Goal: Task Accomplishment & Management: Manage account settings

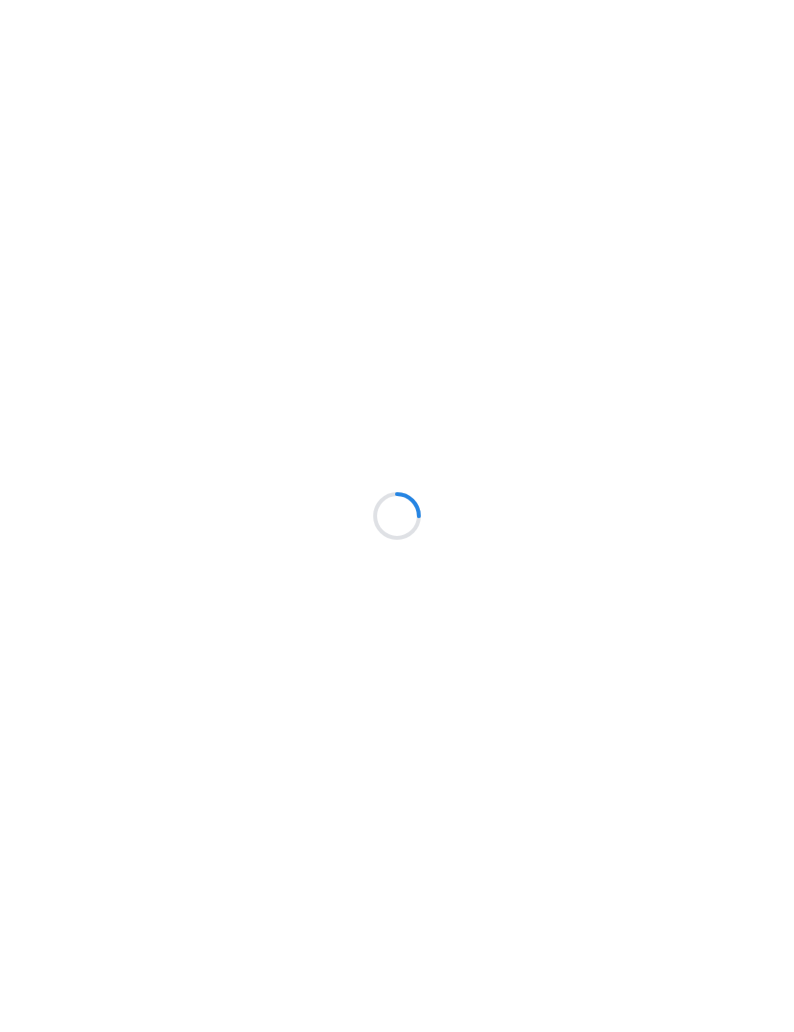
scroll to position [1, 0]
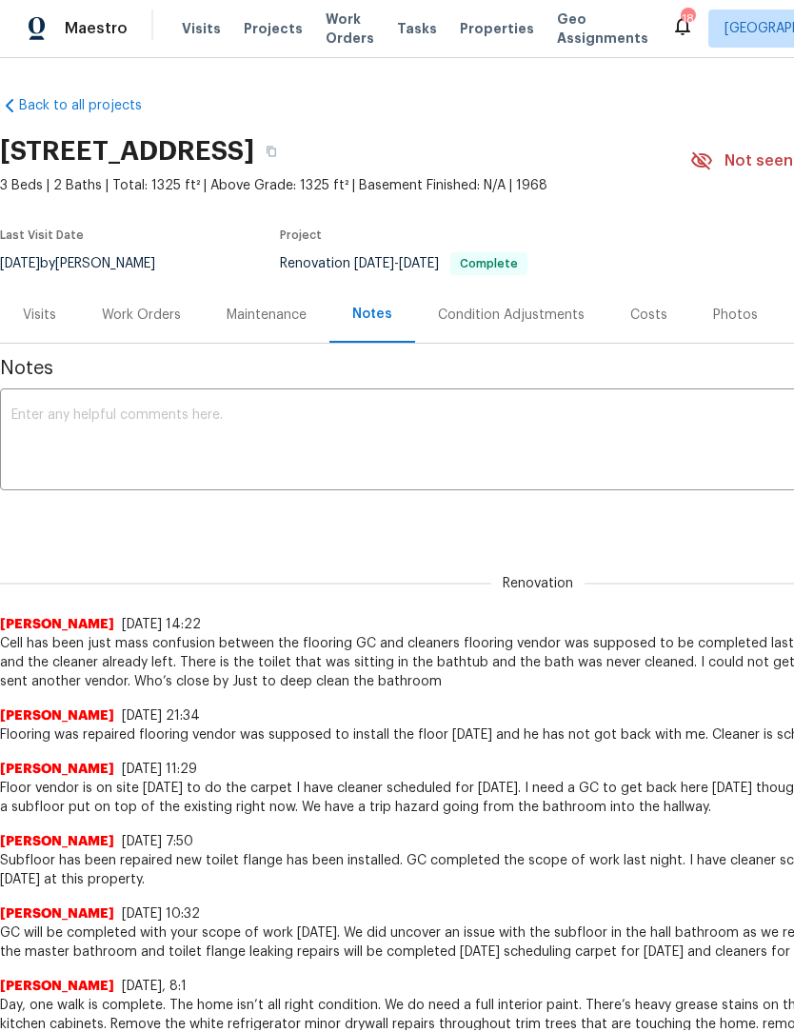
scroll to position [1, 0]
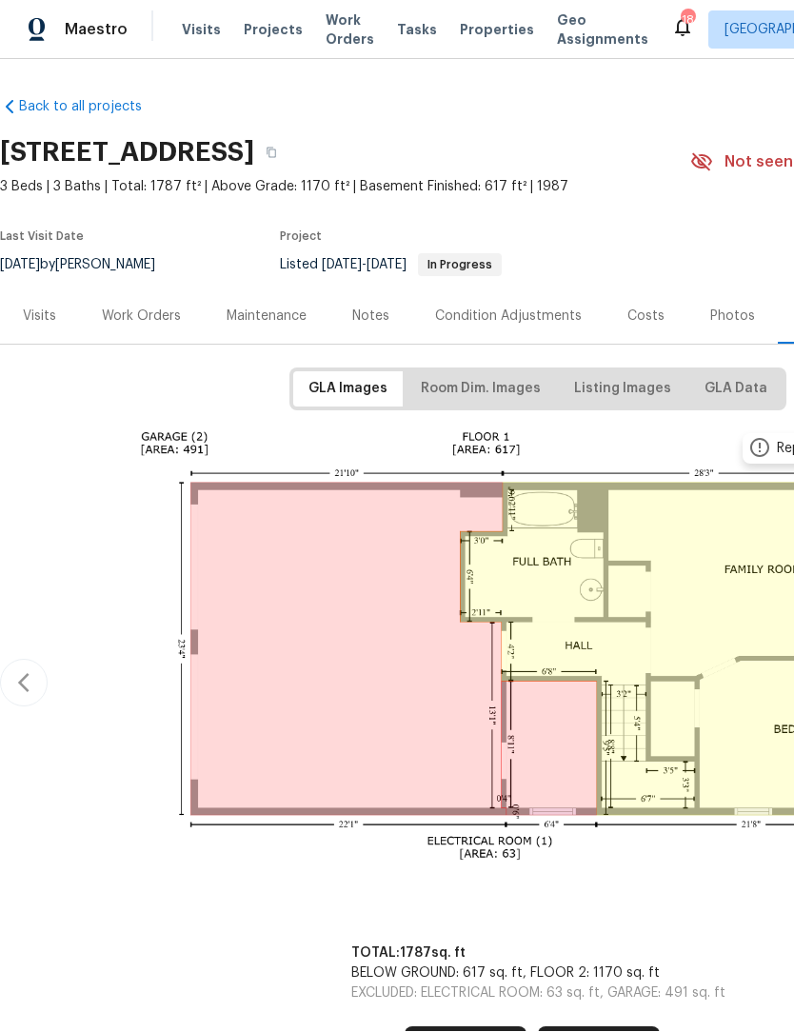
scroll to position [1, 0]
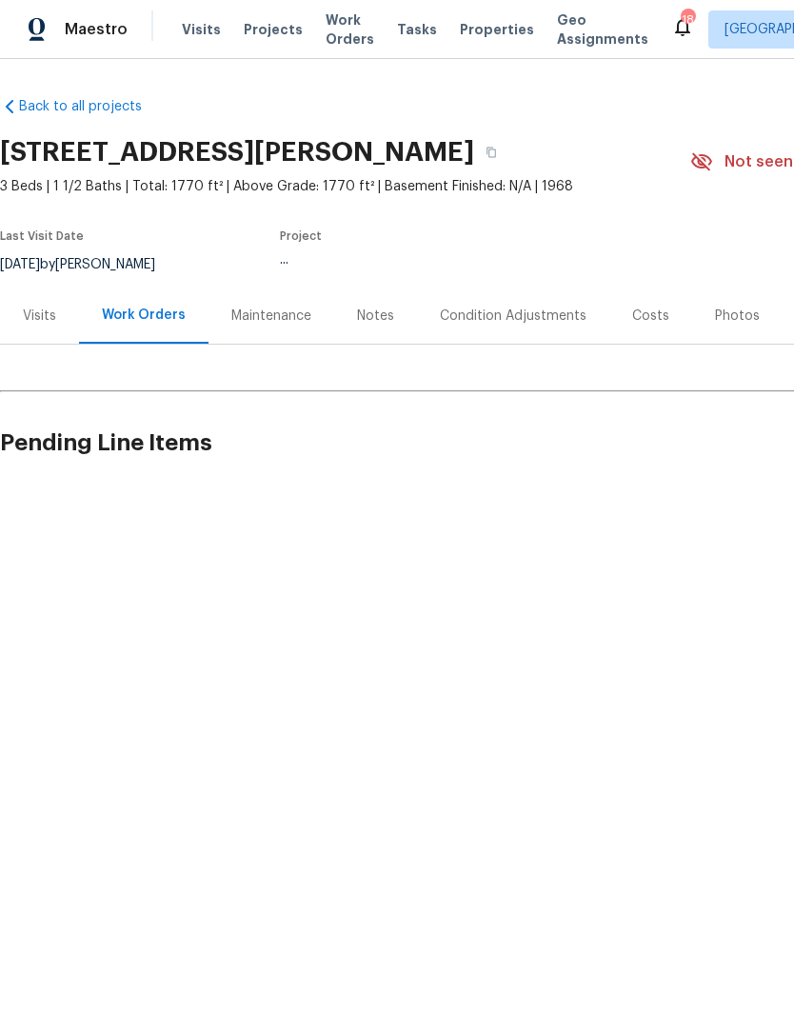
scroll to position [1, 0]
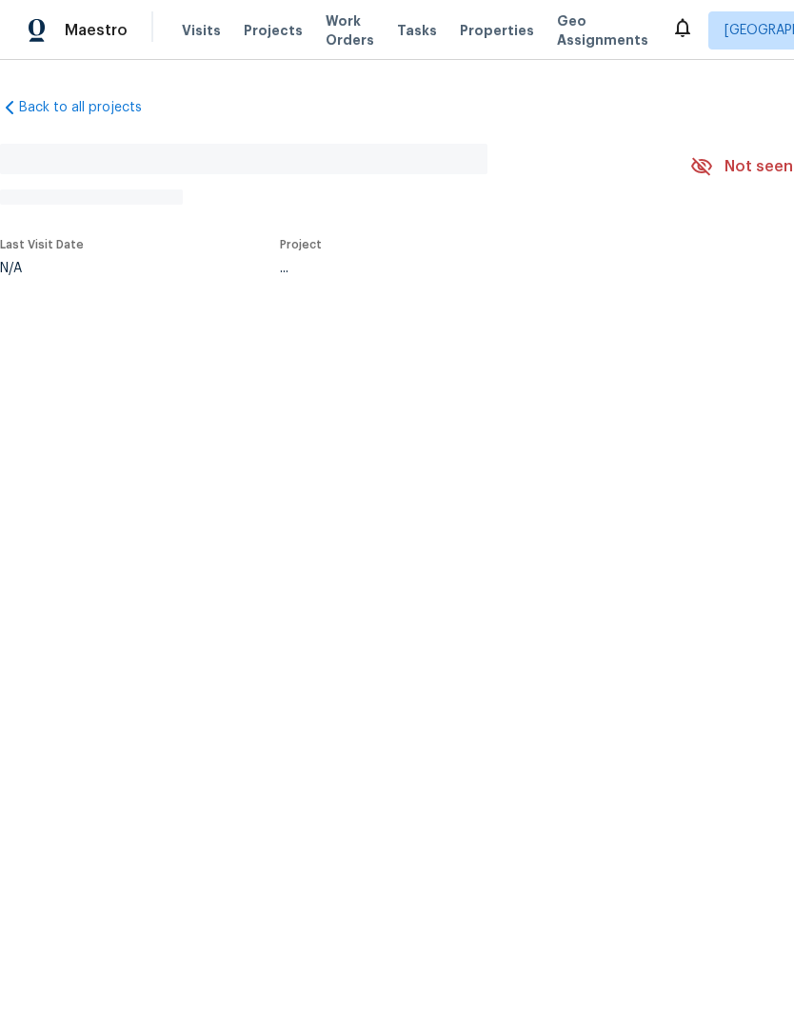
scroll to position [1, 0]
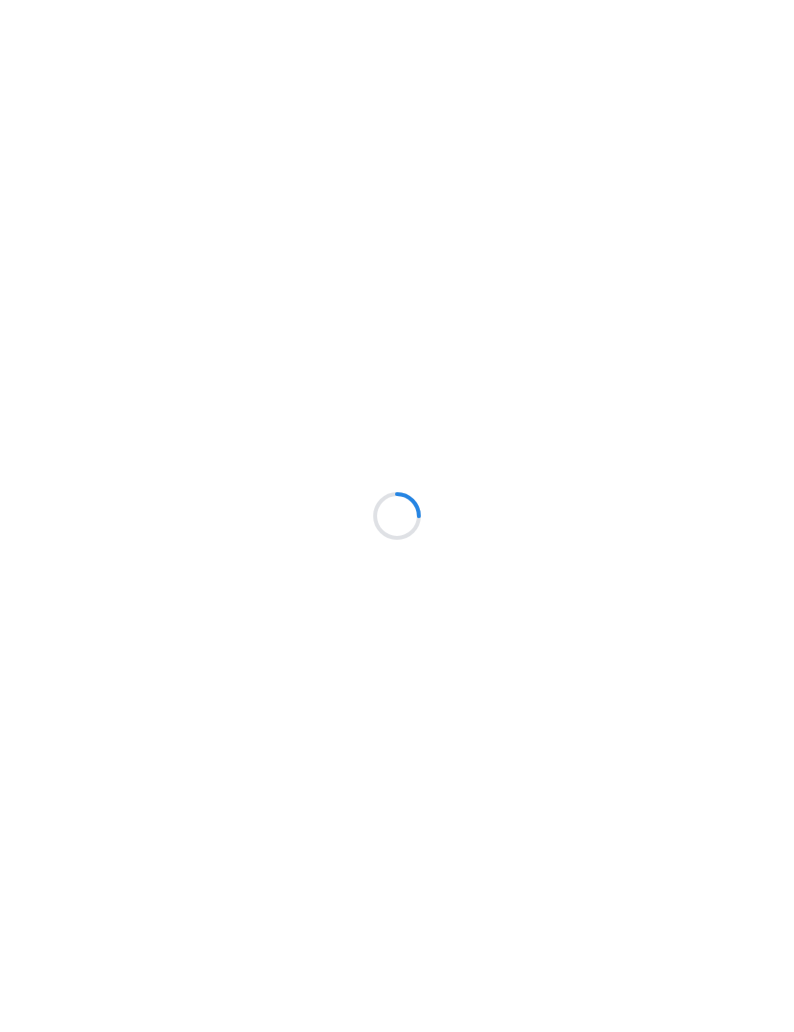
scroll to position [1, 0]
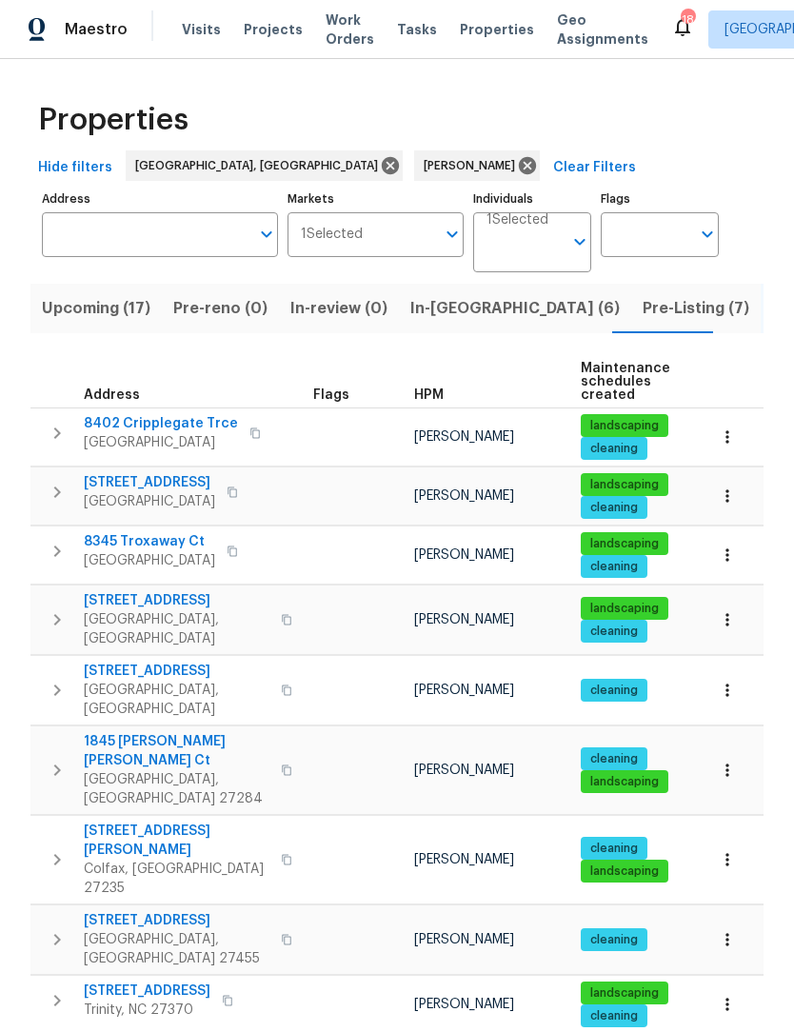
scroll to position [1, 0]
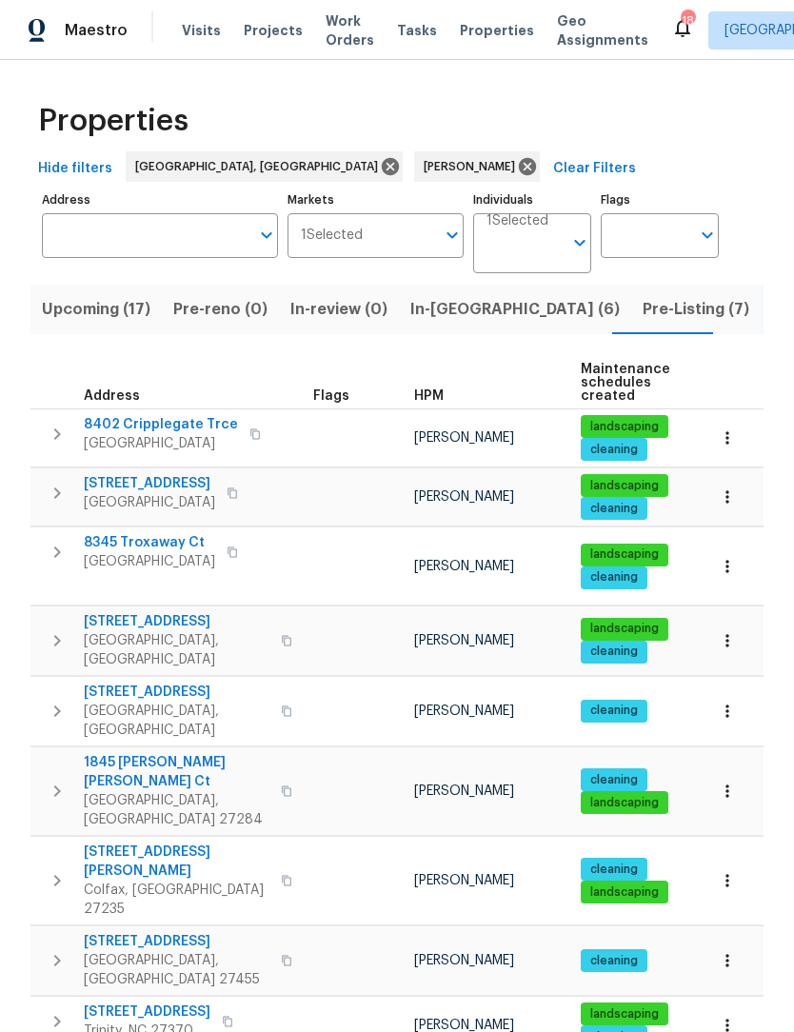
click at [79, 318] on span "Upcoming (17)" at bounding box center [96, 309] width 109 height 27
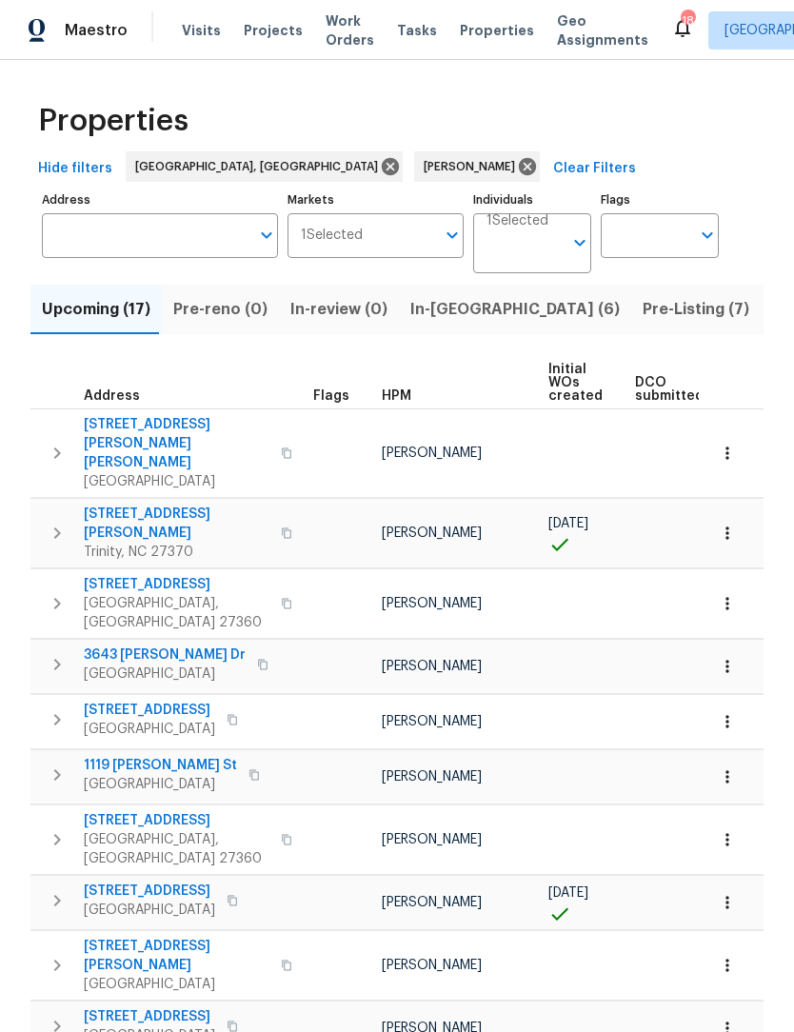
click at [742, 512] on button "button" at bounding box center [727, 533] width 42 height 42
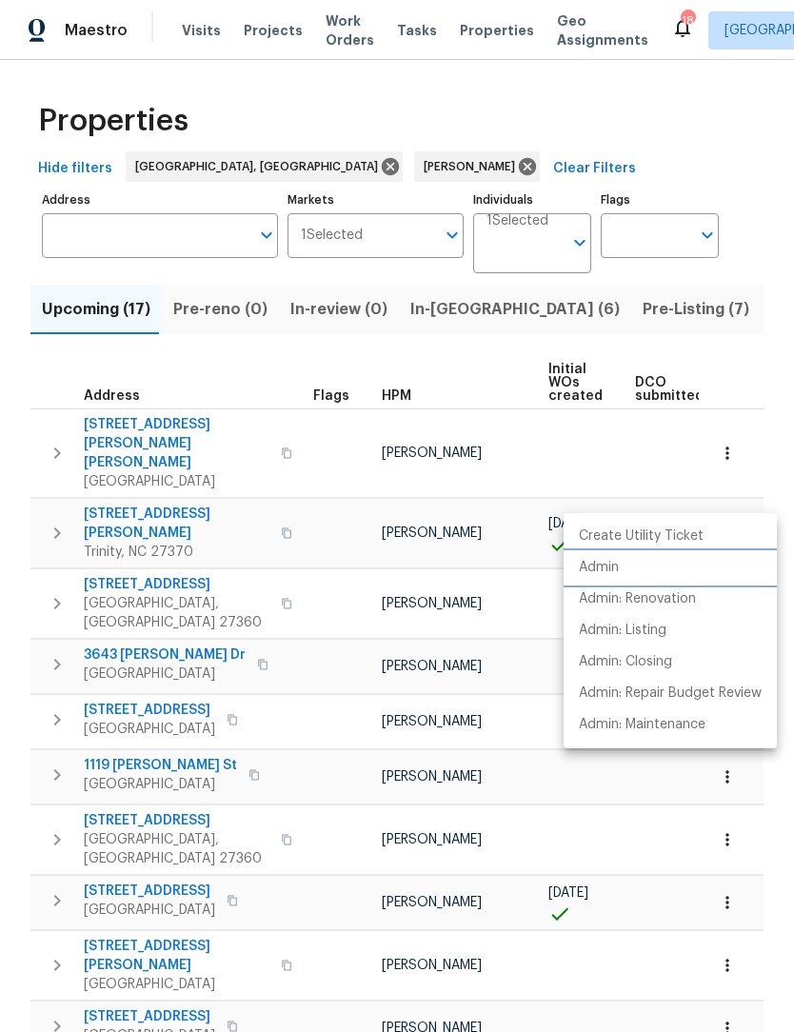
click at [618, 574] on p "Admin" at bounding box center [599, 568] width 40 height 20
click at [147, 484] on div at bounding box center [397, 516] width 794 height 1032
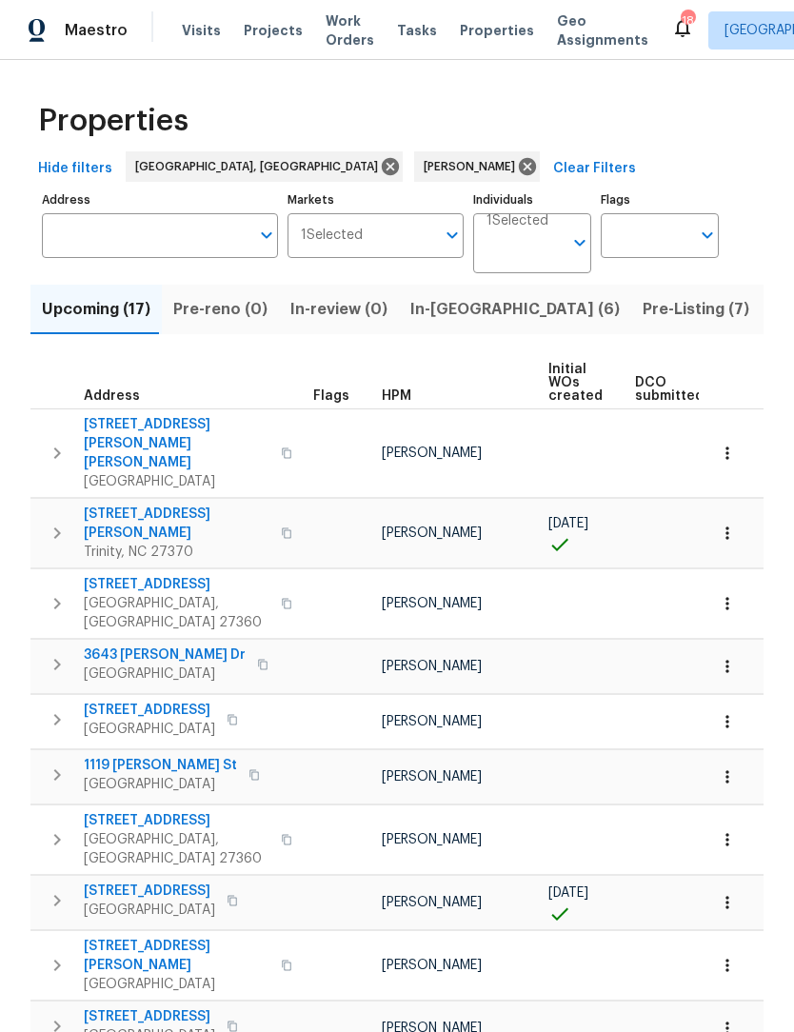
click at [146, 505] on span "2286 Lynn Cir E" at bounding box center [177, 524] width 186 height 38
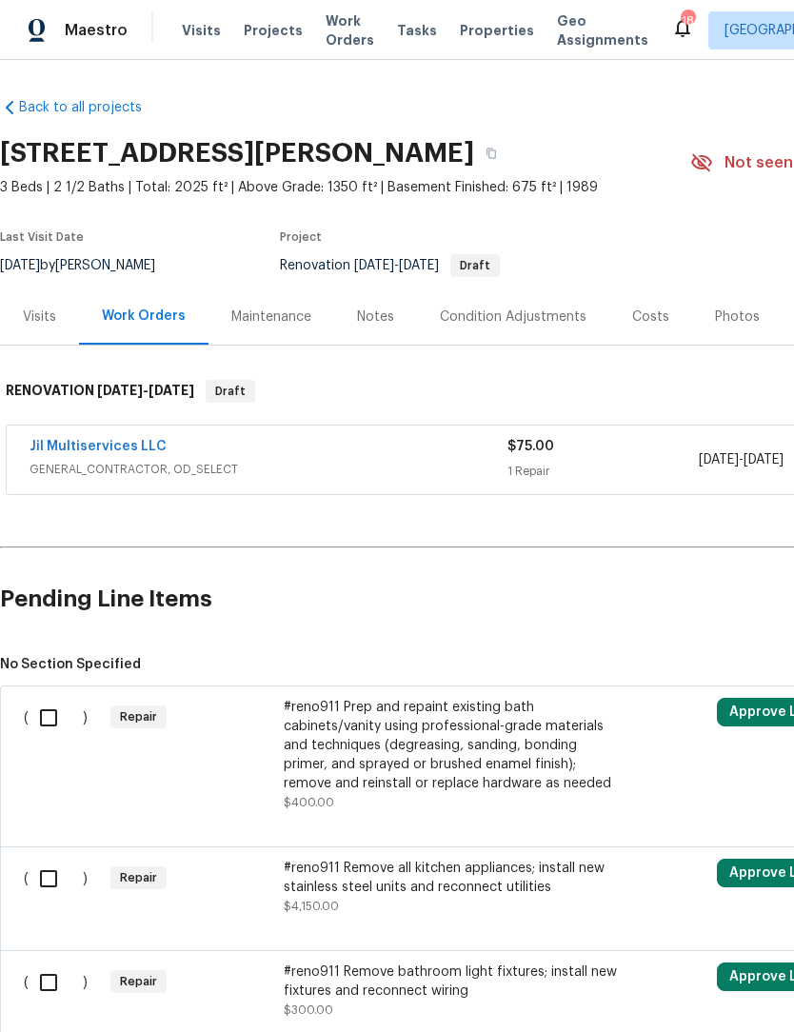
click at [43, 321] on div "Visits" at bounding box center [39, 317] width 33 height 19
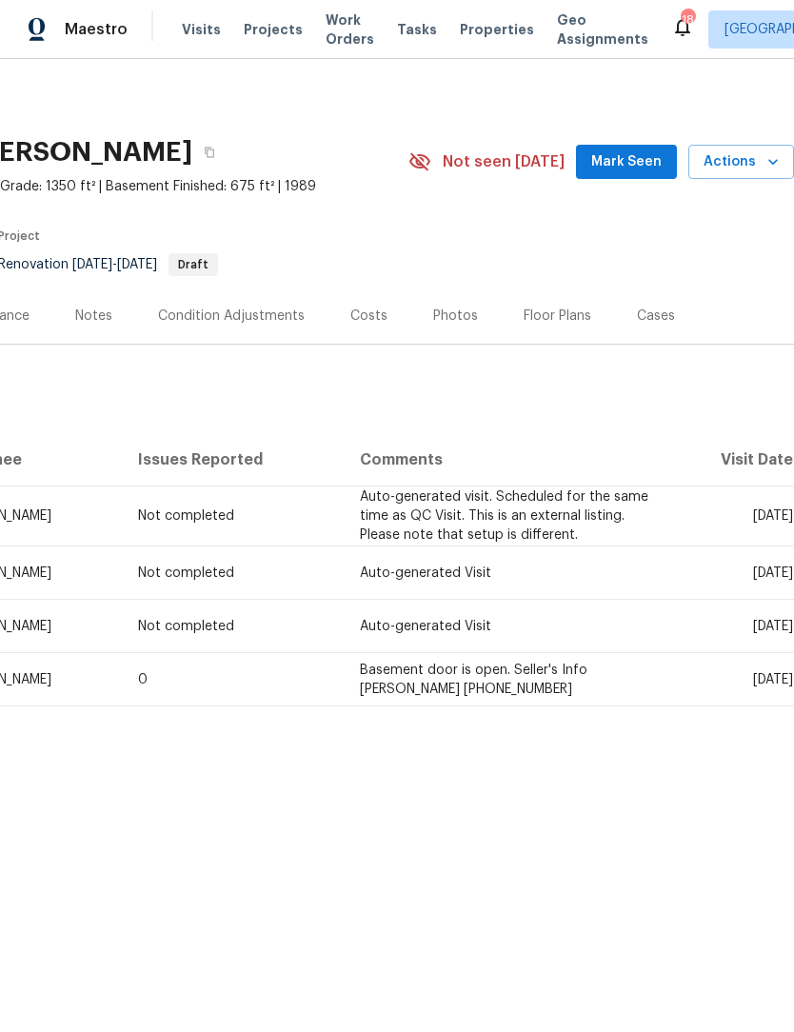
scroll to position [0, 282]
click at [636, 159] on span "Mark Seen" at bounding box center [626, 163] width 70 height 24
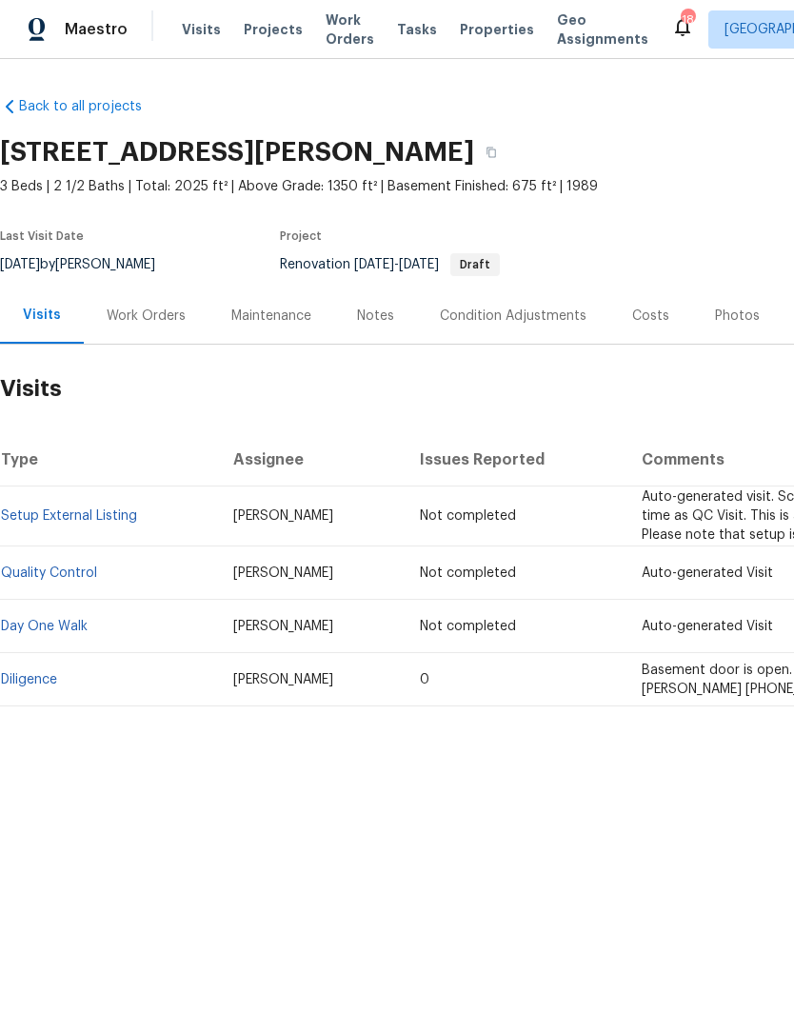
scroll to position [0, 0]
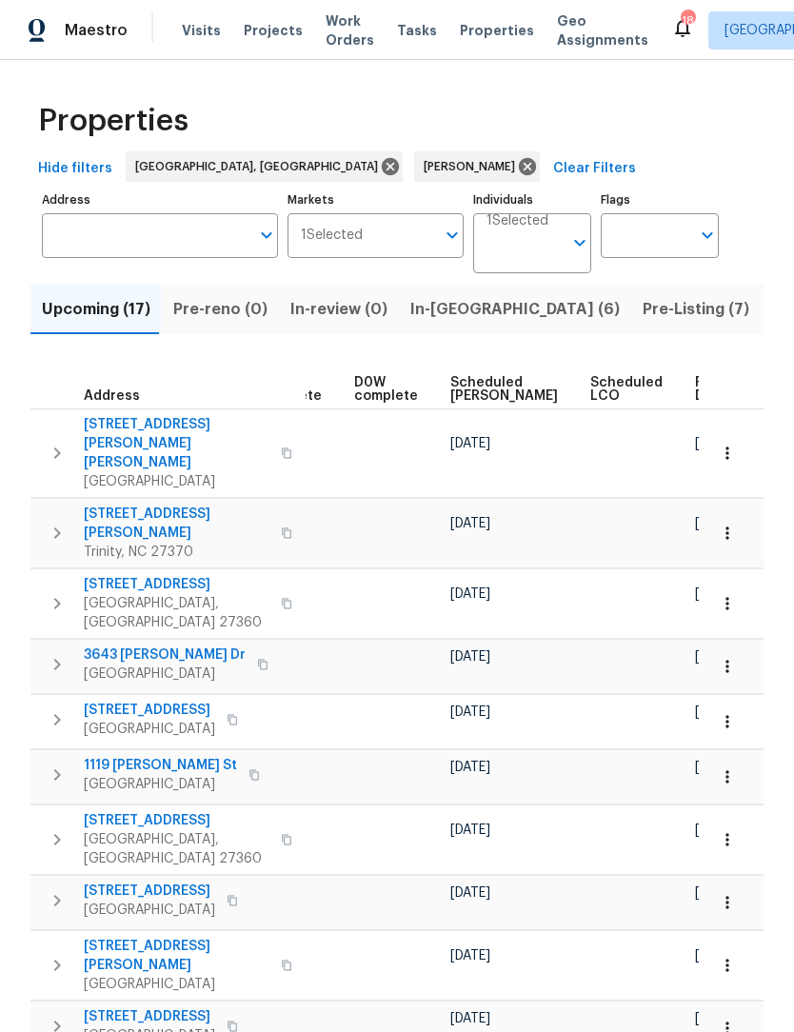
scroll to position [0, 477]
click at [696, 390] on span "Ready Date" at bounding box center [717, 389] width 42 height 27
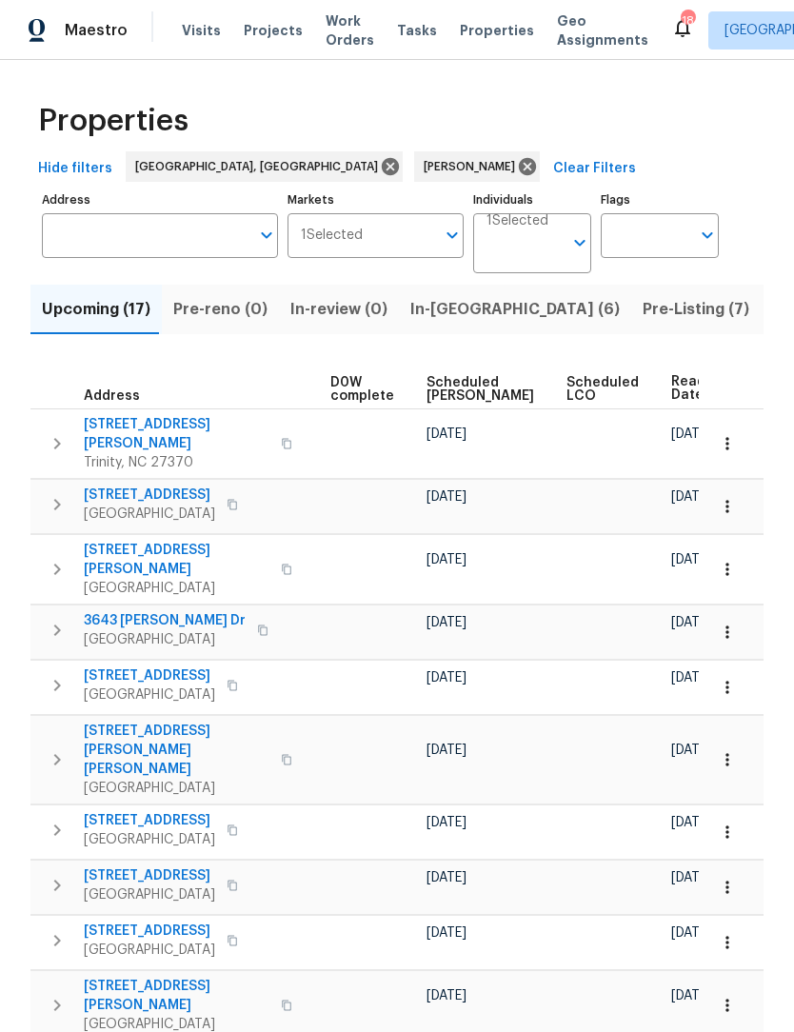
scroll to position [0, 500]
click at [734, 750] on icon "button" at bounding box center [727, 759] width 19 height 19
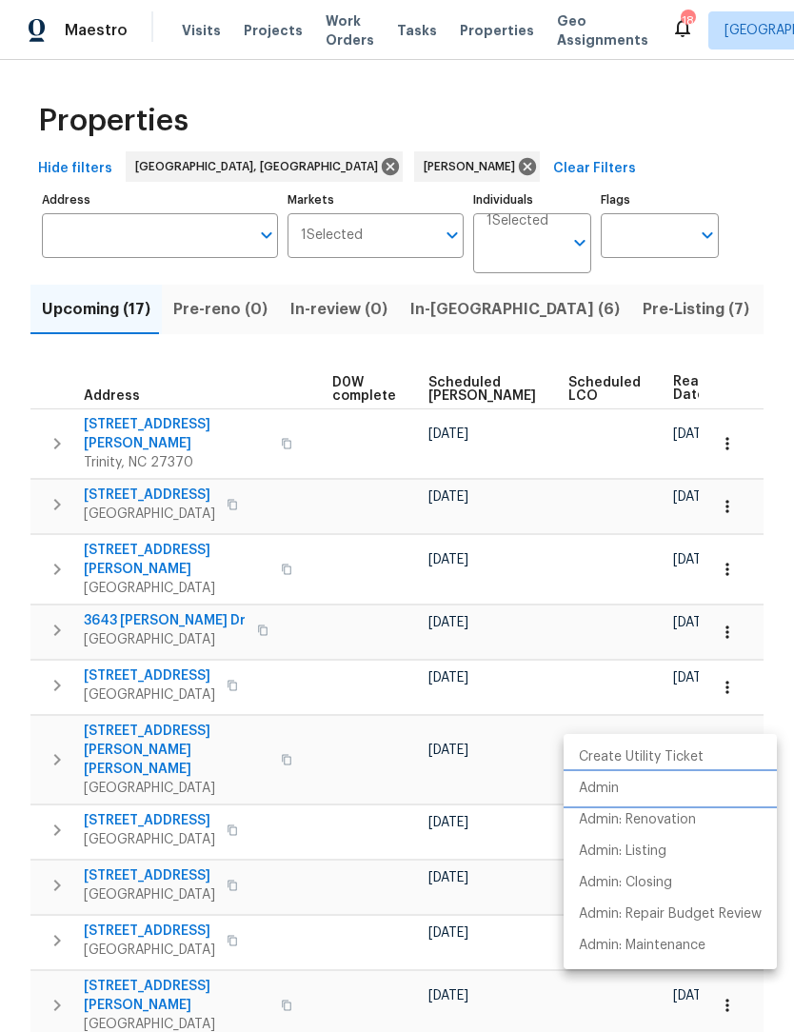
click at [614, 789] on p "Admin" at bounding box center [599, 789] width 40 height 20
click at [511, 747] on div at bounding box center [397, 516] width 794 height 1032
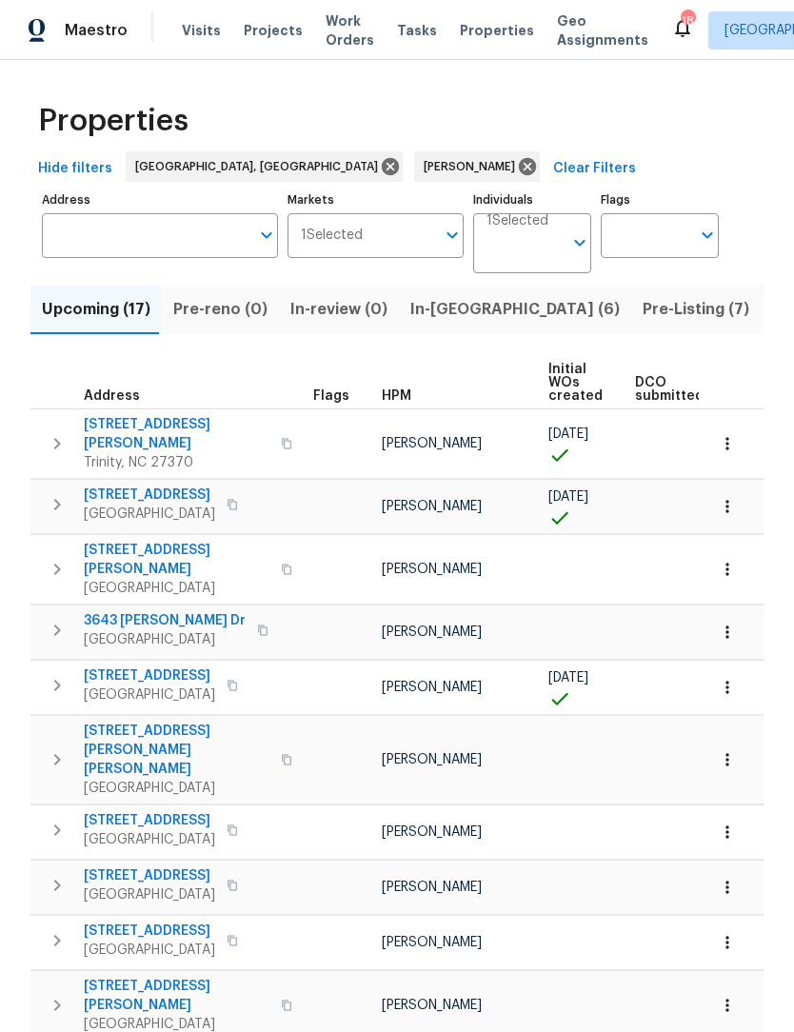
scroll to position [0, 0]
click at [419, 303] on span "In-reno (6)" at bounding box center [514, 309] width 209 height 27
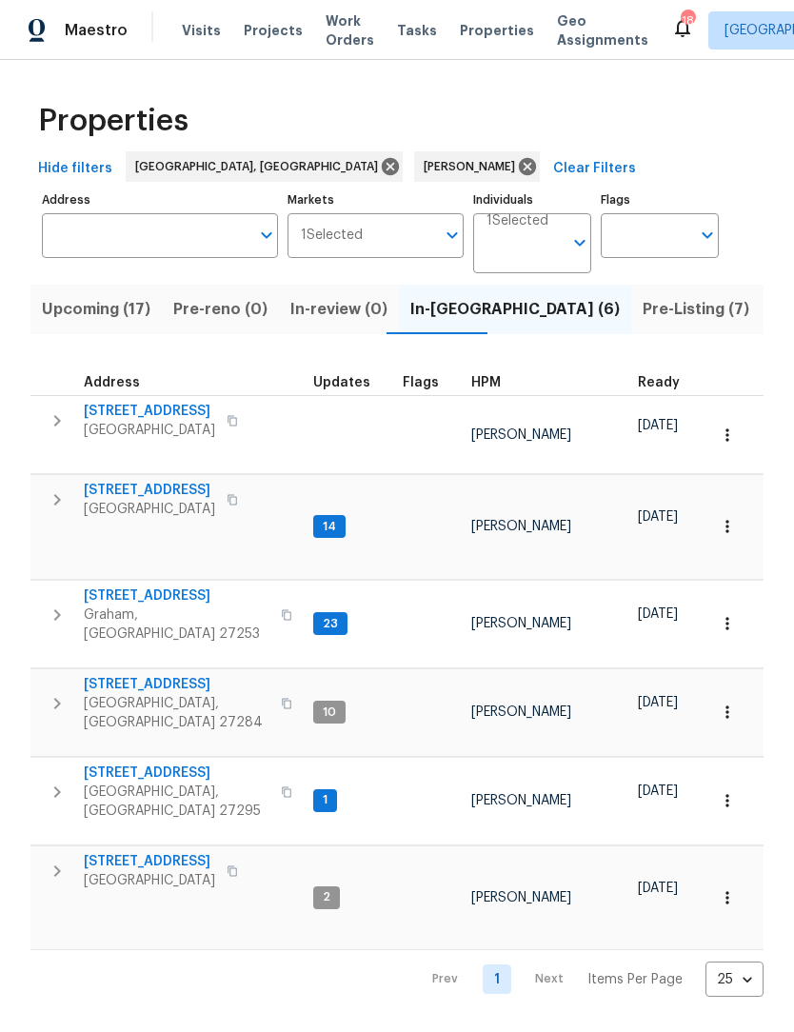
click at [164, 481] on span "3661 Briarmeade Rd" at bounding box center [149, 490] width 131 height 19
click at [144, 764] on span "113 Habersham Ct" at bounding box center [177, 773] width 186 height 19
click at [106, 317] on span "Upcoming (17)" at bounding box center [96, 309] width 109 height 27
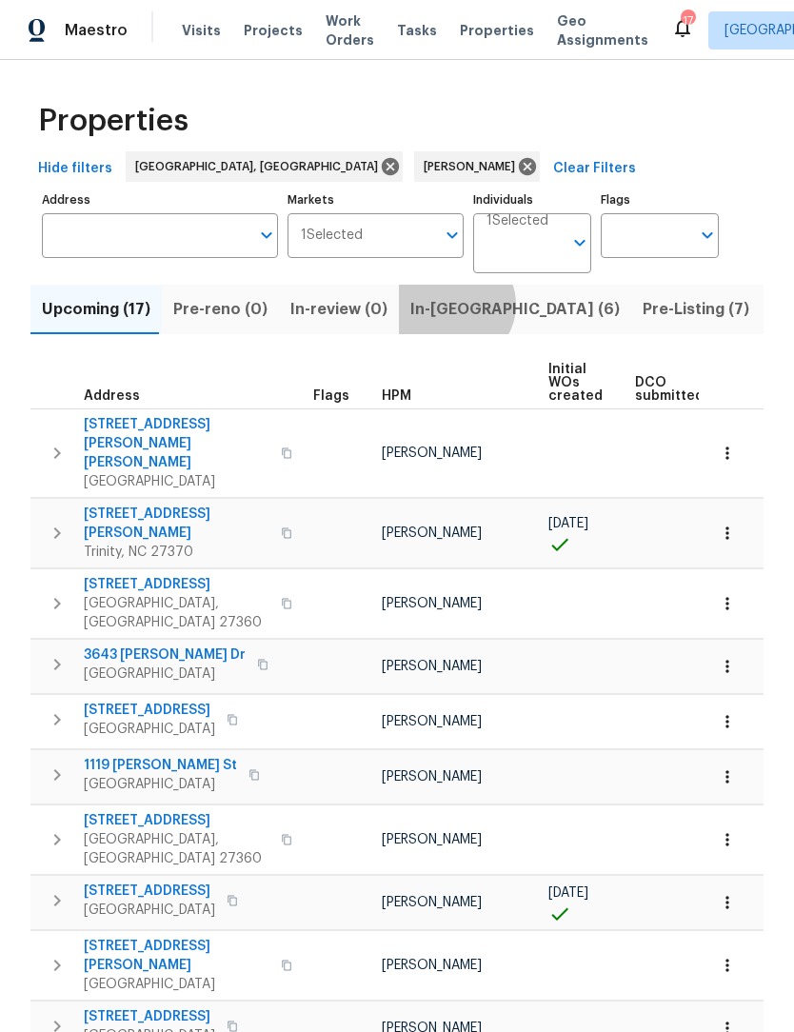
click at [442, 306] on span "In-reno (6)" at bounding box center [514, 309] width 209 height 27
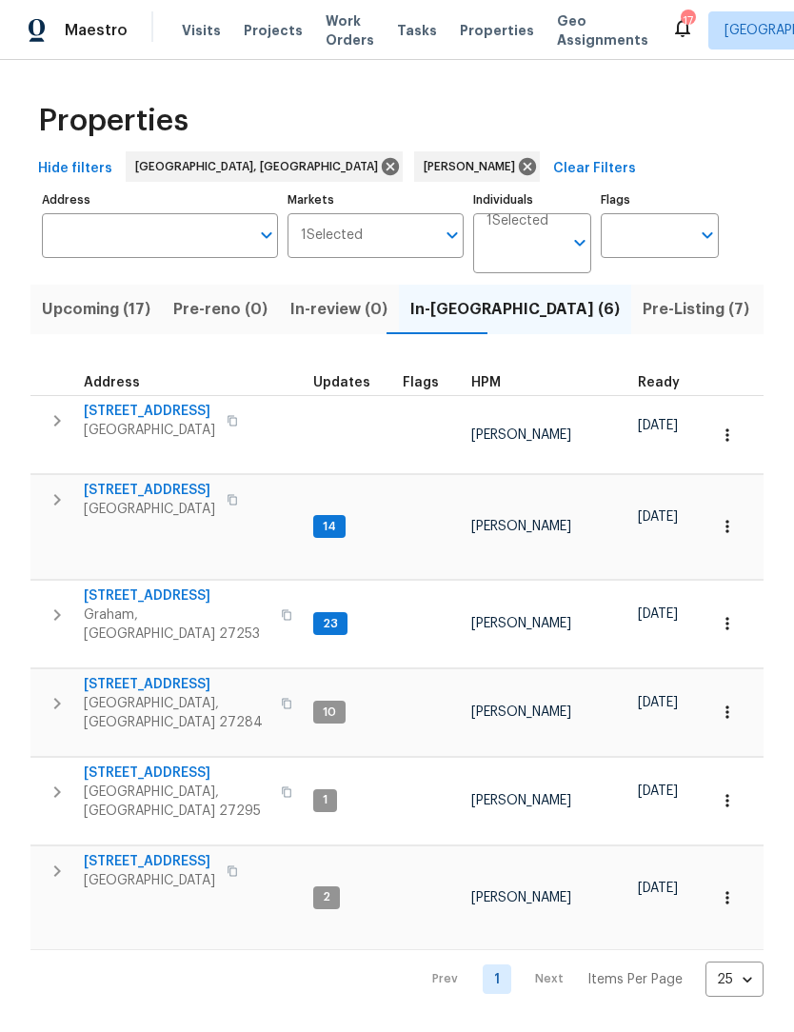
click at [62, 692] on icon "button" at bounding box center [57, 703] width 23 height 23
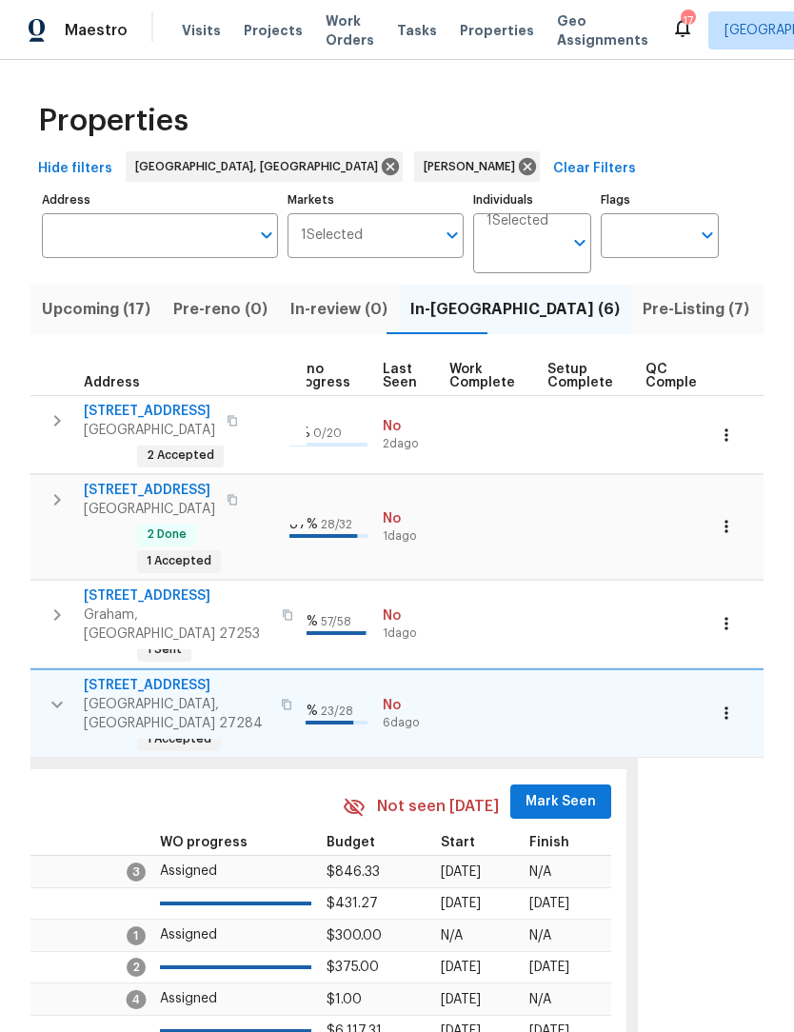
scroll to position [0, 886]
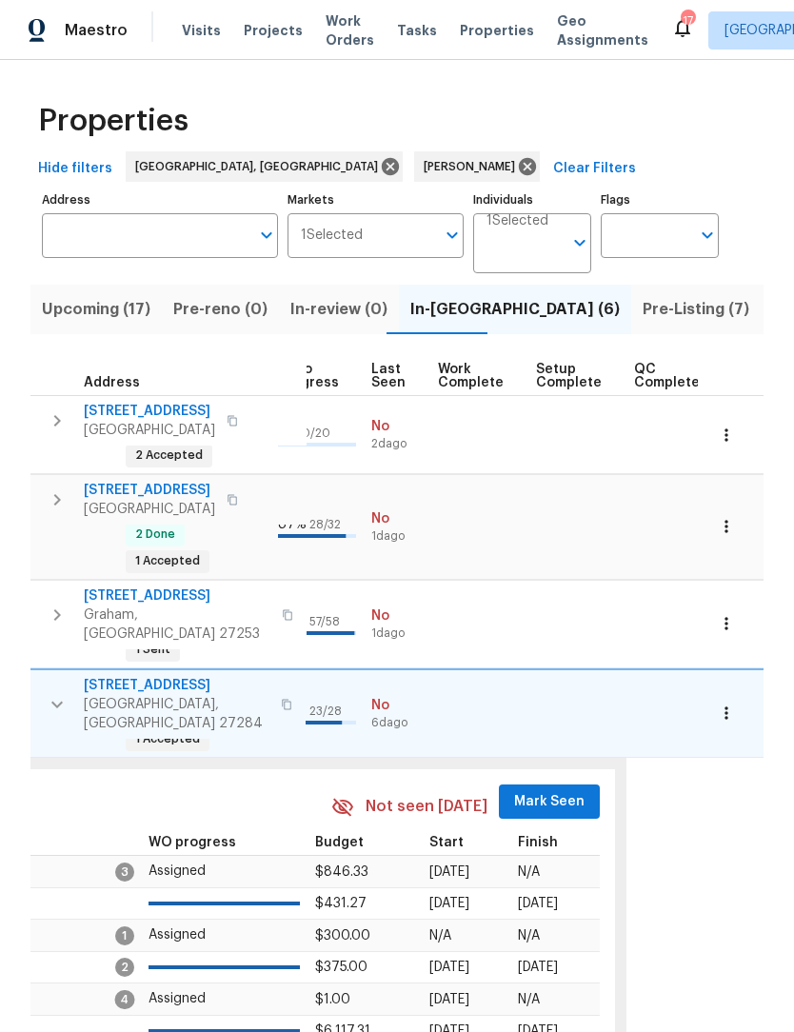
click at [526, 790] on span "Mark Seen" at bounding box center [549, 802] width 70 height 24
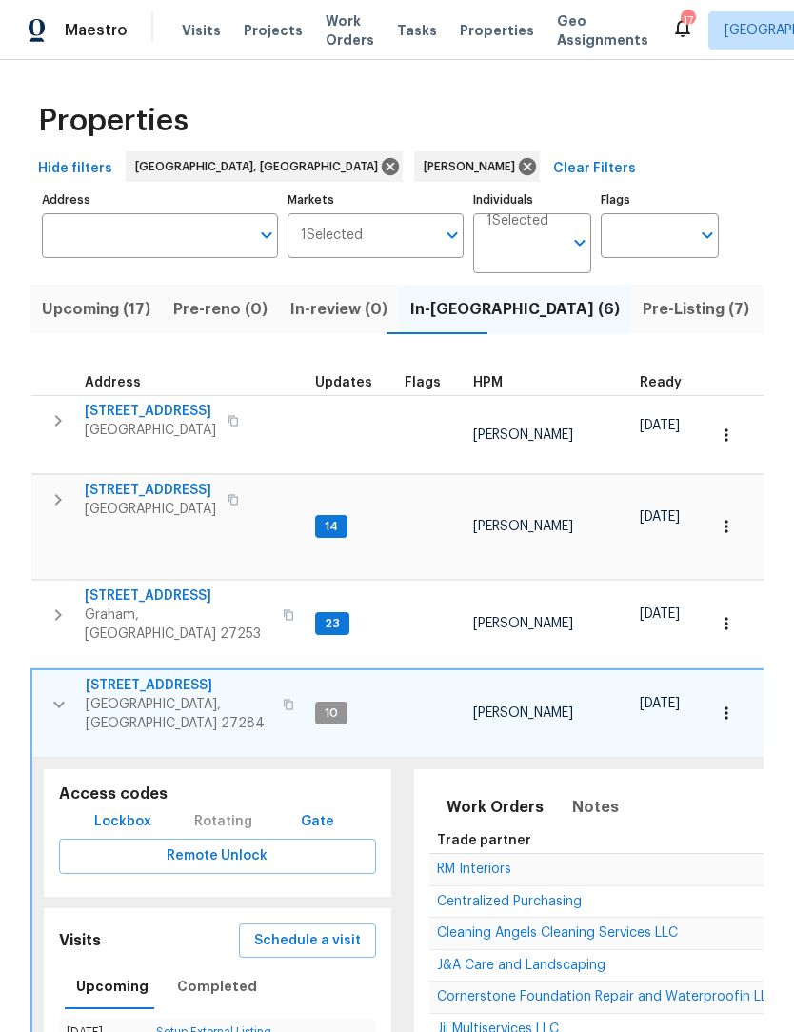
scroll to position [15, 0]
click at [59, 609] on icon "button" at bounding box center [58, 614] width 7 height 11
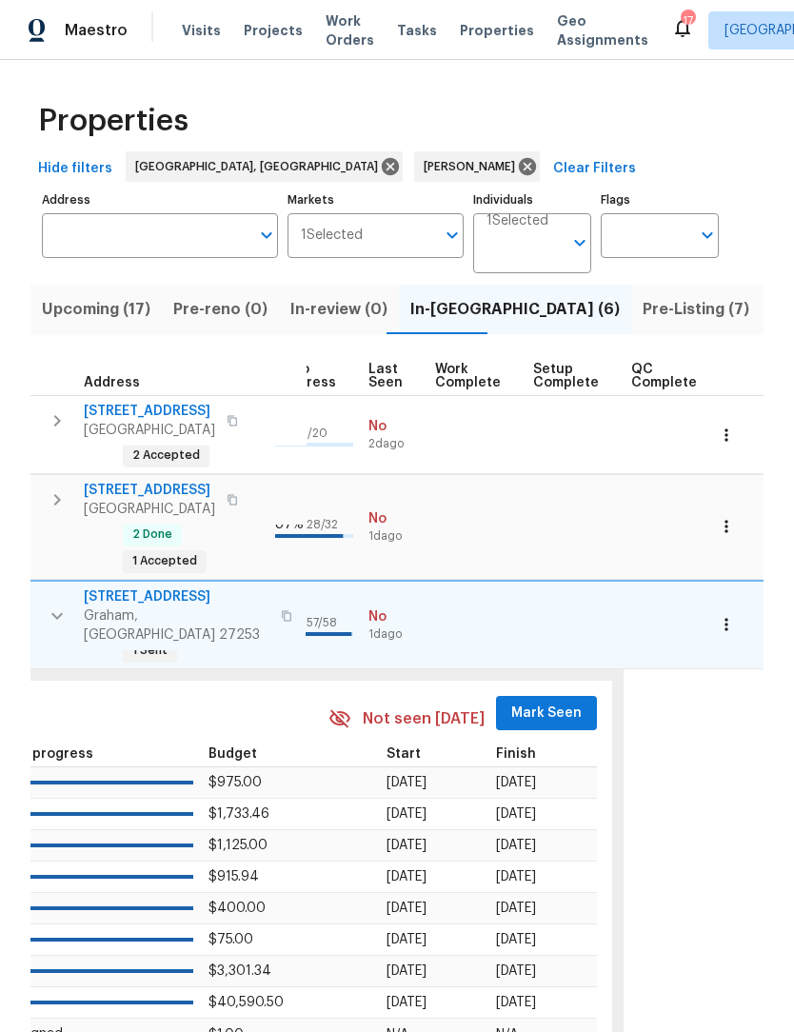
scroll to position [0, 888]
click at [523, 702] on span "Mark Seen" at bounding box center [547, 714] width 70 height 24
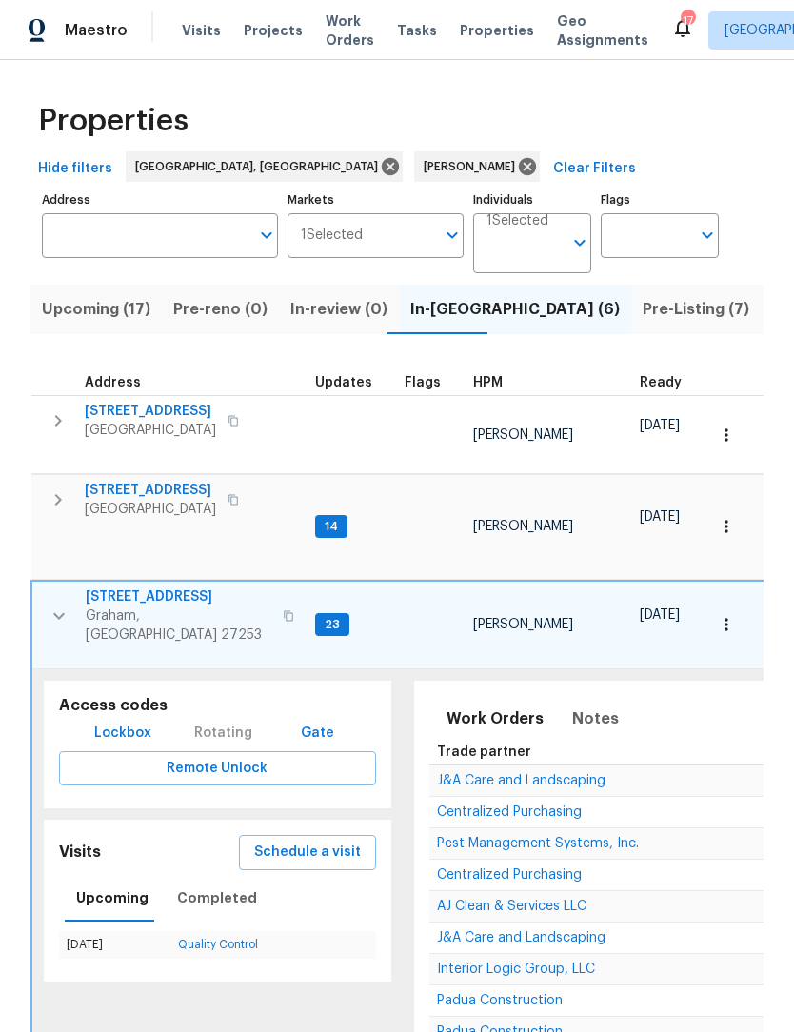
scroll to position [0, 0]
click at [57, 488] on icon "button" at bounding box center [58, 499] width 23 height 23
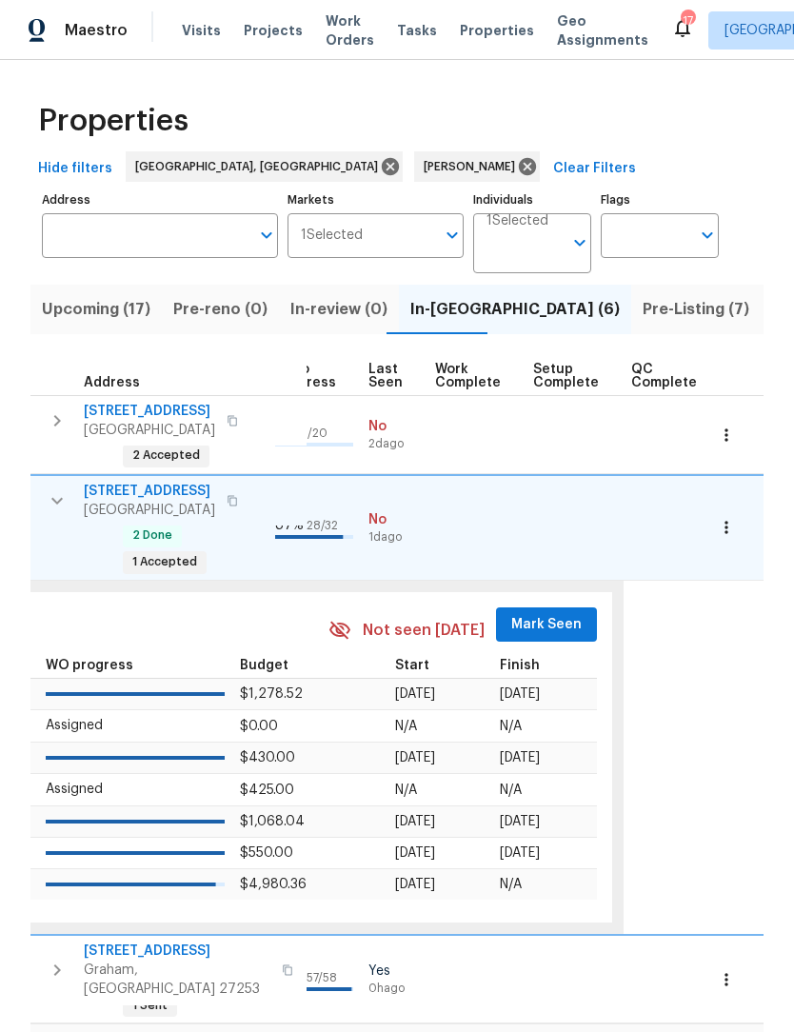
scroll to position [0, 888]
click at [525, 613] on span "Mark Seen" at bounding box center [547, 625] width 70 height 24
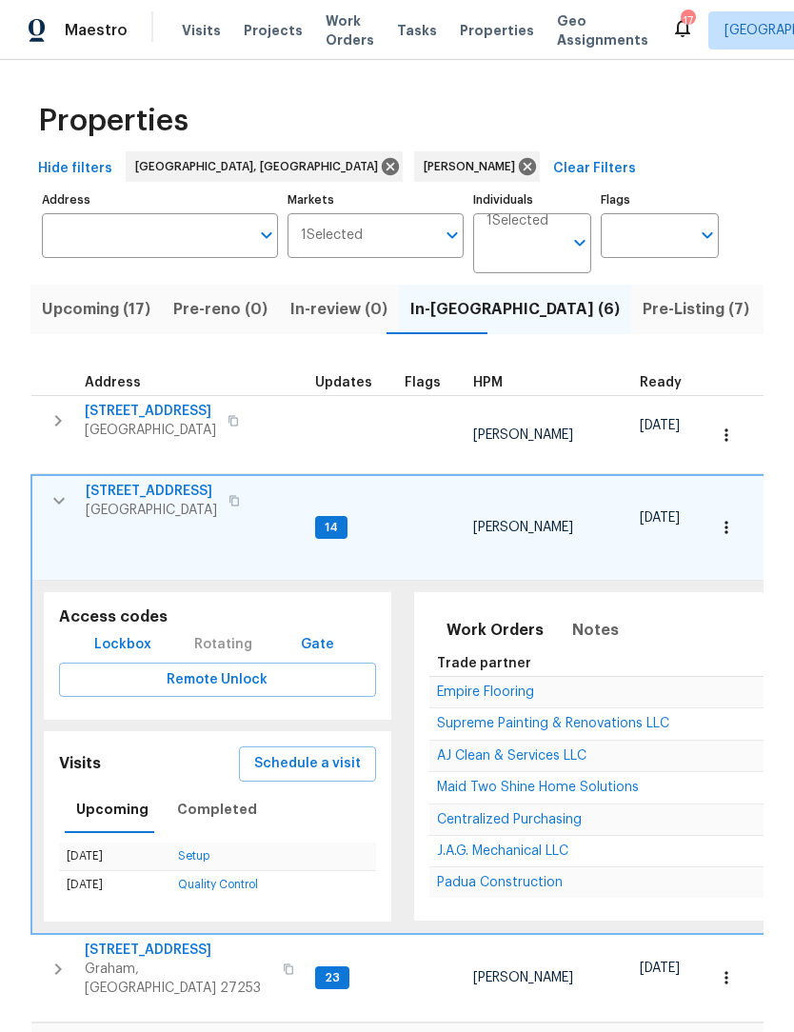
scroll to position [0, 0]
click at [56, 493] on icon "button" at bounding box center [59, 500] width 23 height 23
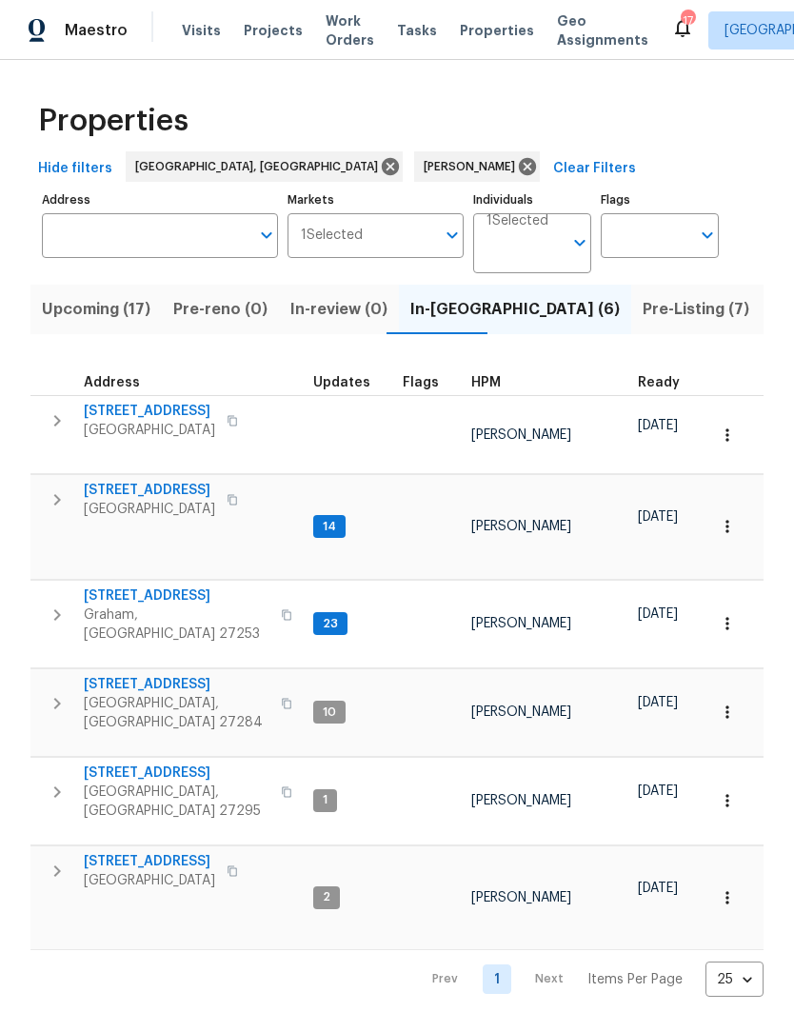
click at [58, 419] on icon "button" at bounding box center [57, 420] width 7 height 11
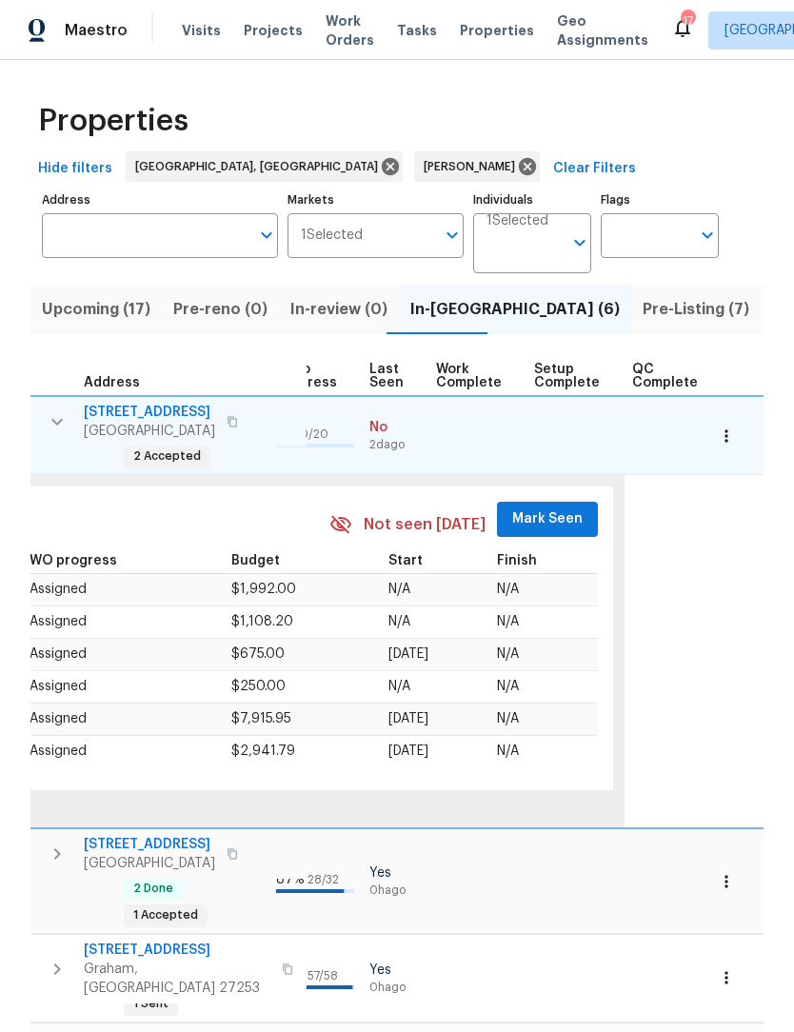
click at [526, 507] on span "Mark Seen" at bounding box center [547, 519] width 70 height 24
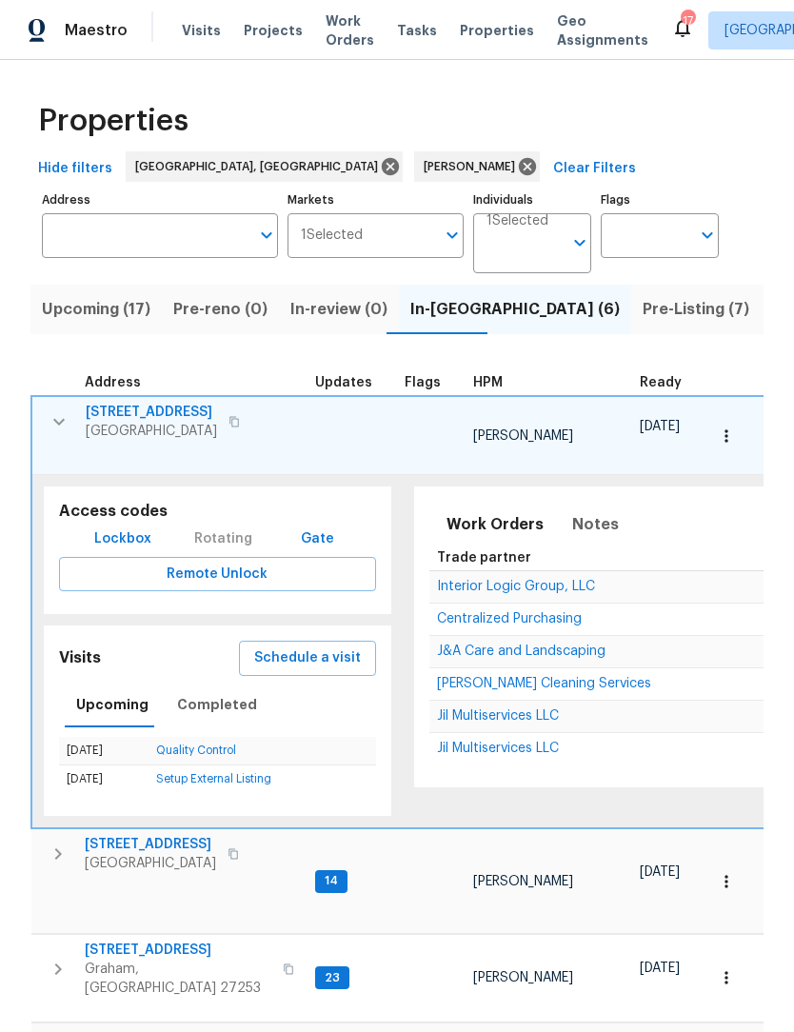
click at [52, 427] on icon "button" at bounding box center [59, 421] width 23 height 23
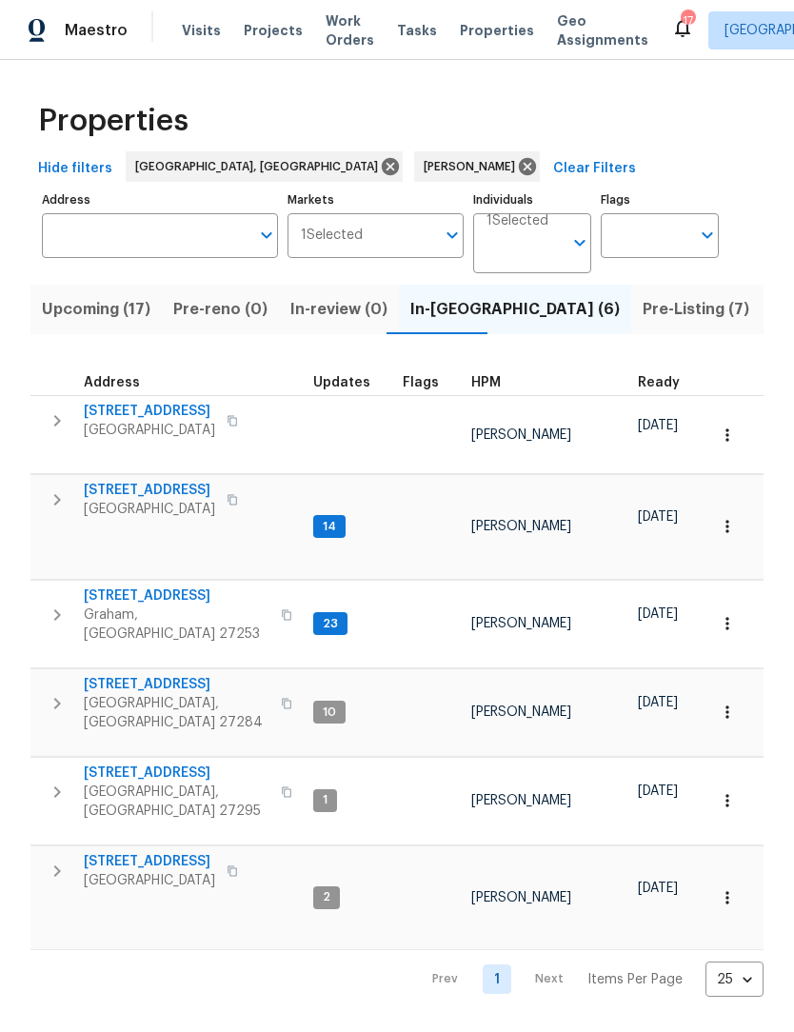
click at [52, 781] on icon "button" at bounding box center [57, 792] width 23 height 23
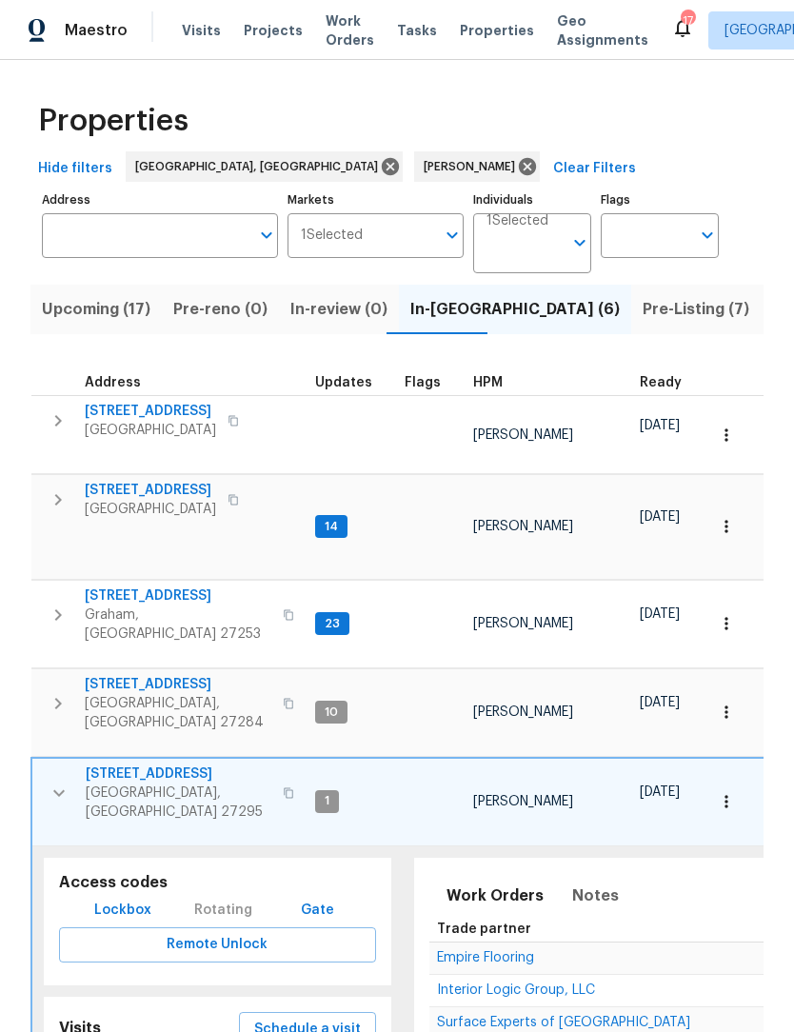
scroll to position [15, 0]
click at [53, 782] on icon "button" at bounding box center [59, 793] width 23 height 23
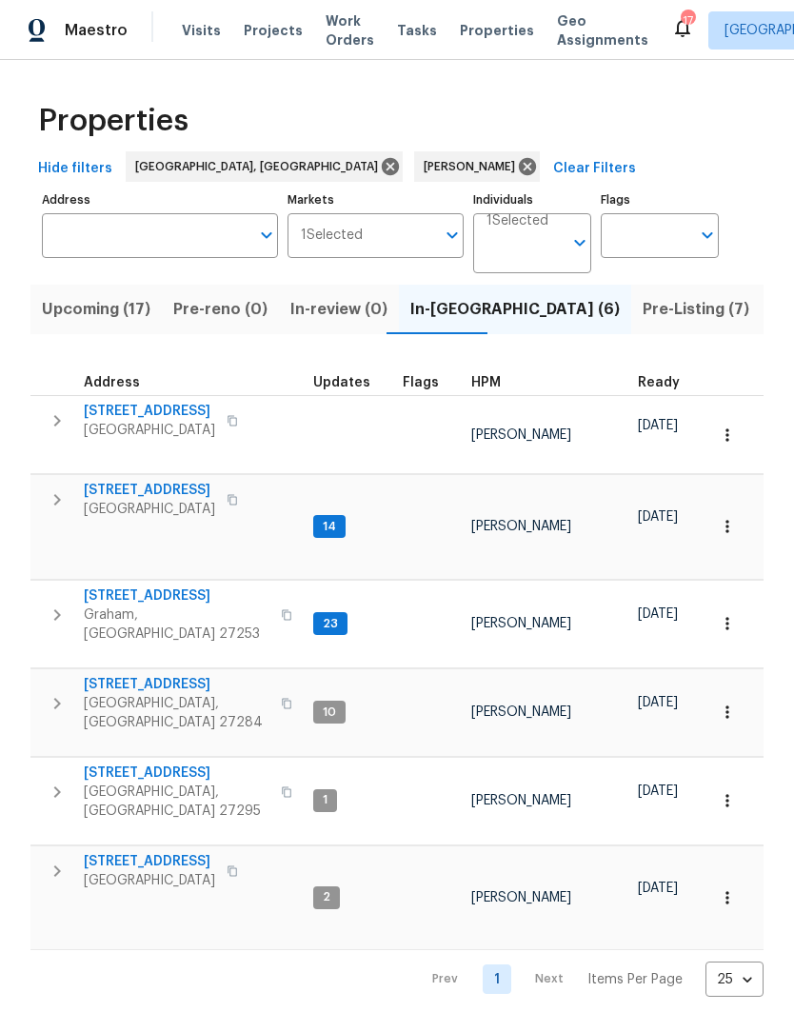
click at [62, 860] on icon "button" at bounding box center [57, 871] width 23 height 23
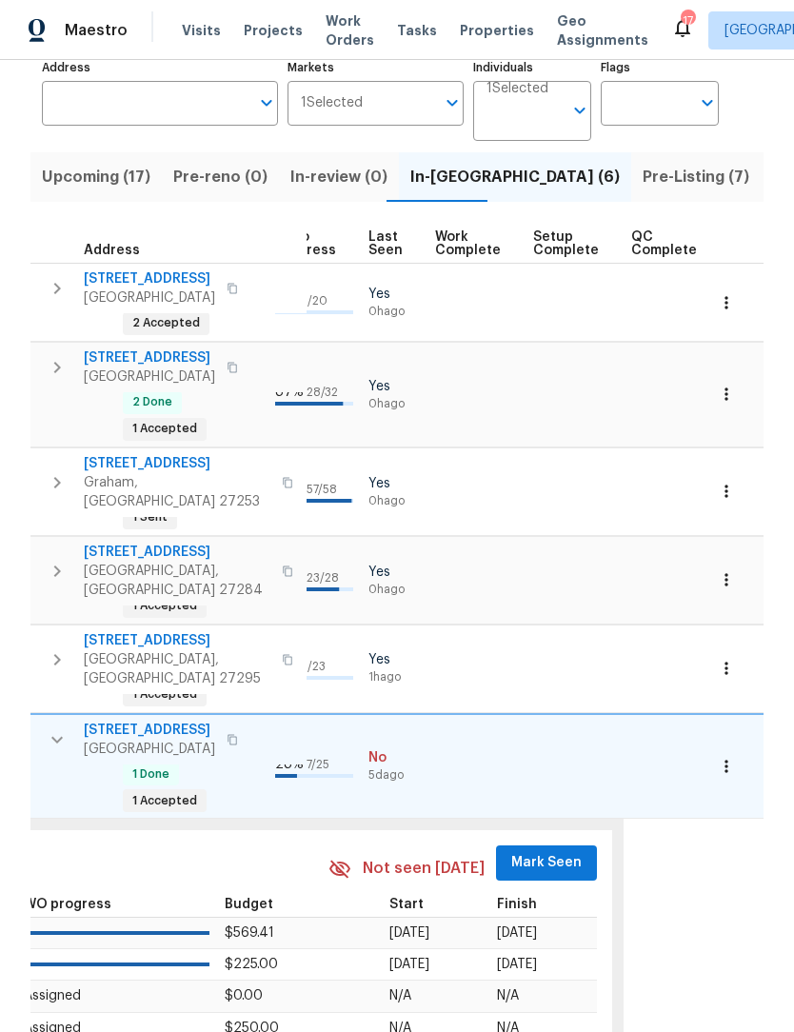
scroll to position [0, 888]
click at [530, 851] on span "Mark Seen" at bounding box center [547, 863] width 70 height 24
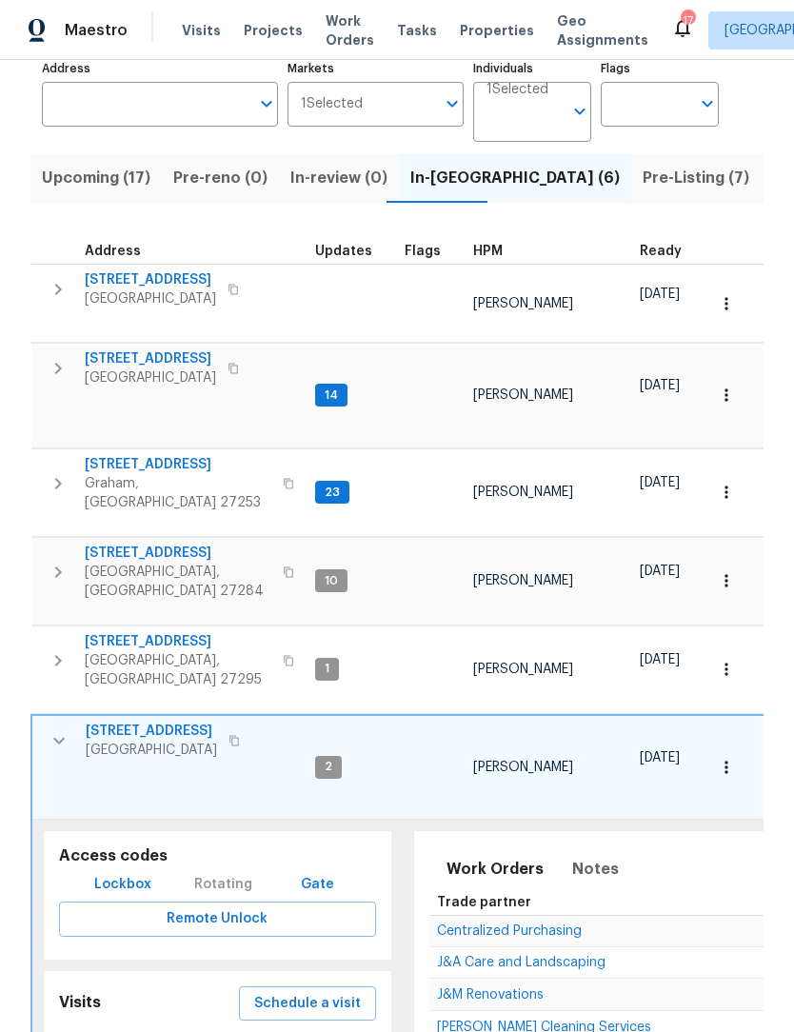
scroll to position [0, 0]
click at [68, 729] on icon "button" at bounding box center [59, 740] width 23 height 23
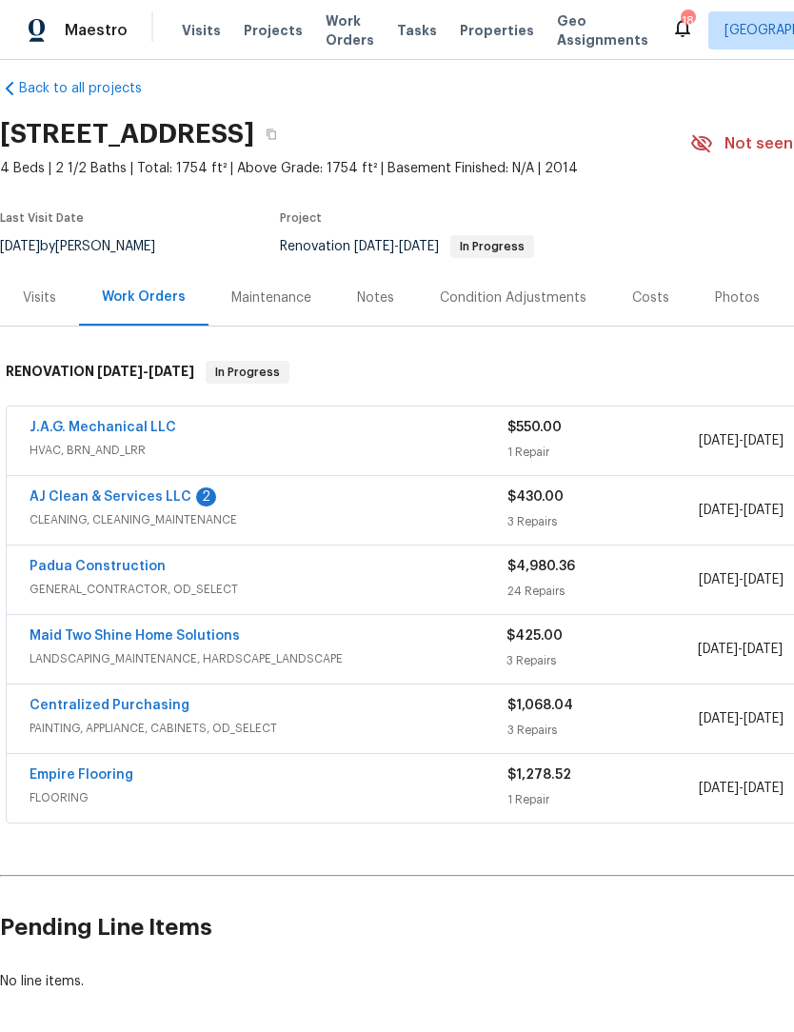
scroll to position [20, 0]
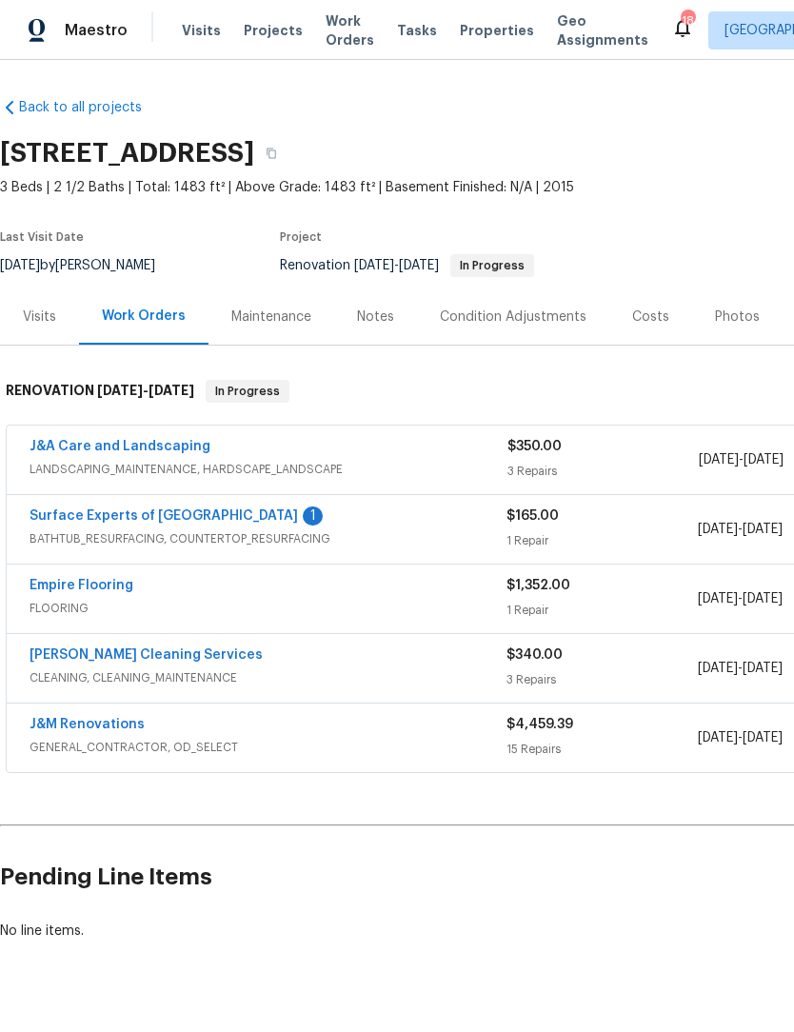
click at [160, 514] on link "Surface Experts of [GEOGRAPHIC_DATA]" at bounding box center [164, 515] width 268 height 13
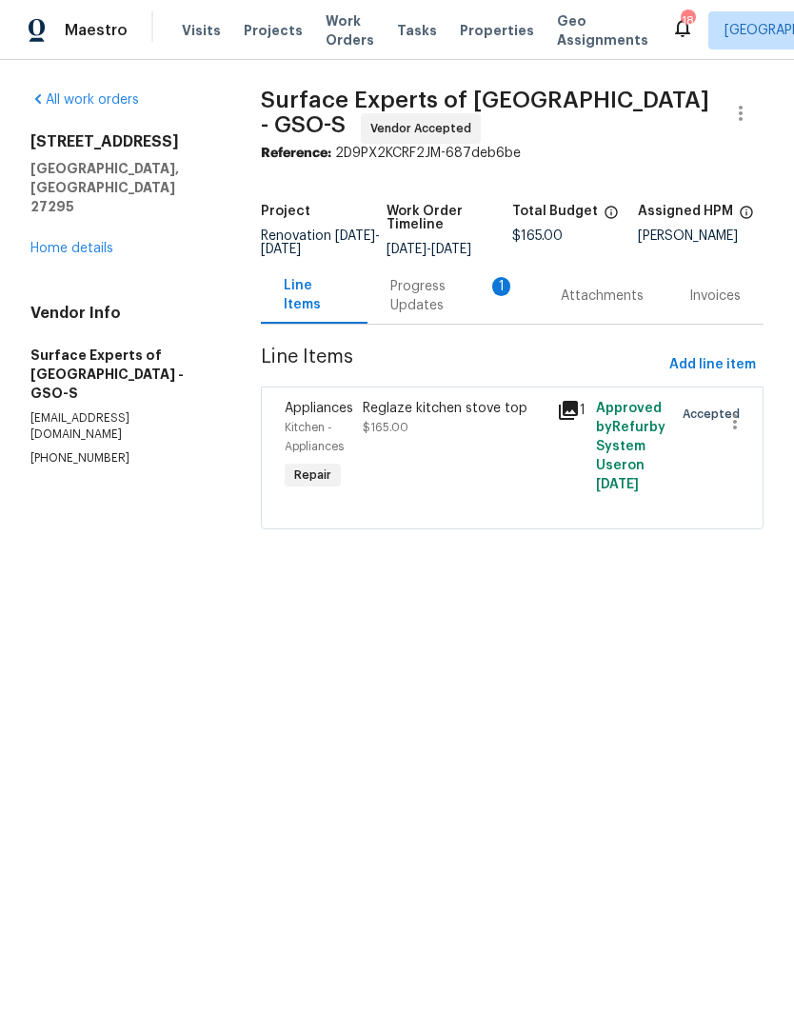
click at [427, 298] on div "Progress Updates 1" at bounding box center [452, 296] width 125 height 38
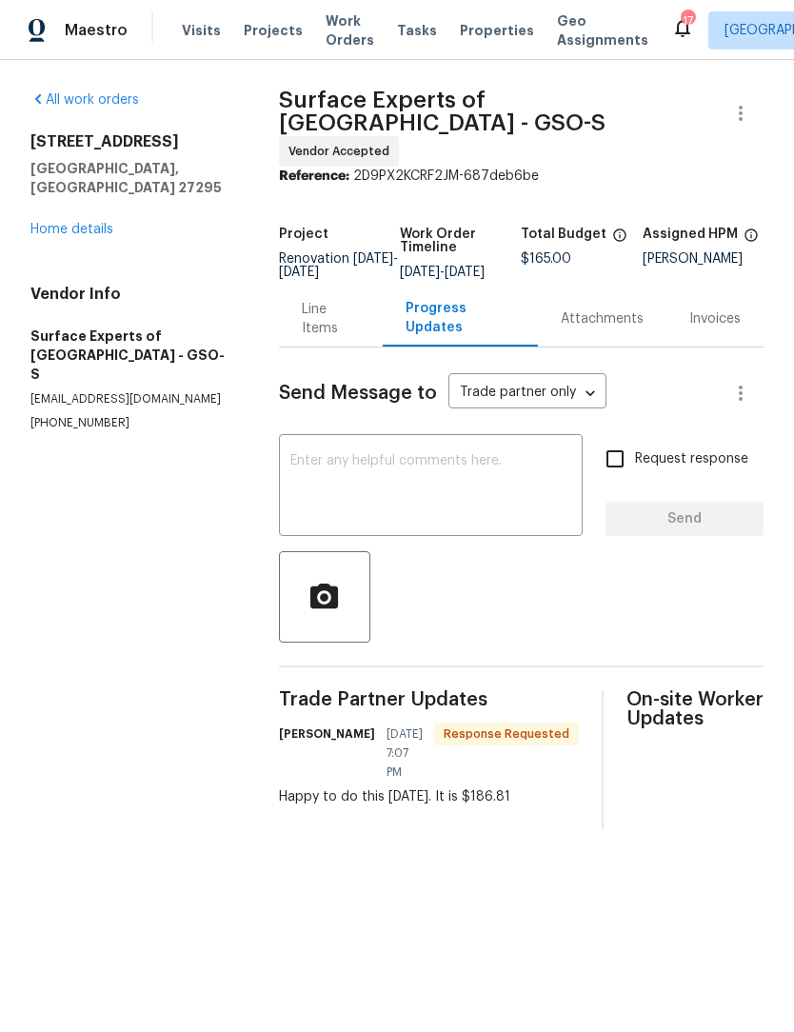
click at [357, 470] on textarea at bounding box center [430, 487] width 281 height 67
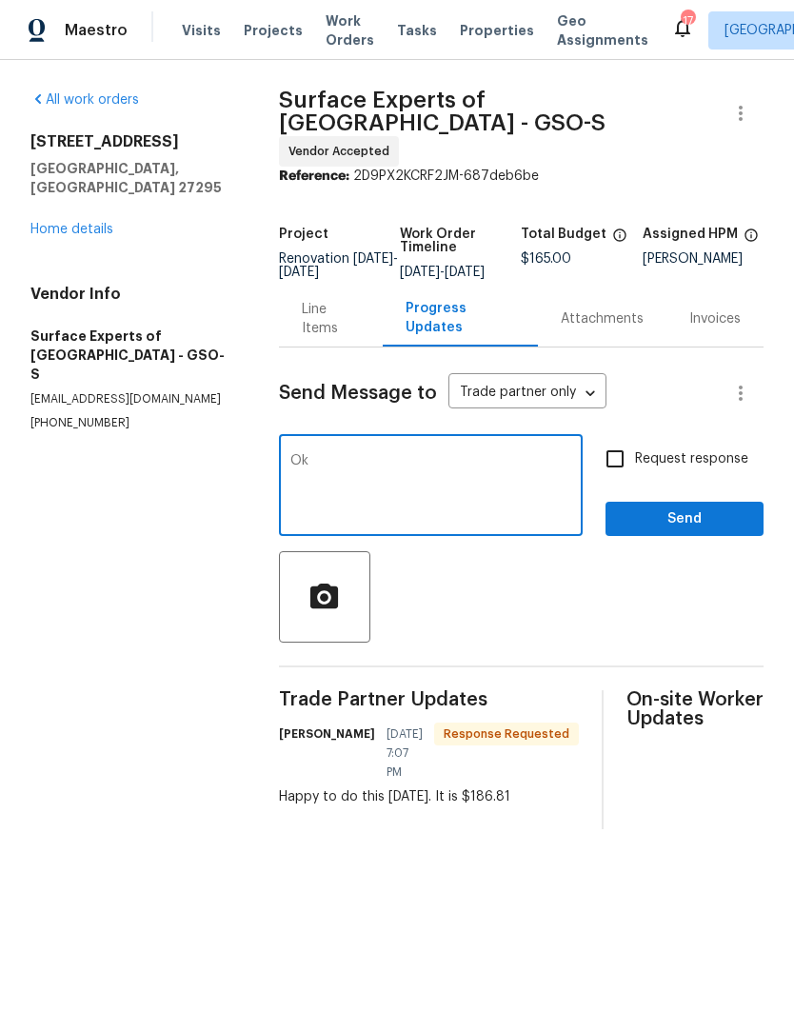
type textarea "Ok"
click at [616, 448] on input "Request response" at bounding box center [615, 459] width 40 height 40
checkbox input "true"
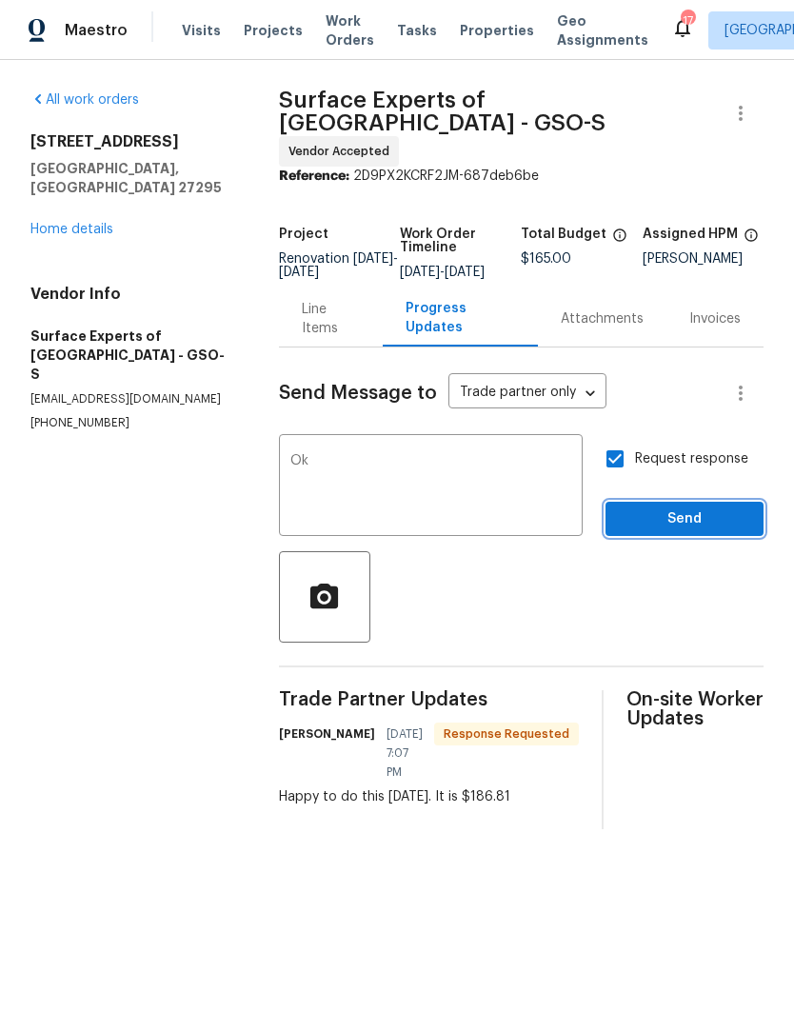
click at [678, 520] on span "Send" at bounding box center [685, 519] width 128 height 24
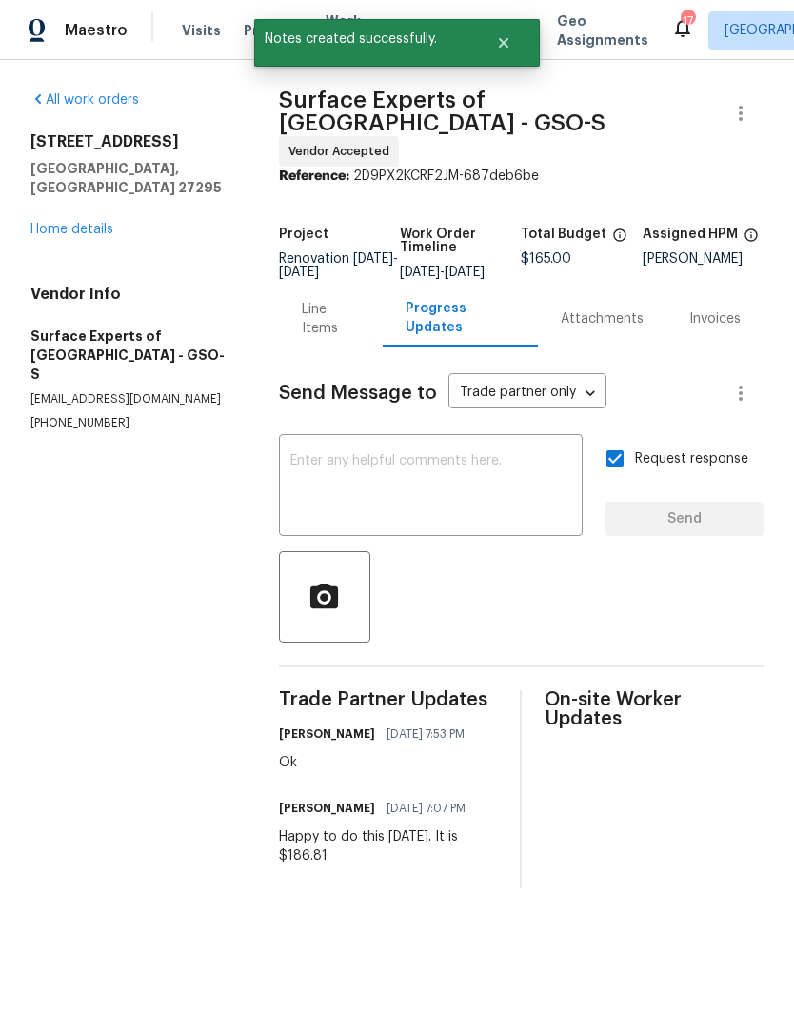
click at [337, 316] on div "Line Items" at bounding box center [331, 319] width 58 height 38
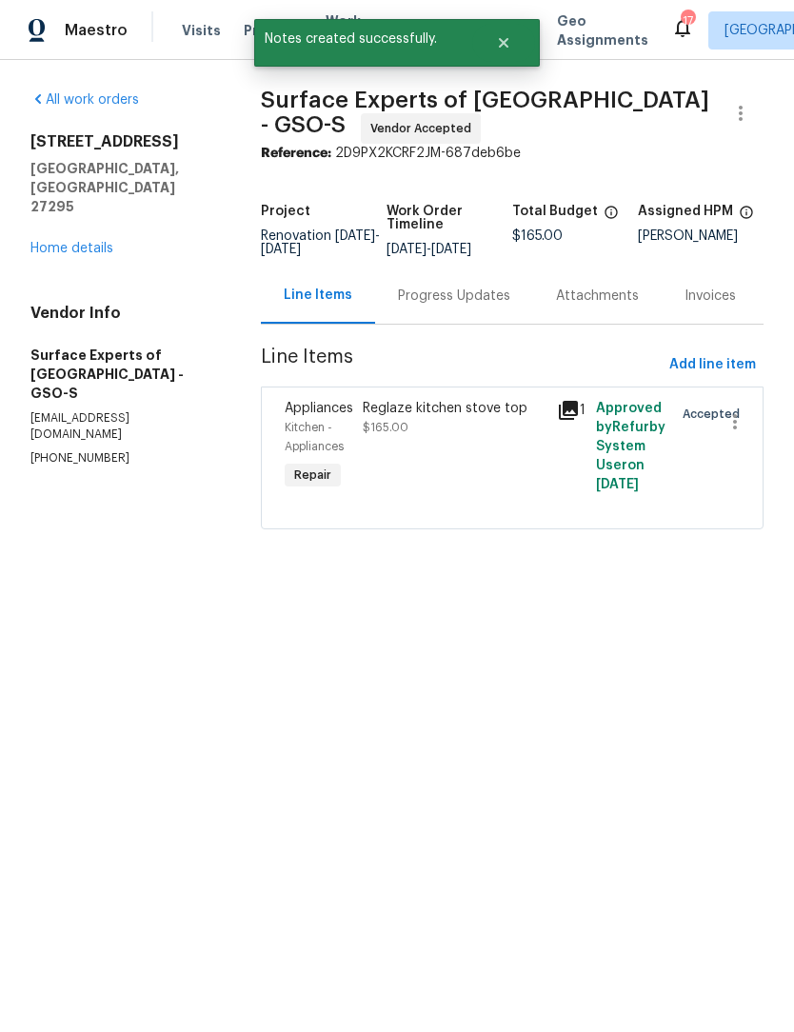
click at [401, 482] on div "Reglaze kitchen stove top $165.00" at bounding box center [454, 446] width 194 height 107
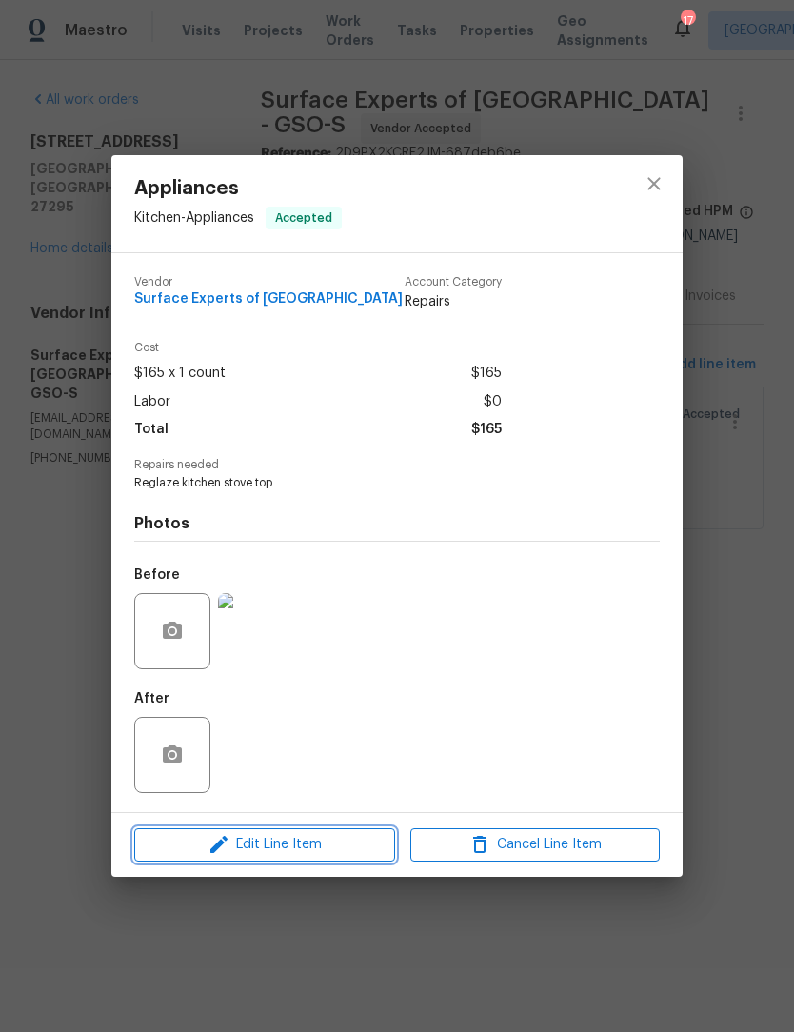
click at [298, 855] on span "Edit Line Item" at bounding box center [264, 845] width 249 height 24
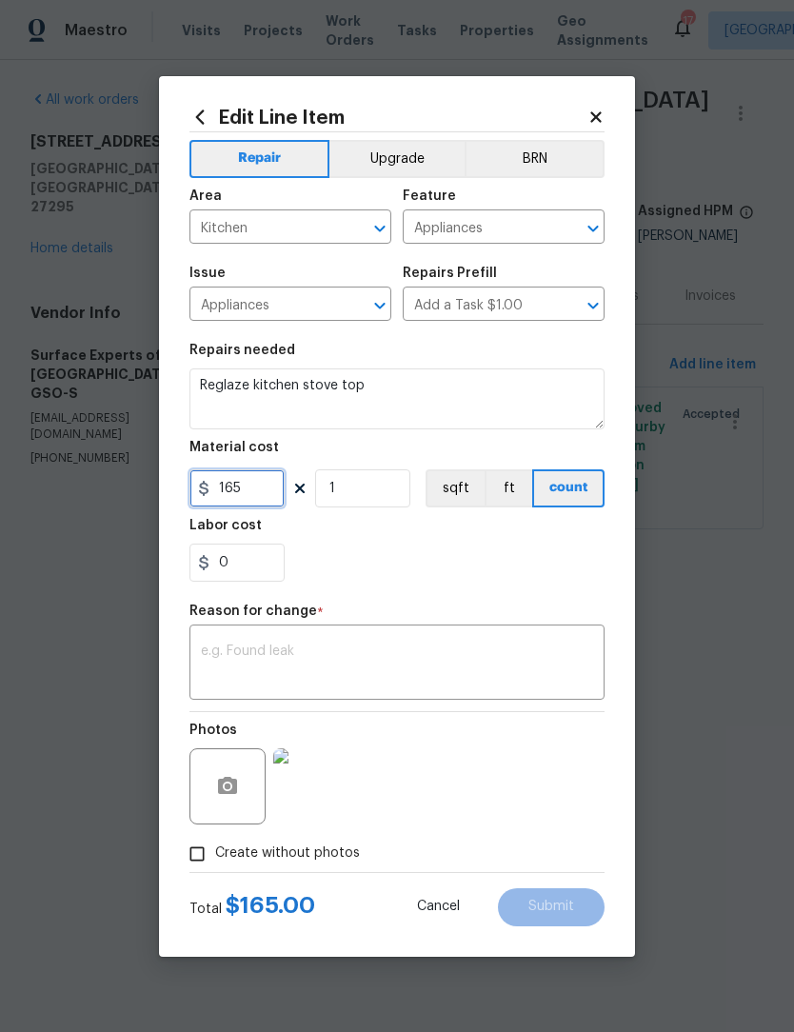
click at [259, 496] on input "165" at bounding box center [236, 488] width 95 height 38
type input "186.81"
click at [238, 664] on textarea at bounding box center [397, 665] width 392 height 40
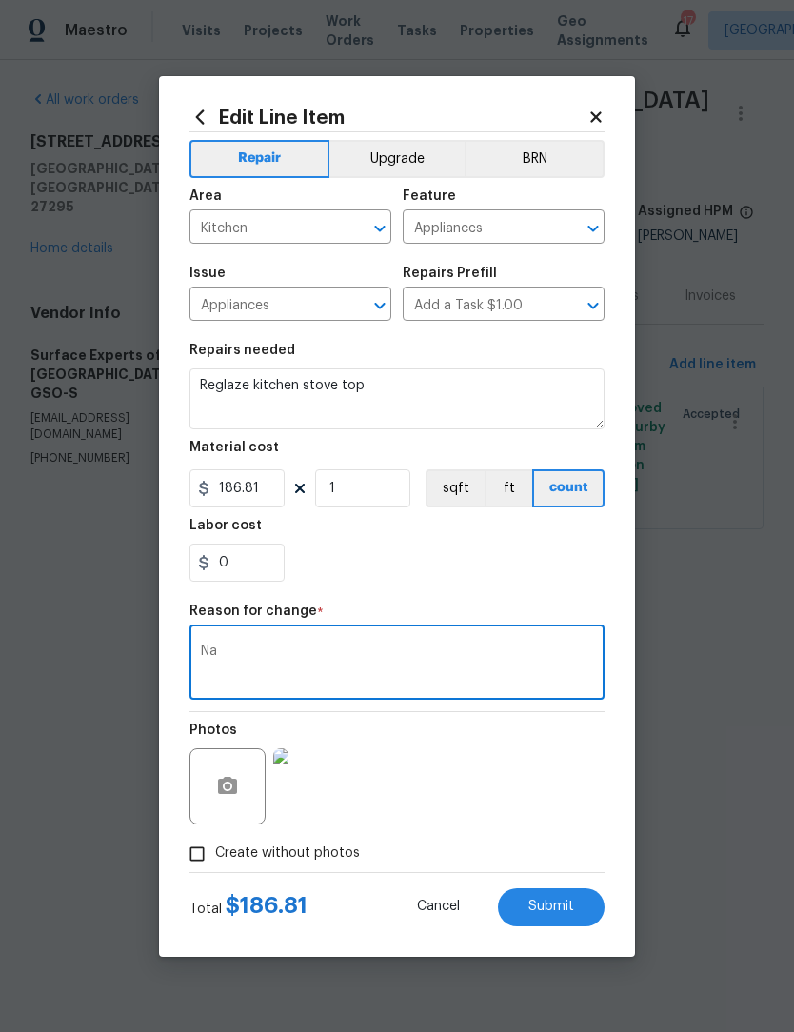
type textarea "Na"
click at [569, 910] on span "Submit" at bounding box center [551, 907] width 46 height 14
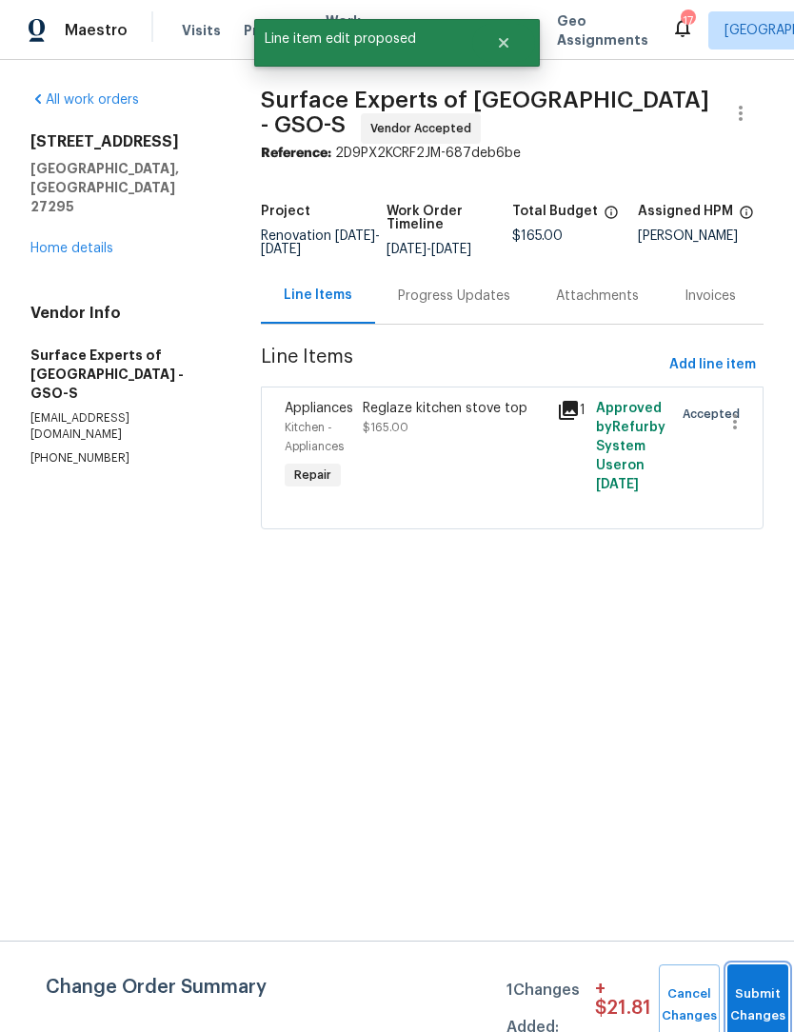
click at [757, 998] on button "Submit Changes" at bounding box center [757, 1005] width 61 height 82
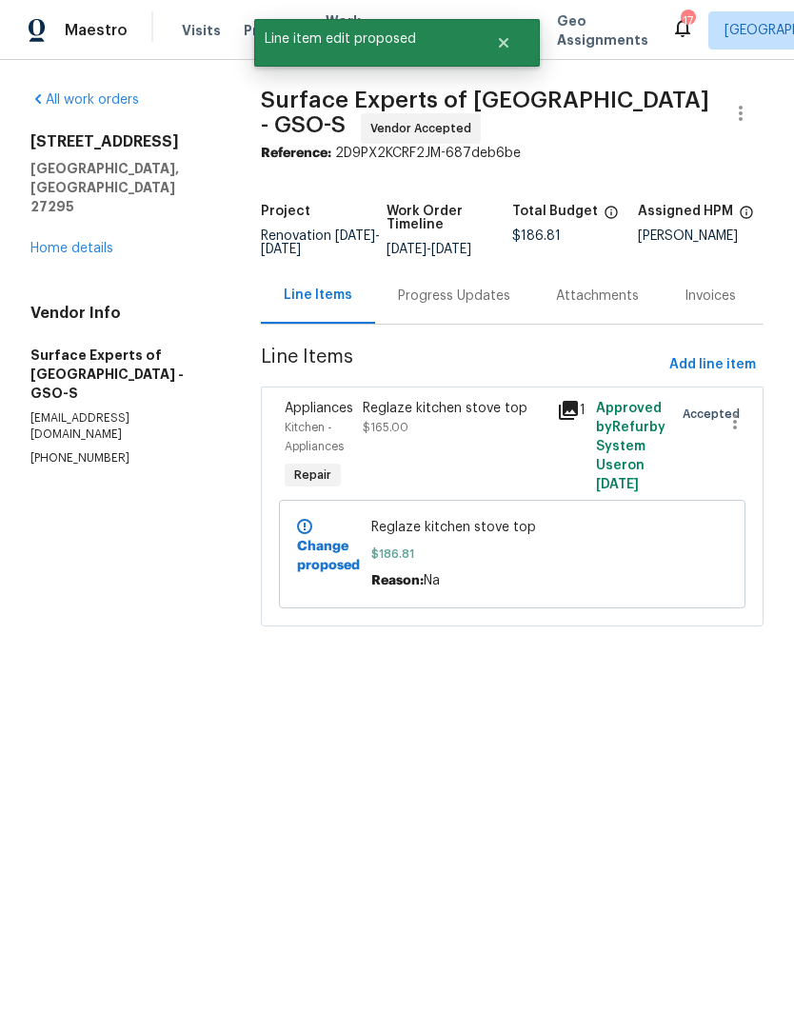
click at [88, 242] on link "Home details" at bounding box center [71, 248] width 83 height 13
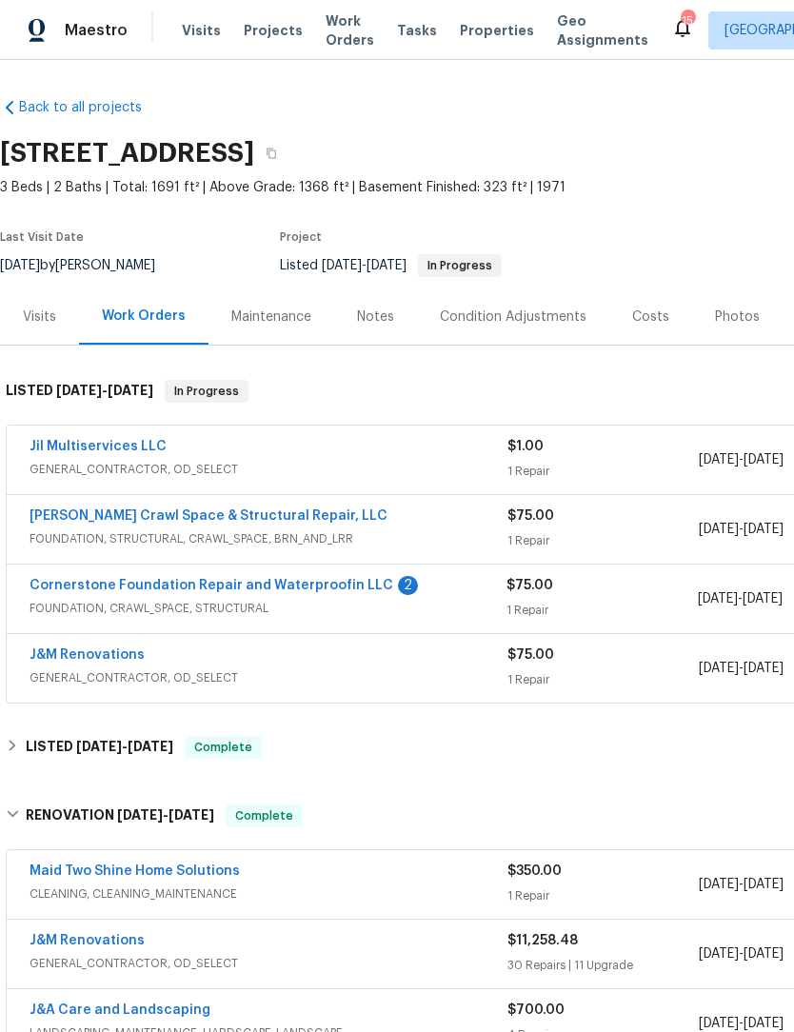
click at [100, 30] on span "Maestro" at bounding box center [96, 30] width 63 height 19
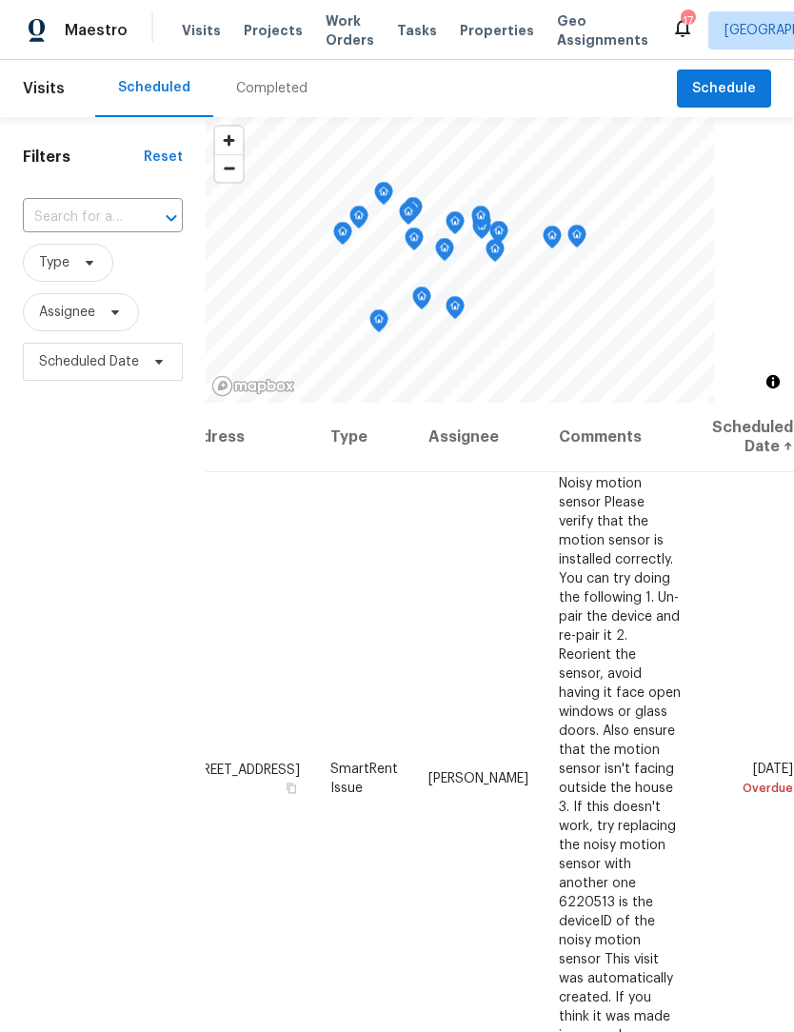
scroll to position [0, 150]
click at [0, 0] on icon at bounding box center [0, 0] width 0 height 0
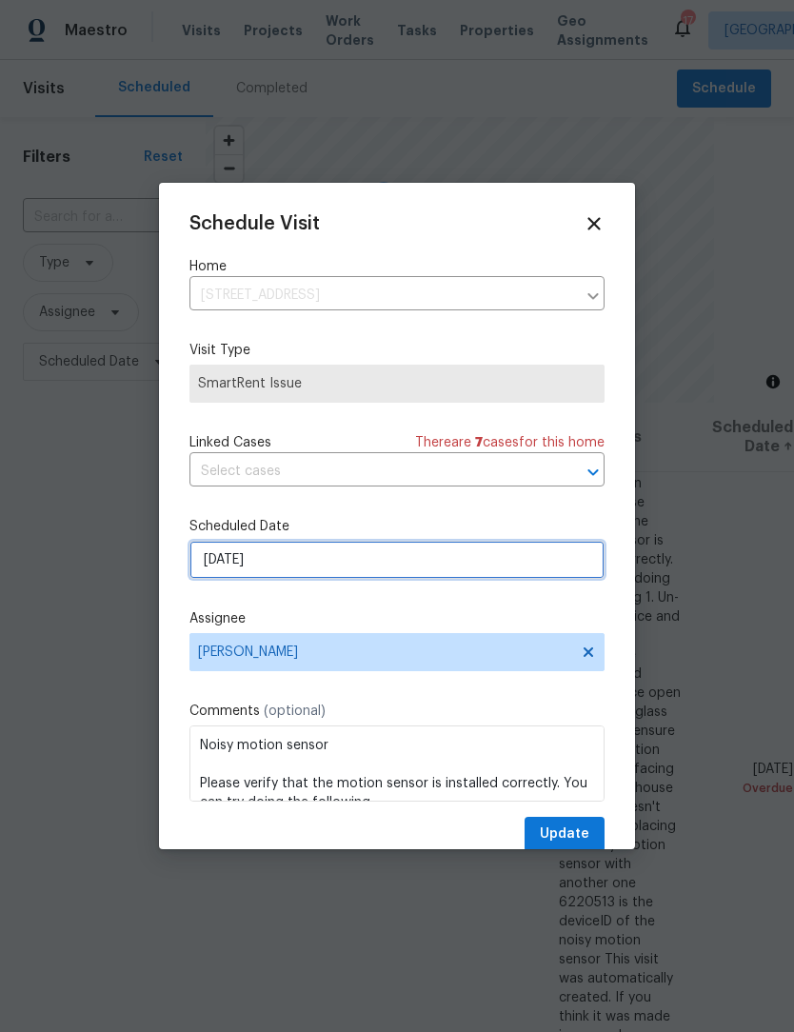
click at [309, 563] on input "[DATE]" at bounding box center [396, 560] width 415 height 38
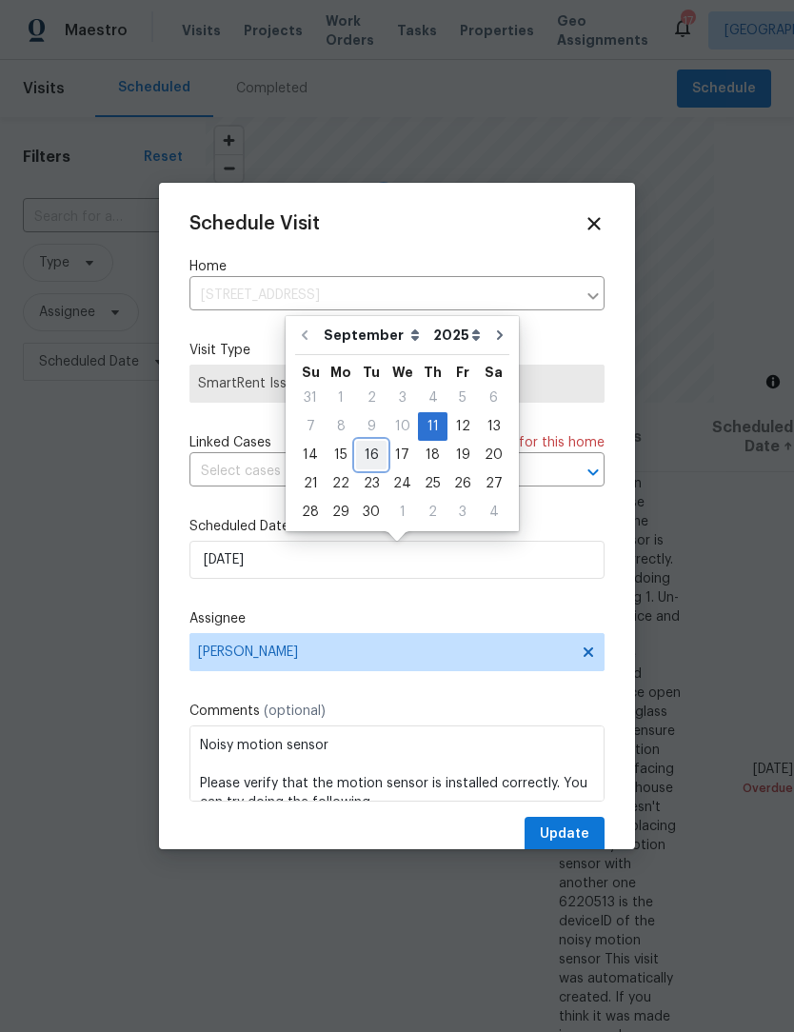
click at [368, 455] on div "16" at bounding box center [371, 455] width 30 height 27
type input "[DATE]"
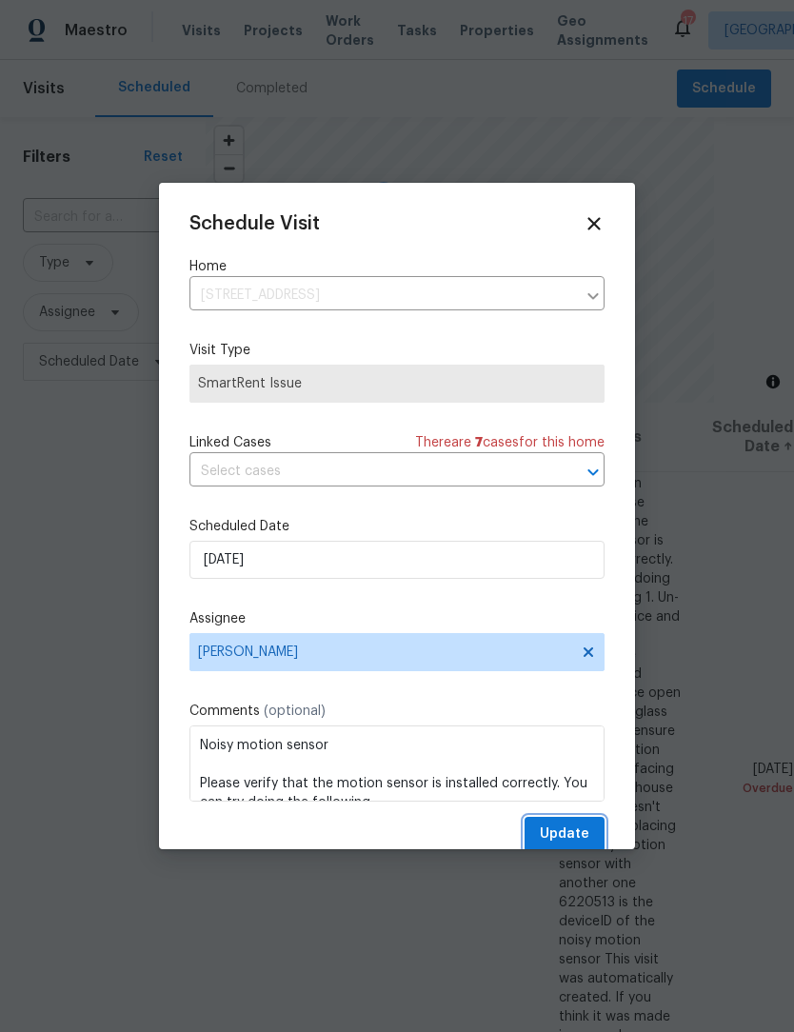
click at [577, 840] on span "Update" at bounding box center [565, 835] width 50 height 24
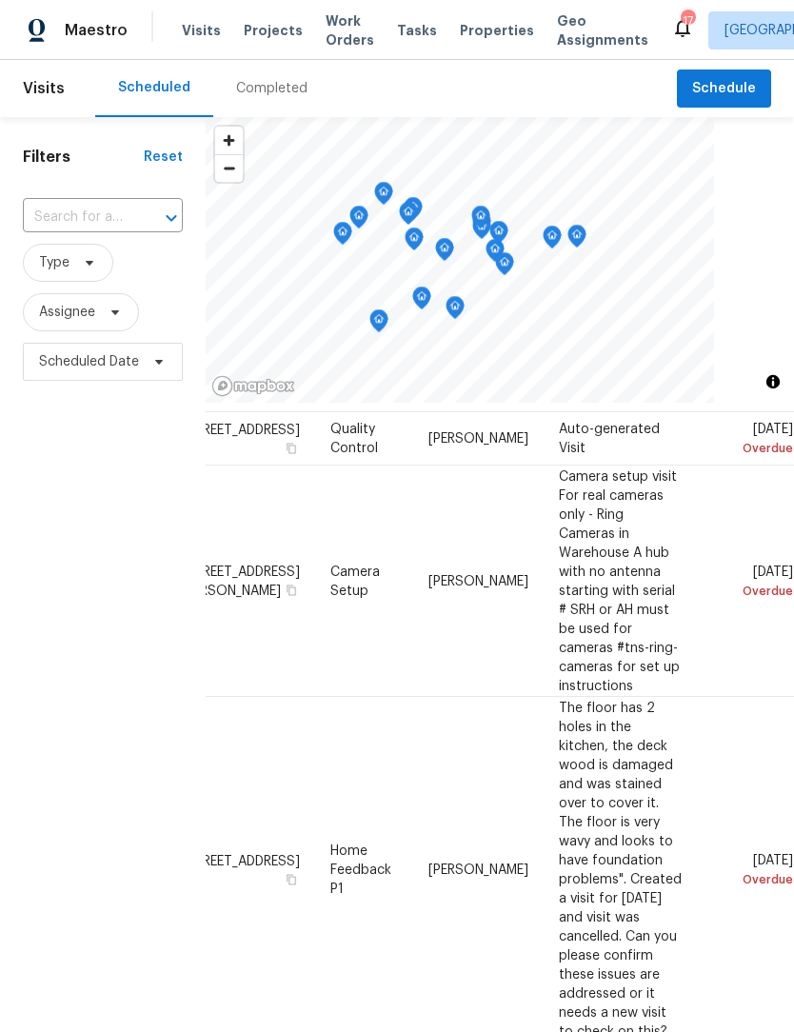
scroll to position [61, 150]
click at [0, 0] on icon at bounding box center [0, 0] width 0 height 0
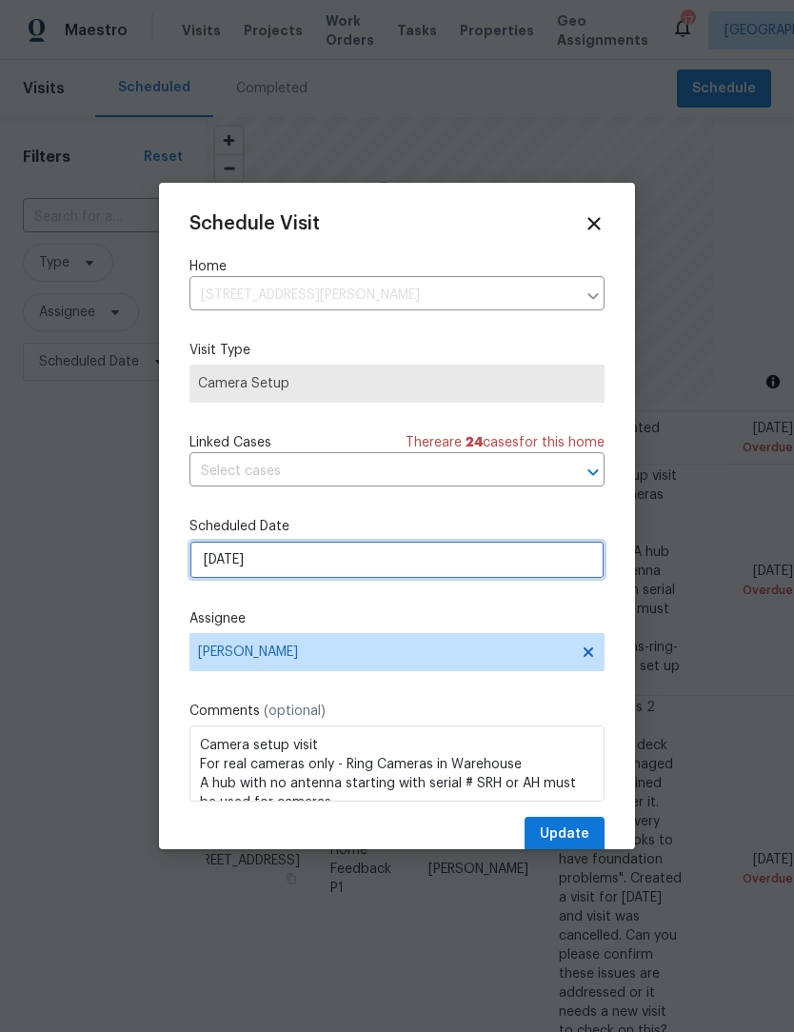
click at [323, 566] on input "9/12/2025" at bounding box center [396, 560] width 415 height 38
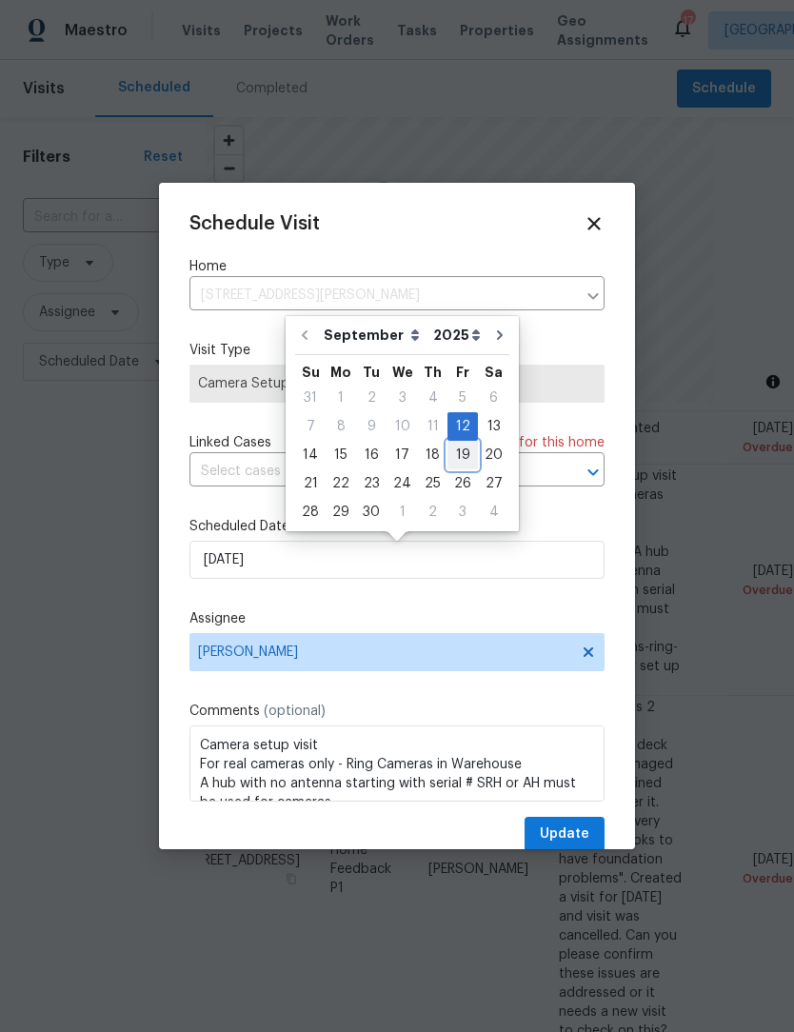
click at [467, 452] on div "19" at bounding box center [462, 455] width 30 height 27
type input "[DATE]"
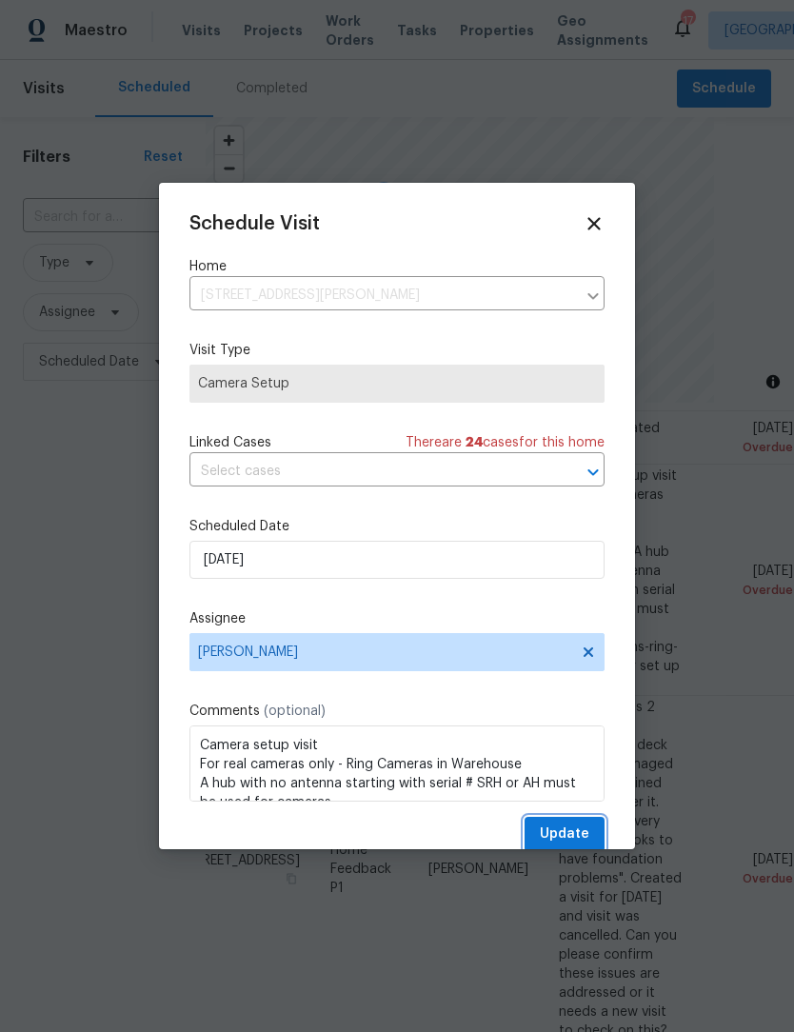
click at [586, 830] on span "Update" at bounding box center [565, 835] width 50 height 24
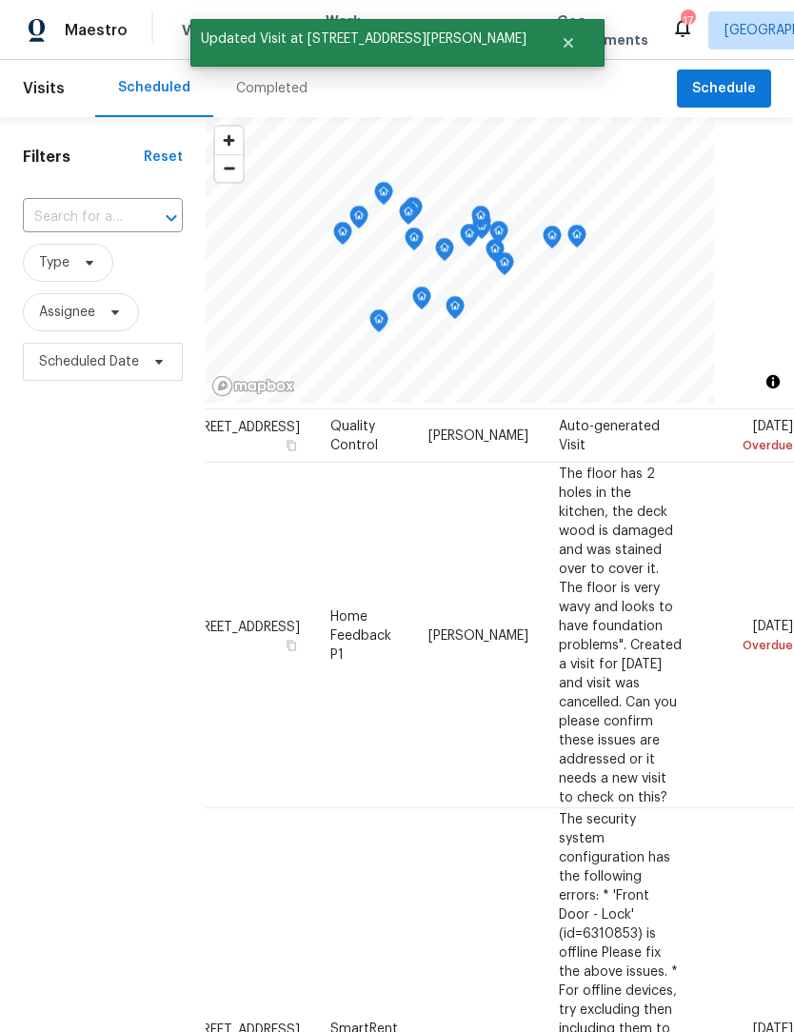
scroll to position [64, 150]
click at [0, 0] on icon at bounding box center [0, 0] width 0 height 0
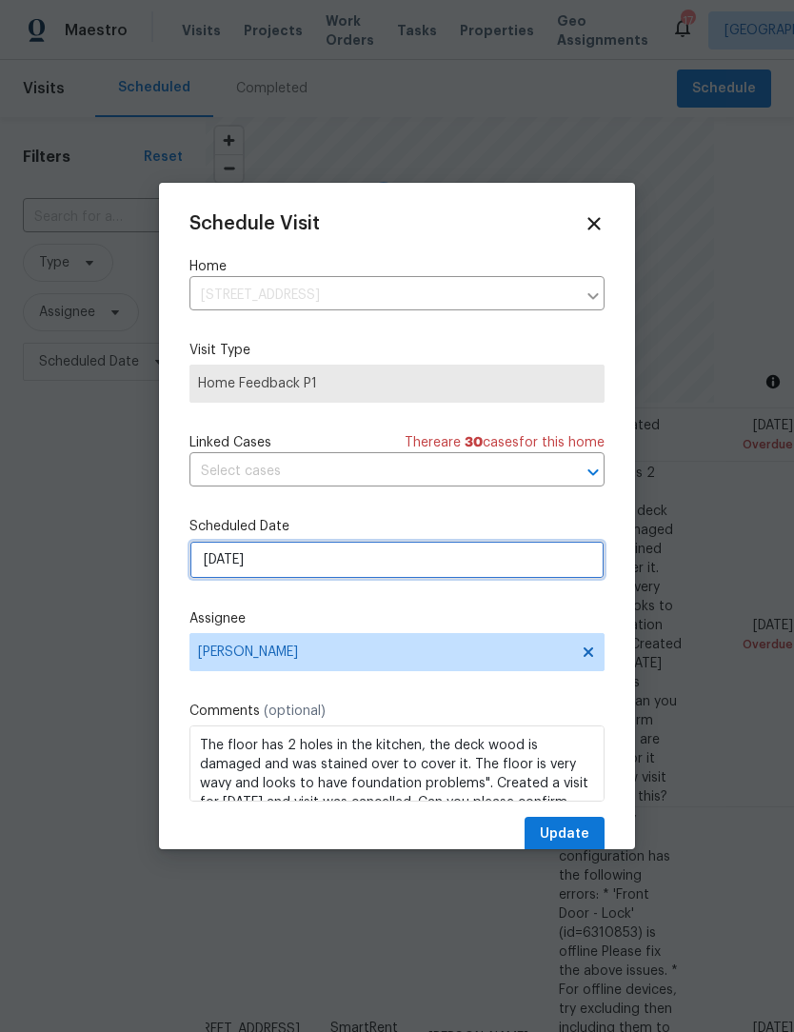
click at [328, 563] on input "9/12/2025" at bounding box center [396, 560] width 415 height 38
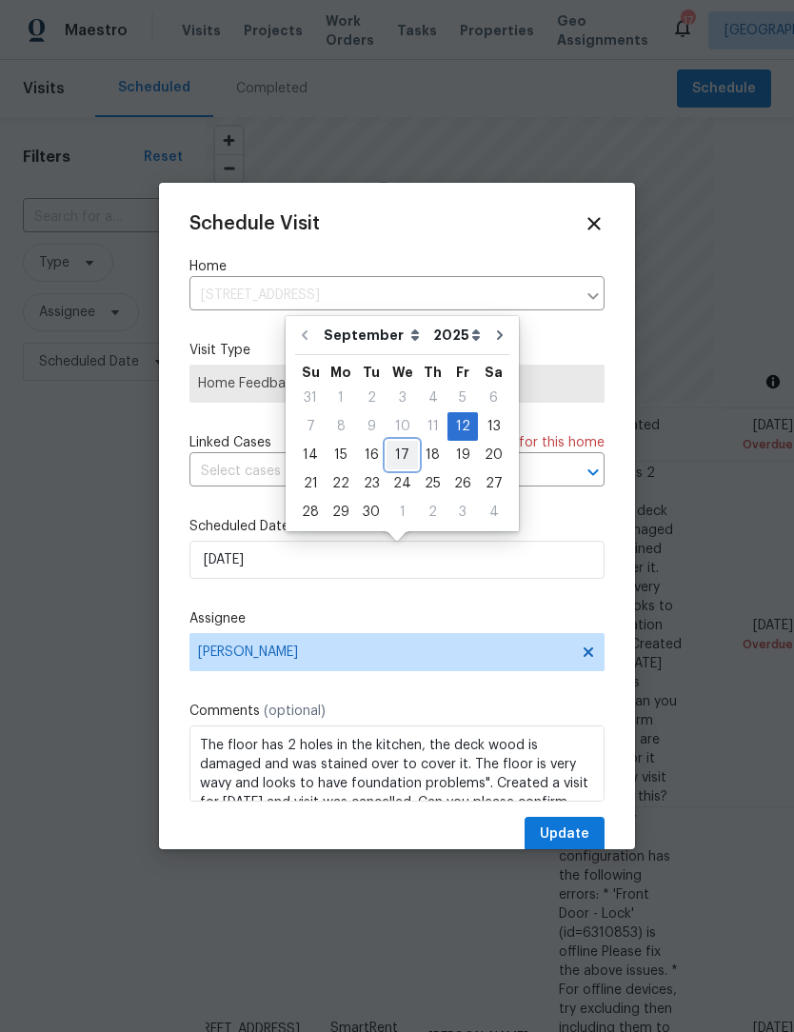
click at [399, 460] on div "17" at bounding box center [402, 455] width 31 height 27
type input "9/17/2025"
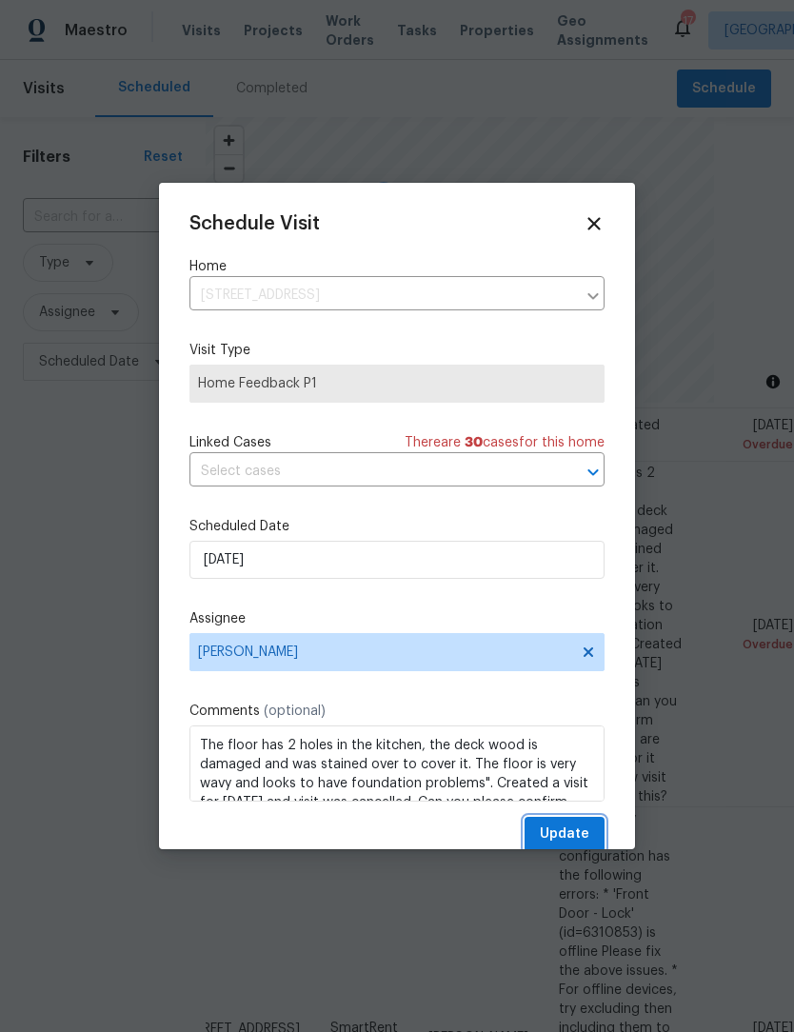
click at [584, 835] on span "Update" at bounding box center [565, 835] width 50 height 24
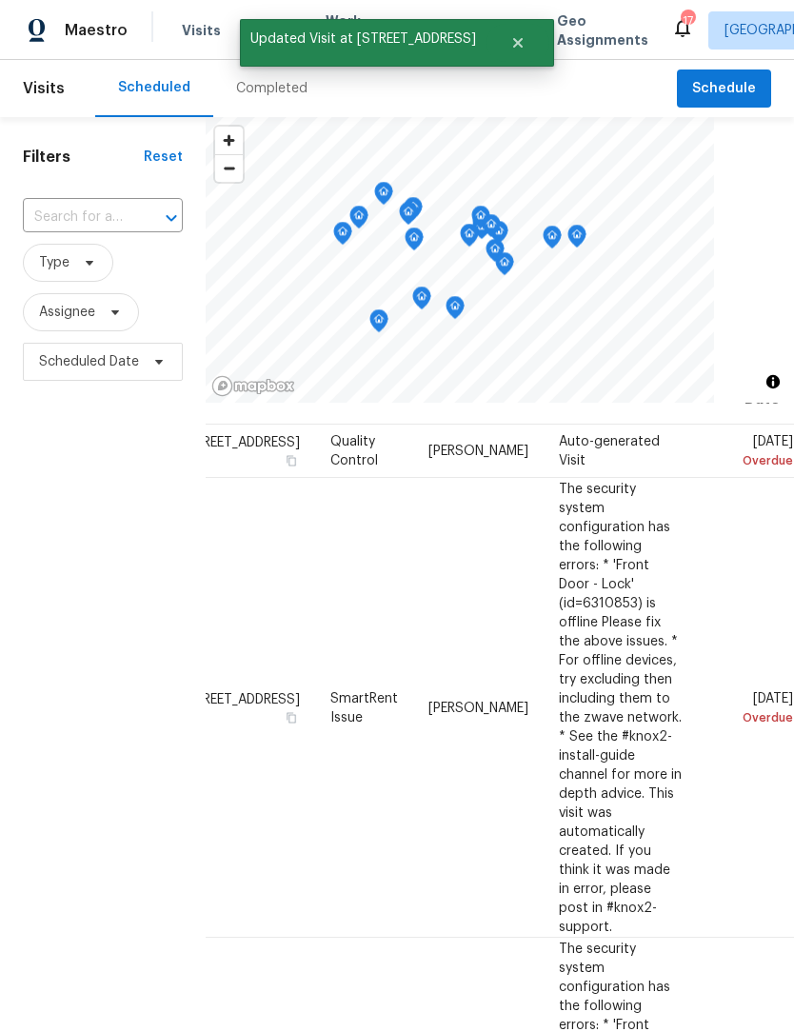
scroll to position [48, 150]
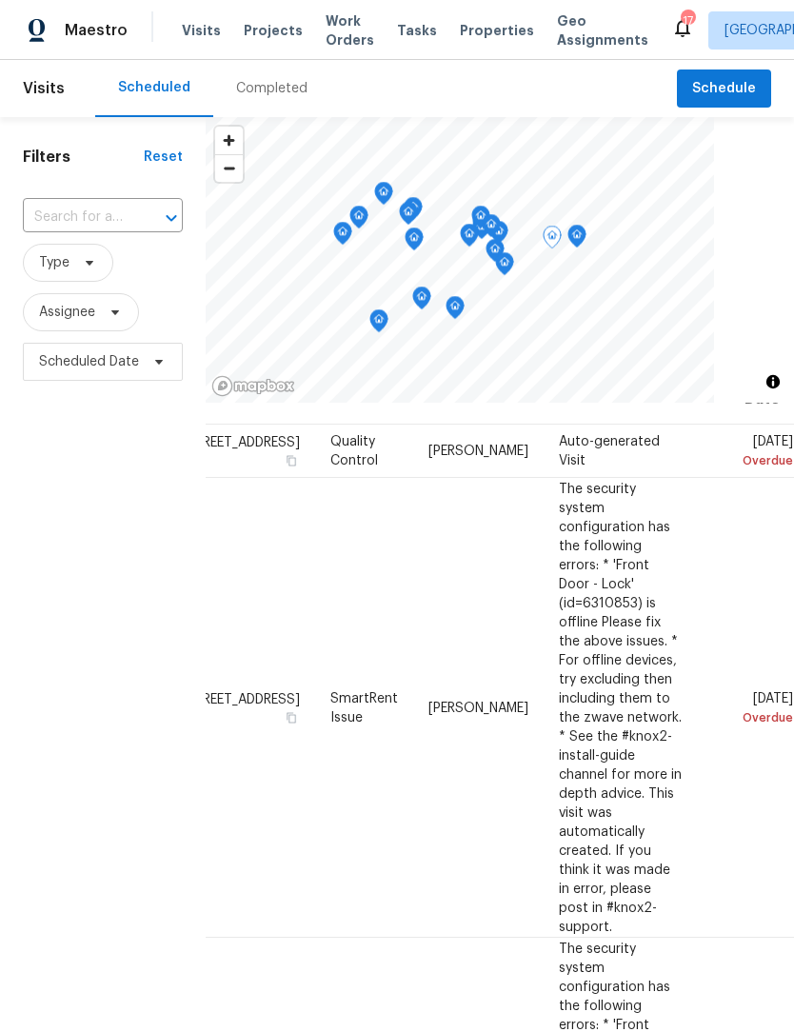
click at [0, 0] on icon at bounding box center [0, 0] width 0 height 0
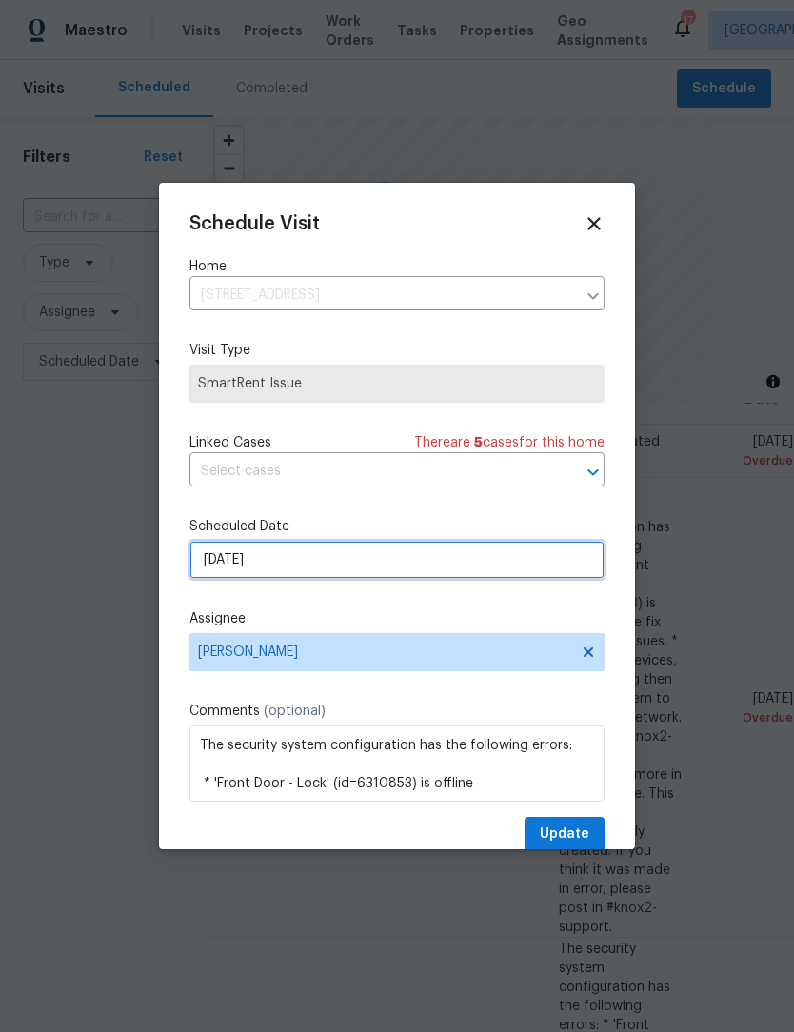
click at [304, 560] on input "9/13/2025" at bounding box center [396, 560] width 415 height 38
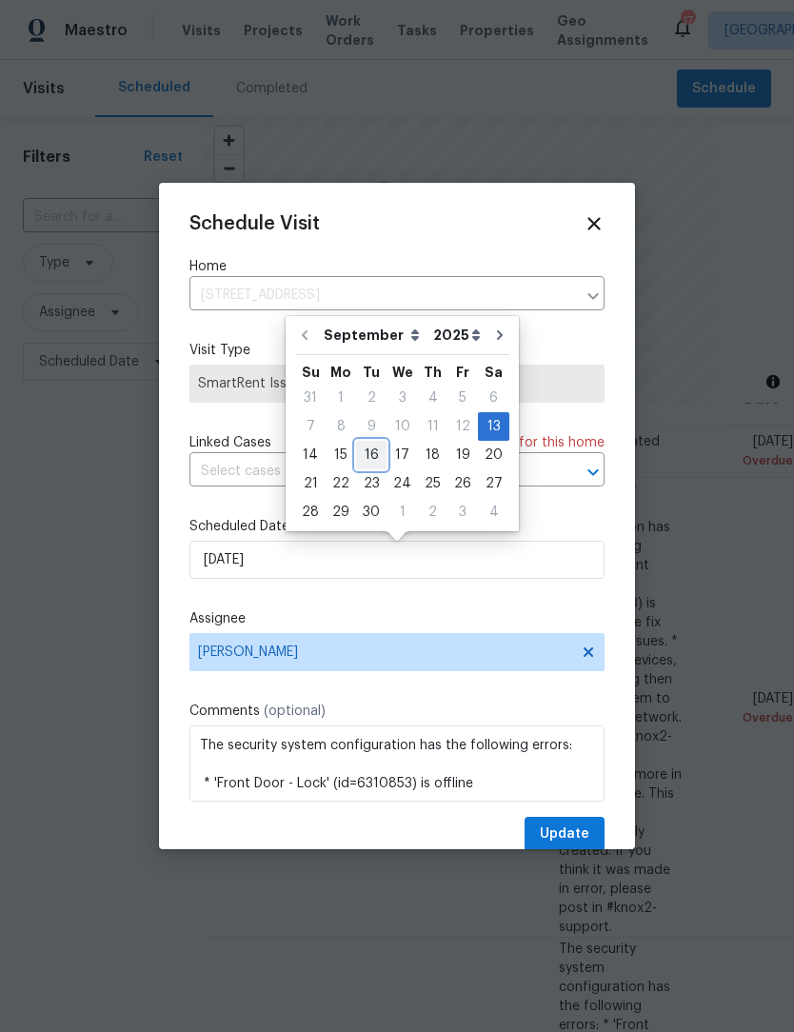
click at [372, 454] on div "16" at bounding box center [371, 455] width 30 height 27
type input "[DATE]"
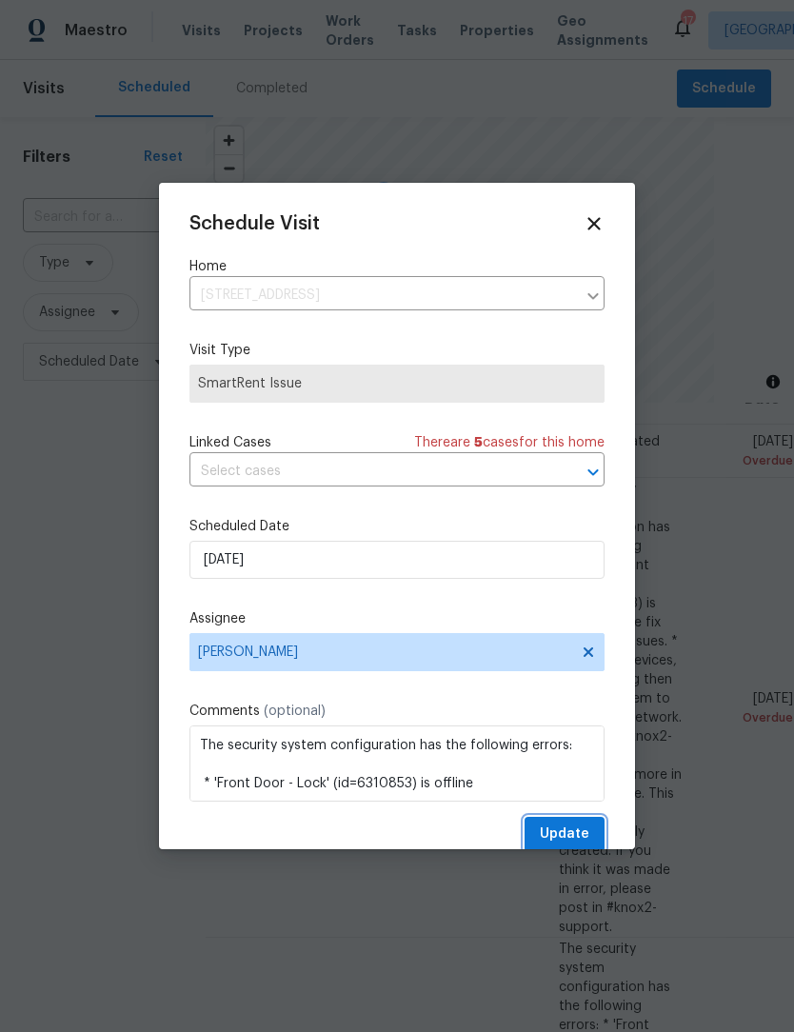
click at [587, 835] on span "Update" at bounding box center [565, 835] width 50 height 24
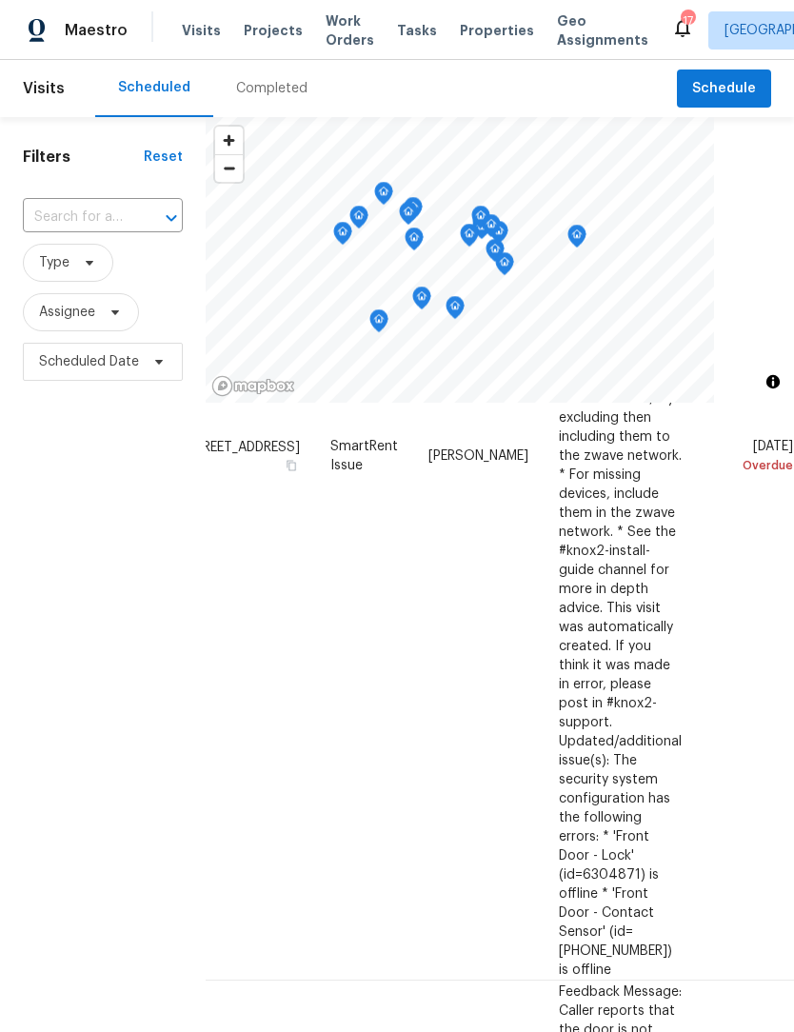
scroll to position [595, 150]
click at [0, 0] on icon at bounding box center [0, 0] width 0 height 0
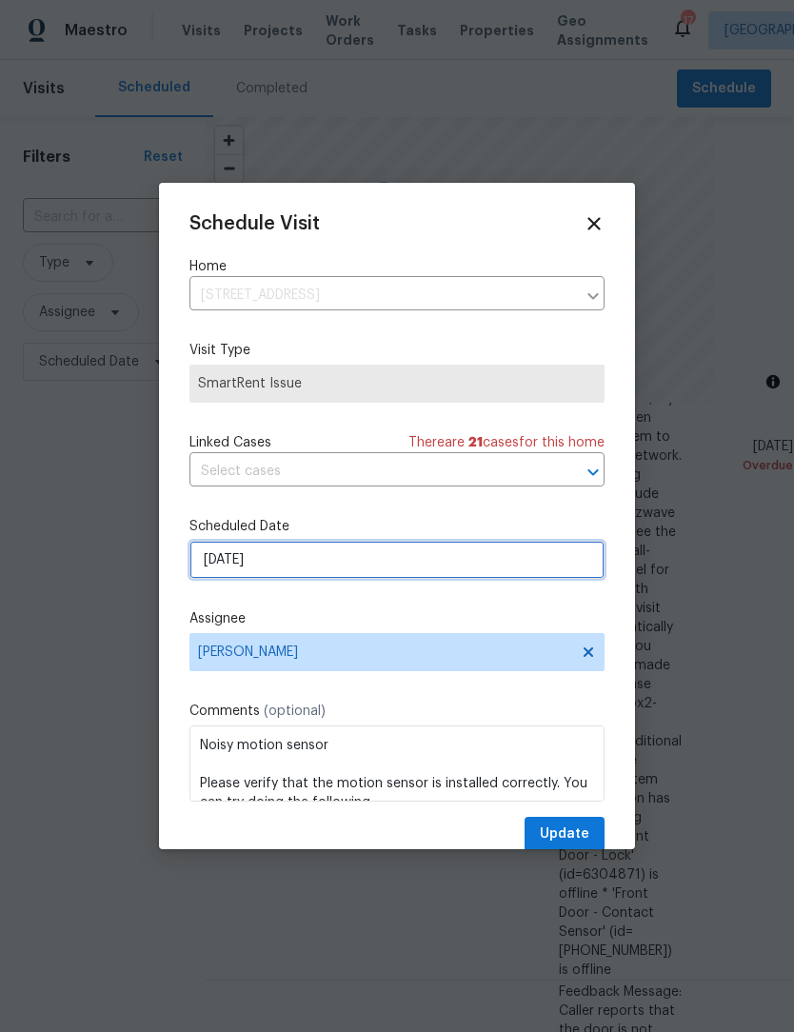
click at [324, 562] on input "9/14/2025" at bounding box center [396, 560] width 415 height 38
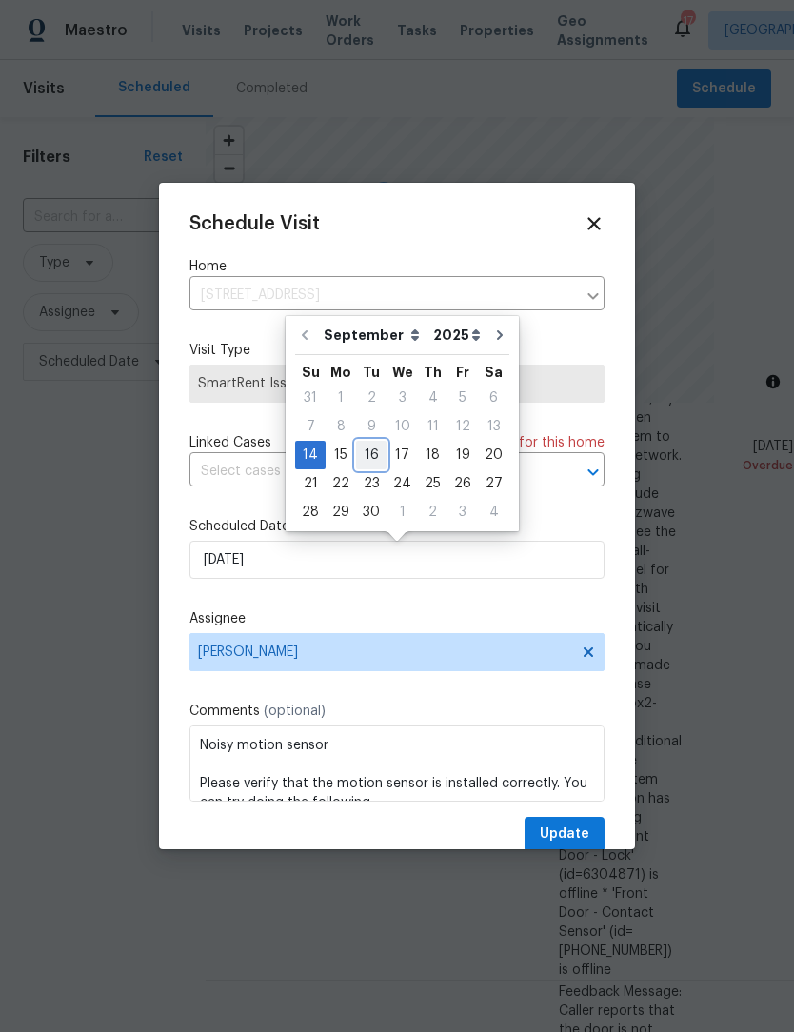
click at [369, 454] on div "16" at bounding box center [371, 455] width 30 height 27
type input "[DATE]"
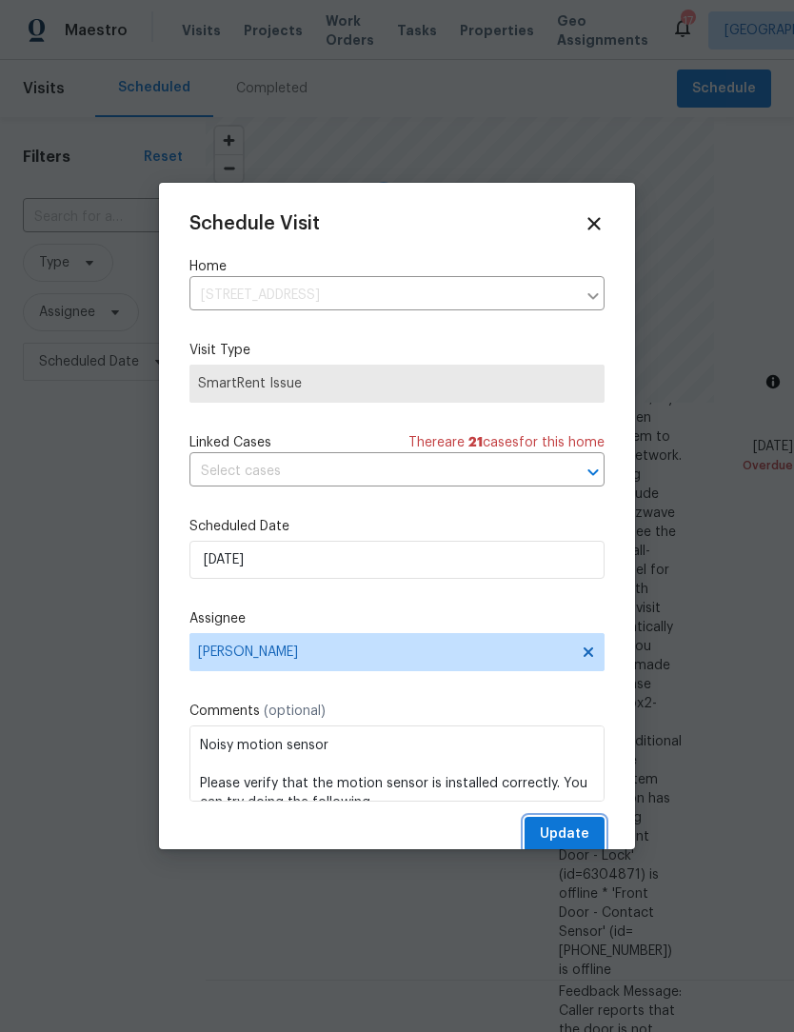
click at [579, 836] on span "Update" at bounding box center [565, 835] width 50 height 24
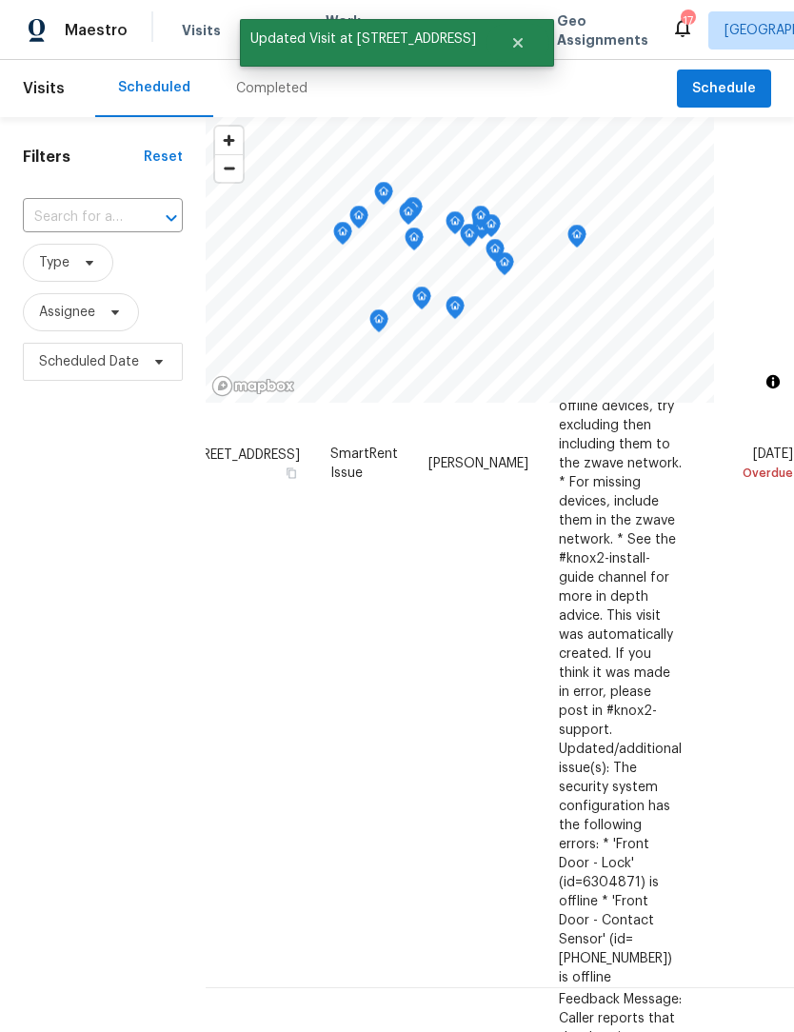
scroll to position [588, 150]
click at [0, 0] on div at bounding box center [0, 0] width 0 height 0
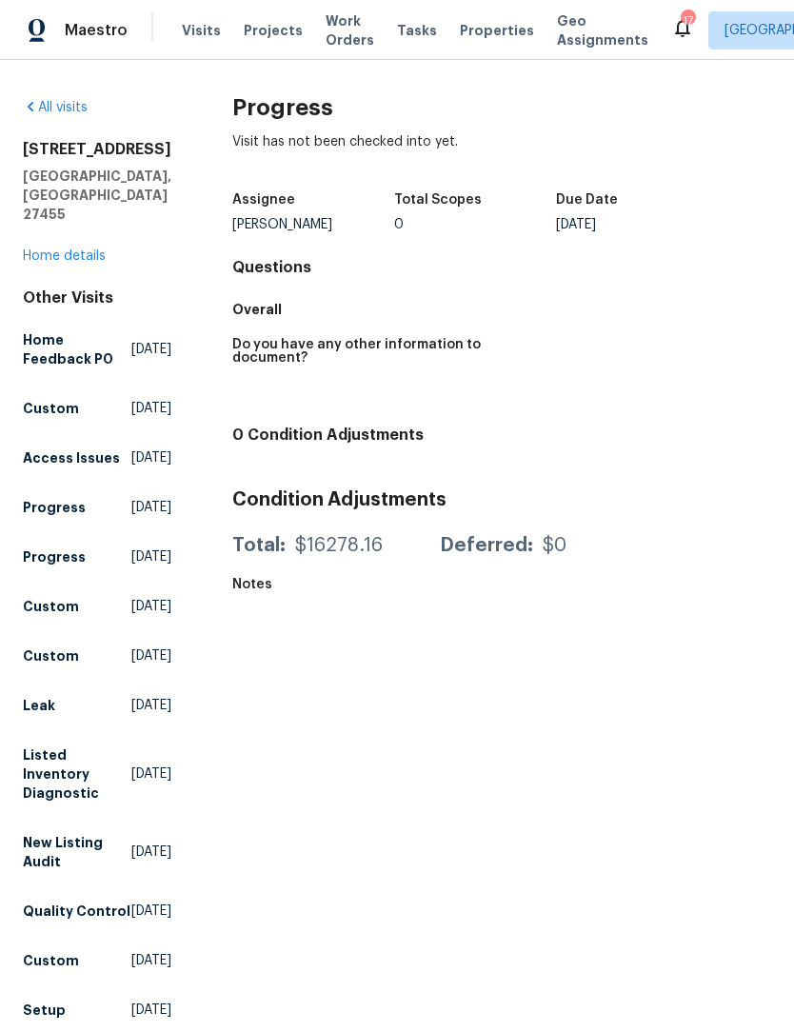
click at [101, 29] on span "Maestro" at bounding box center [96, 30] width 63 height 19
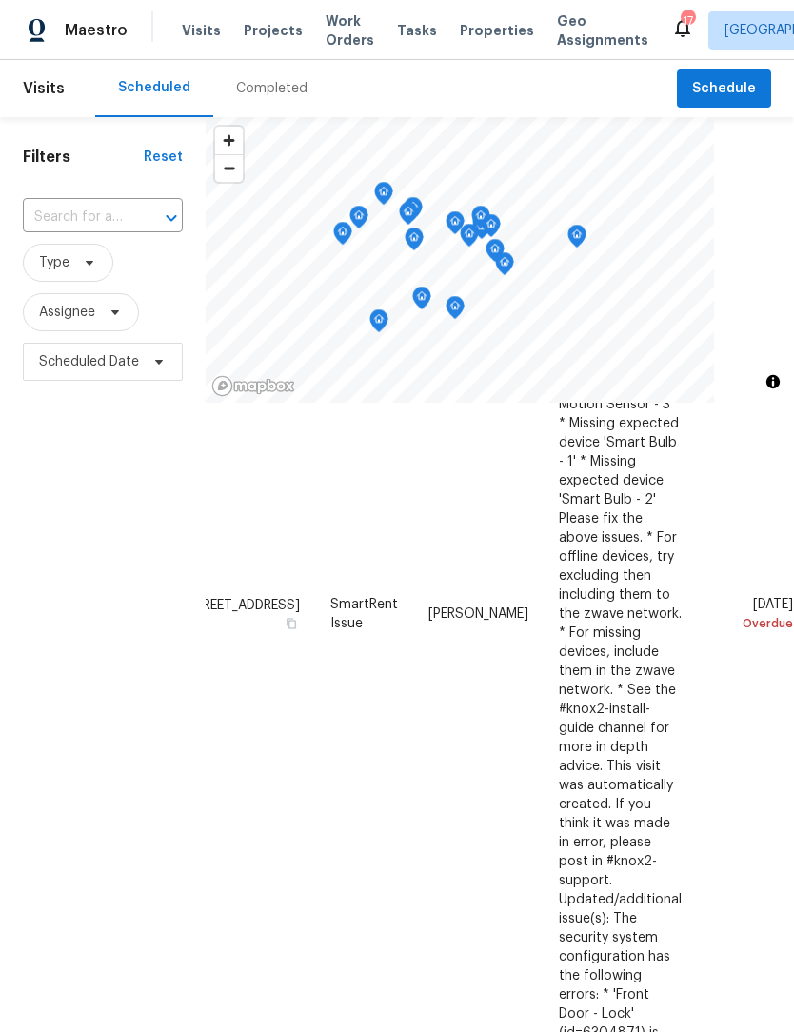
scroll to position [431, 150]
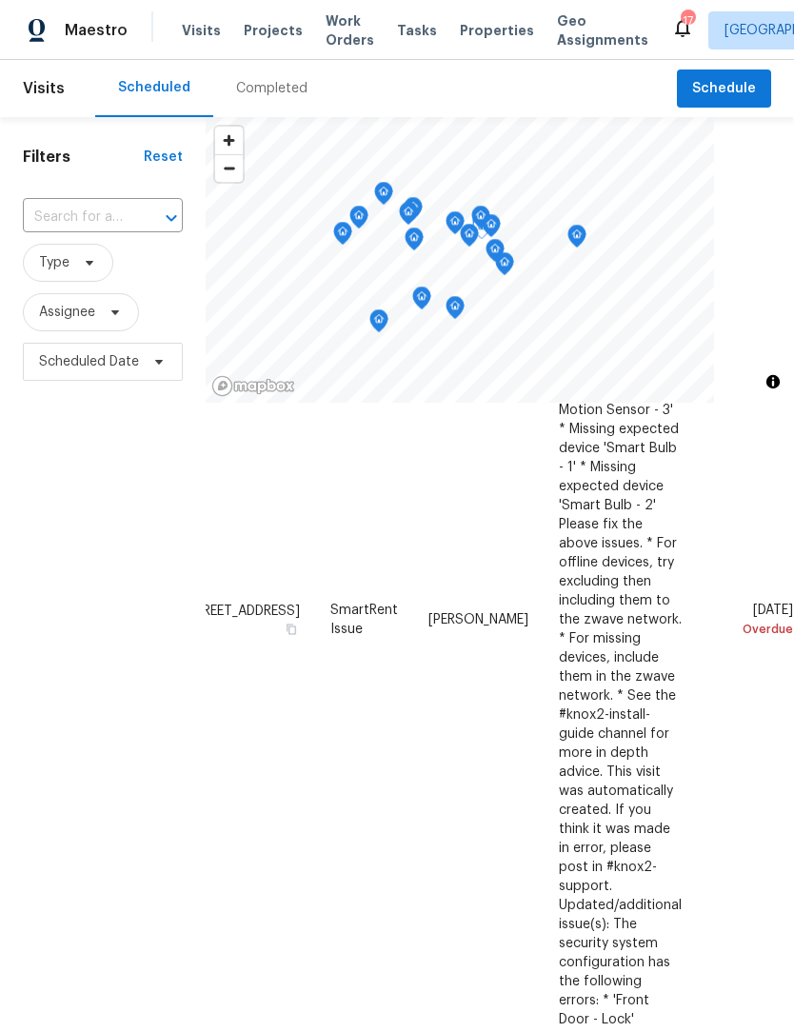
click at [0, 0] on div at bounding box center [0, 0] width 0 height 0
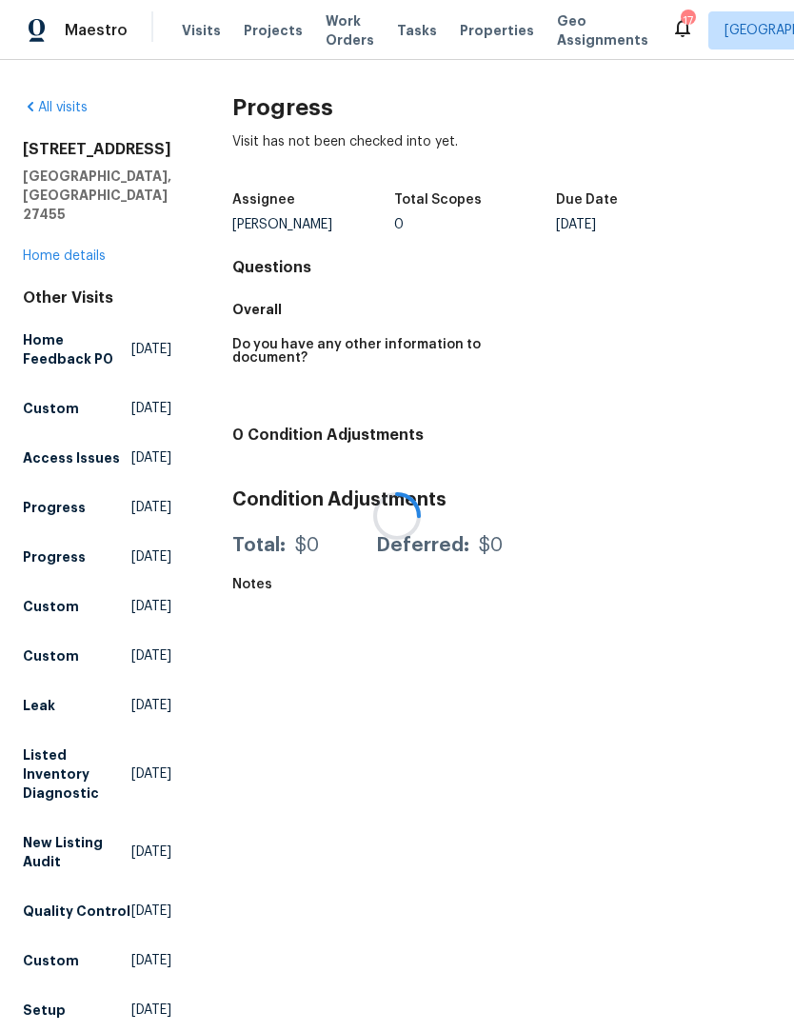
click at [750, 755] on div at bounding box center [397, 516] width 794 height 1032
click at [102, 41] on div "Maestro" at bounding box center [64, 30] width 128 height 38
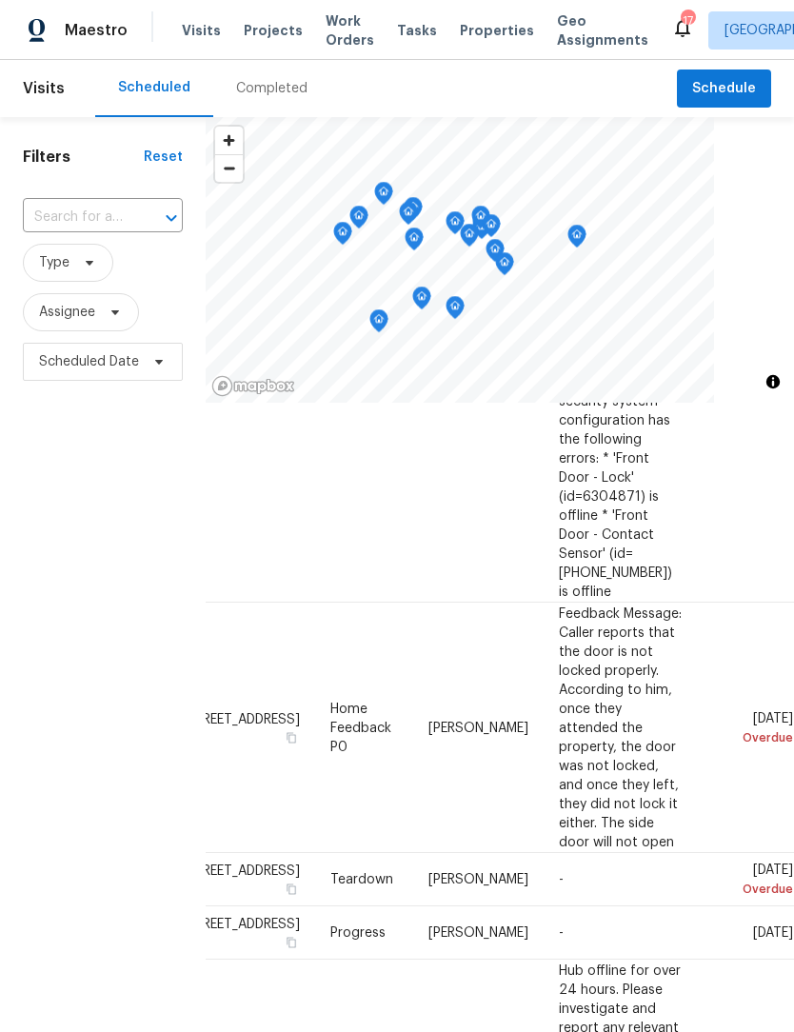
scroll to position [977, 150]
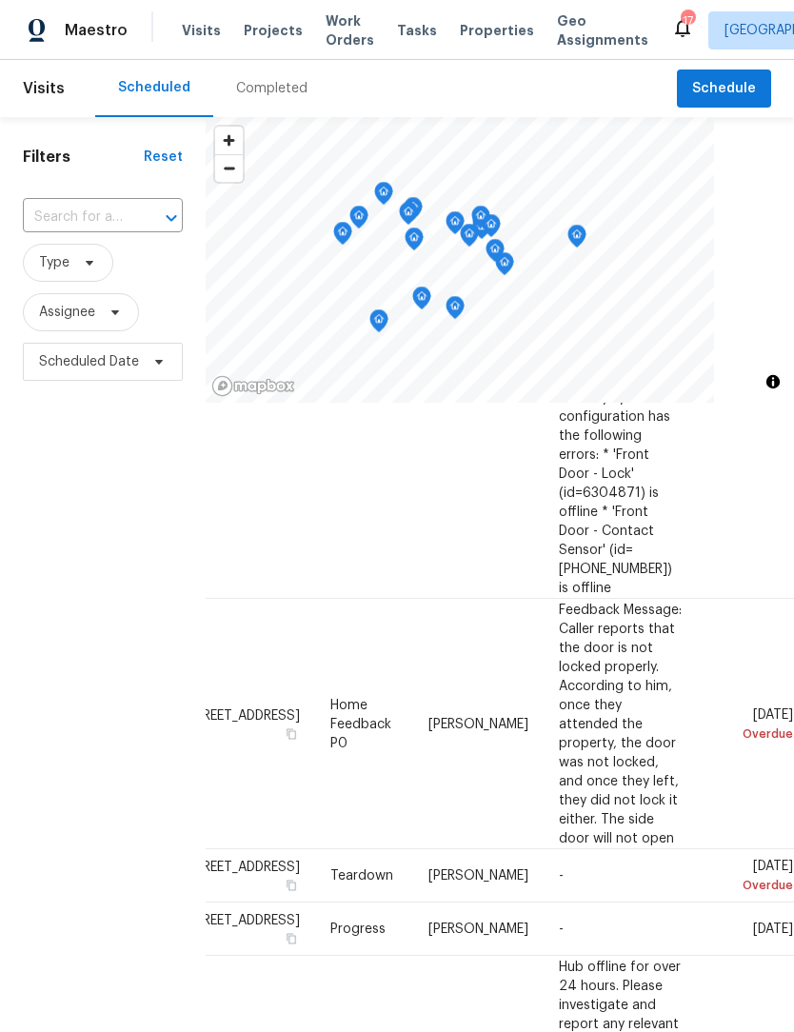
click at [0, 0] on span at bounding box center [0, 0] width 0 height 0
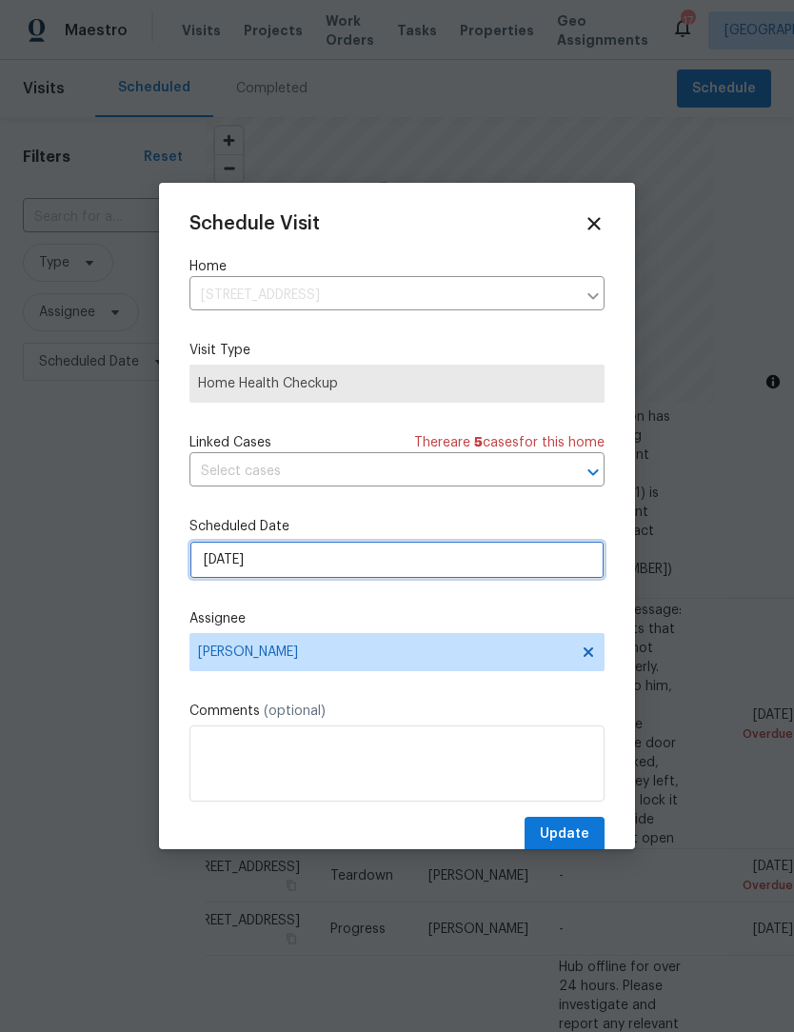
click at [347, 560] on input "[DATE]" at bounding box center [396, 560] width 415 height 38
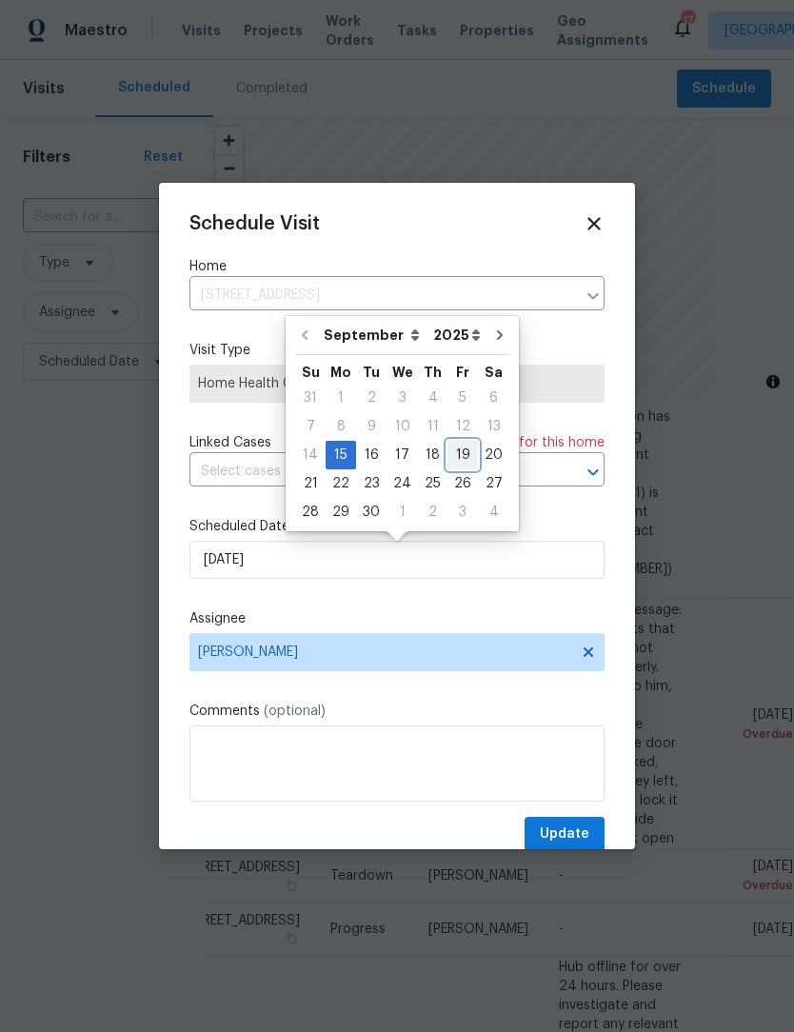
click at [452, 460] on div "19" at bounding box center [462, 455] width 30 height 27
type input "[DATE]"
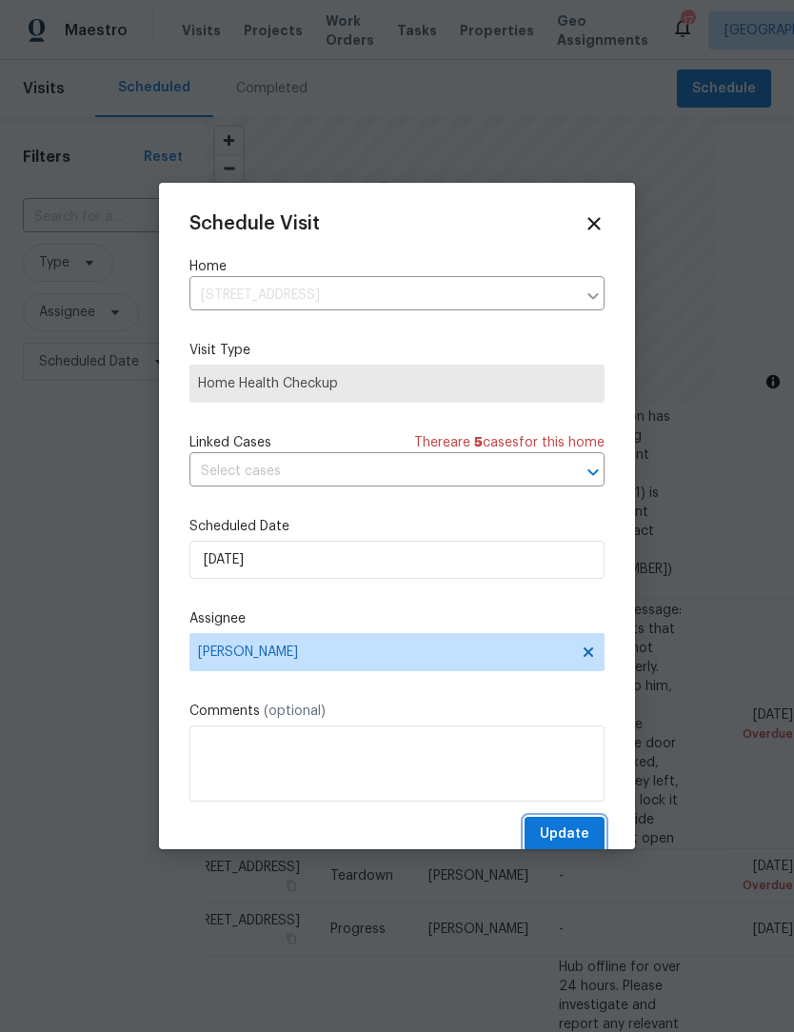
click at [579, 834] on span "Update" at bounding box center [565, 835] width 50 height 24
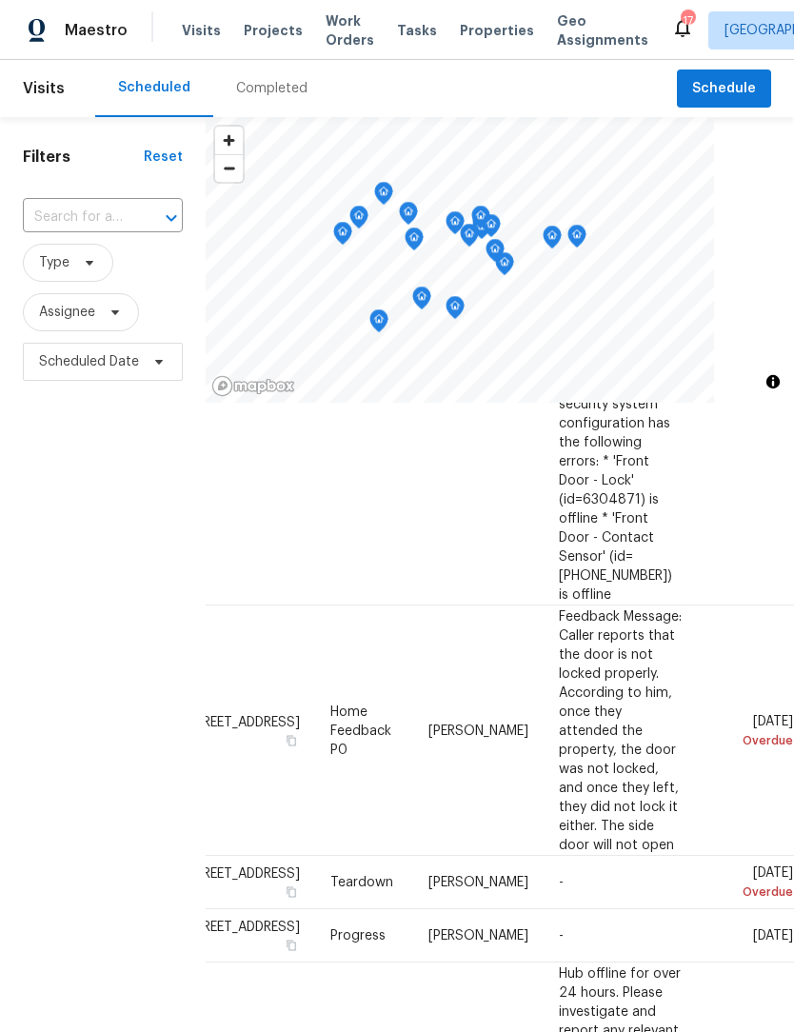
scroll to position [971, 150]
click at [0, 0] on icon at bounding box center [0, 0] width 0 height 0
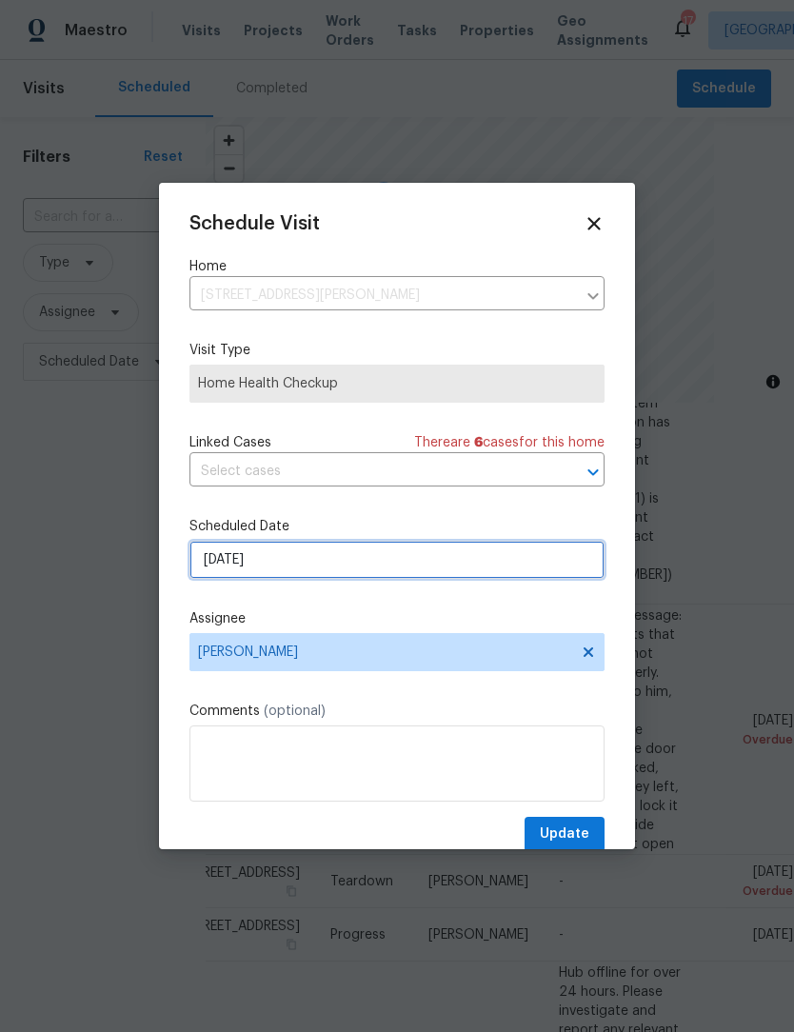
click at [337, 572] on input "[DATE]" at bounding box center [396, 560] width 415 height 38
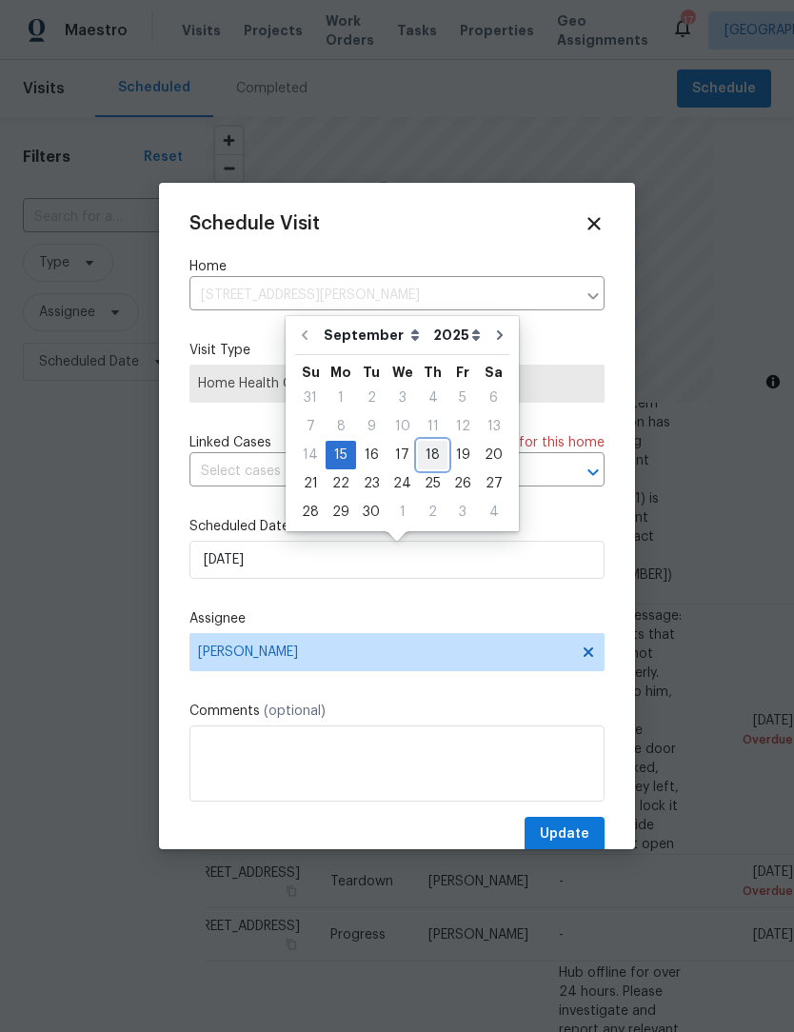
click at [433, 455] on div "18" at bounding box center [433, 455] width 30 height 27
type input "[DATE]"
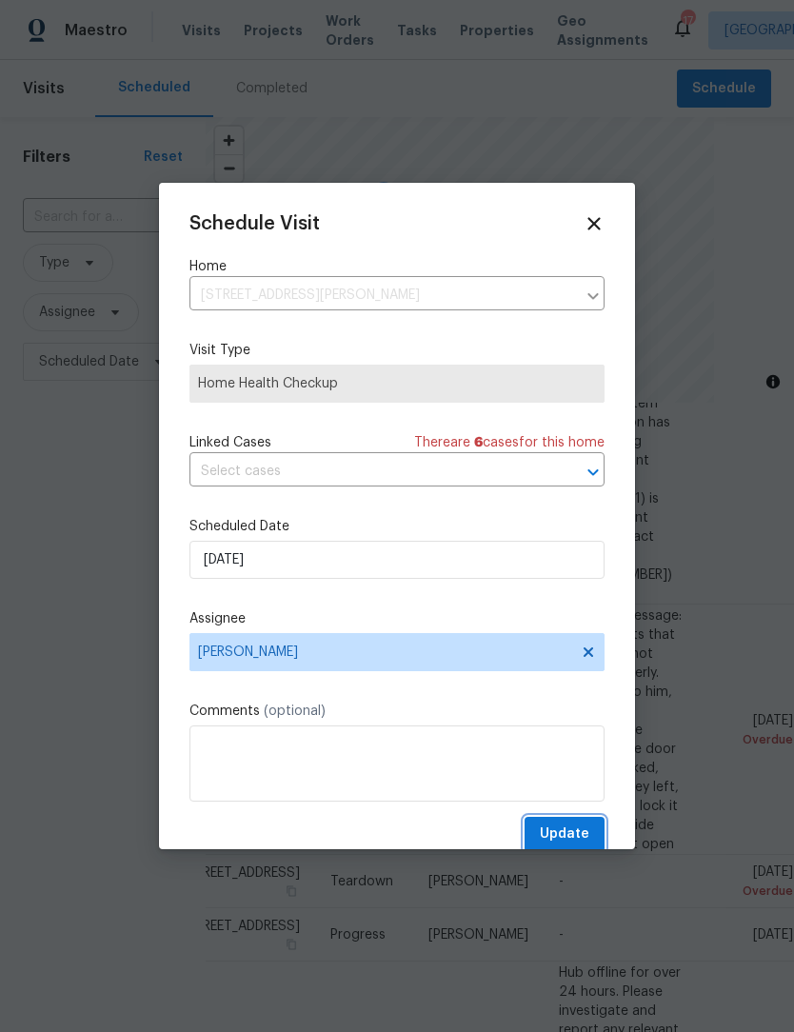
click at [587, 834] on span "Update" at bounding box center [565, 835] width 50 height 24
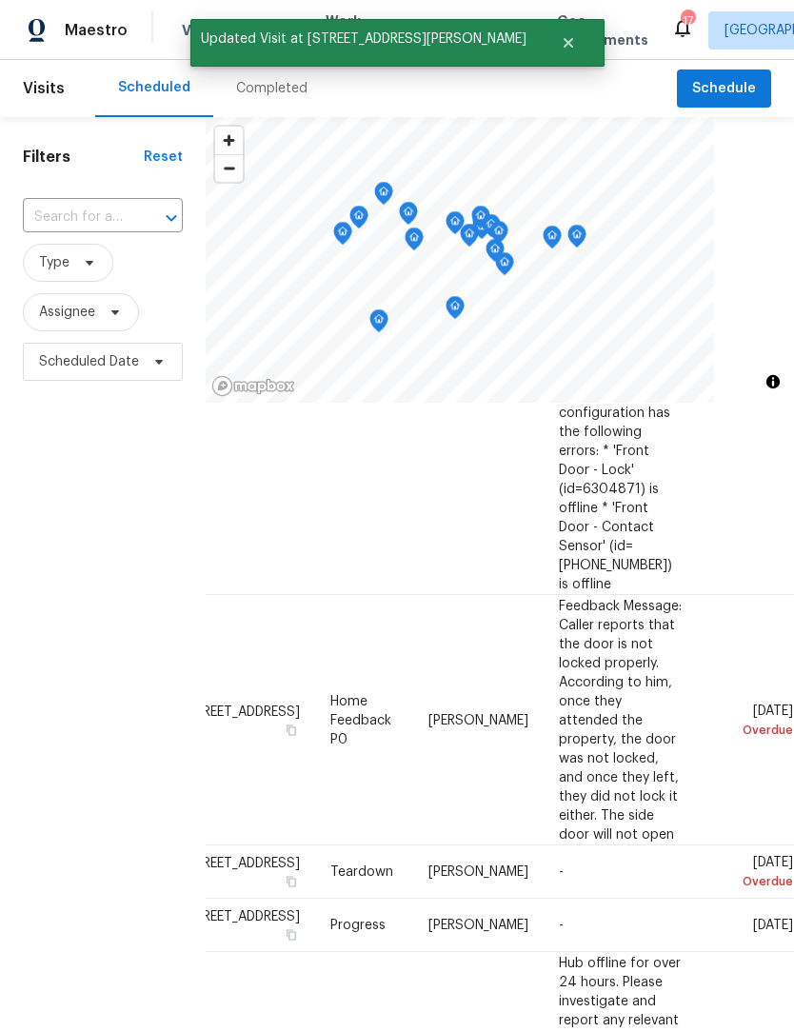
scroll to position [981, 150]
click at [0, 0] on icon at bounding box center [0, 0] width 0 height 0
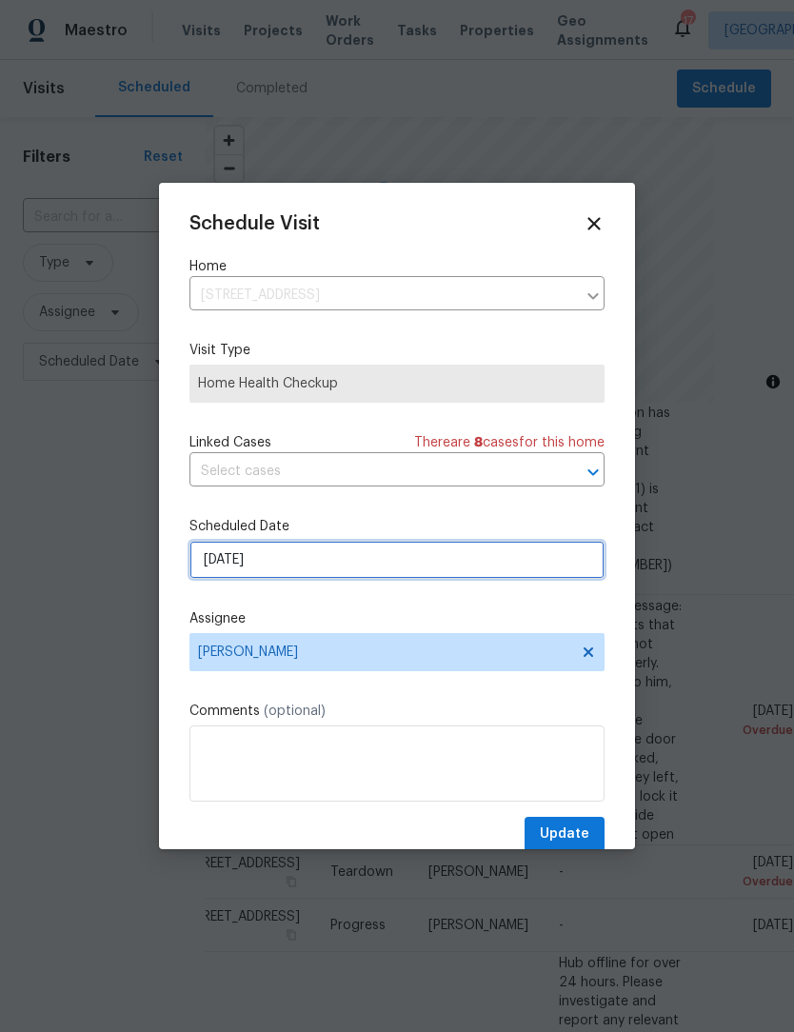
click at [309, 567] on input "[DATE]" at bounding box center [396, 560] width 415 height 38
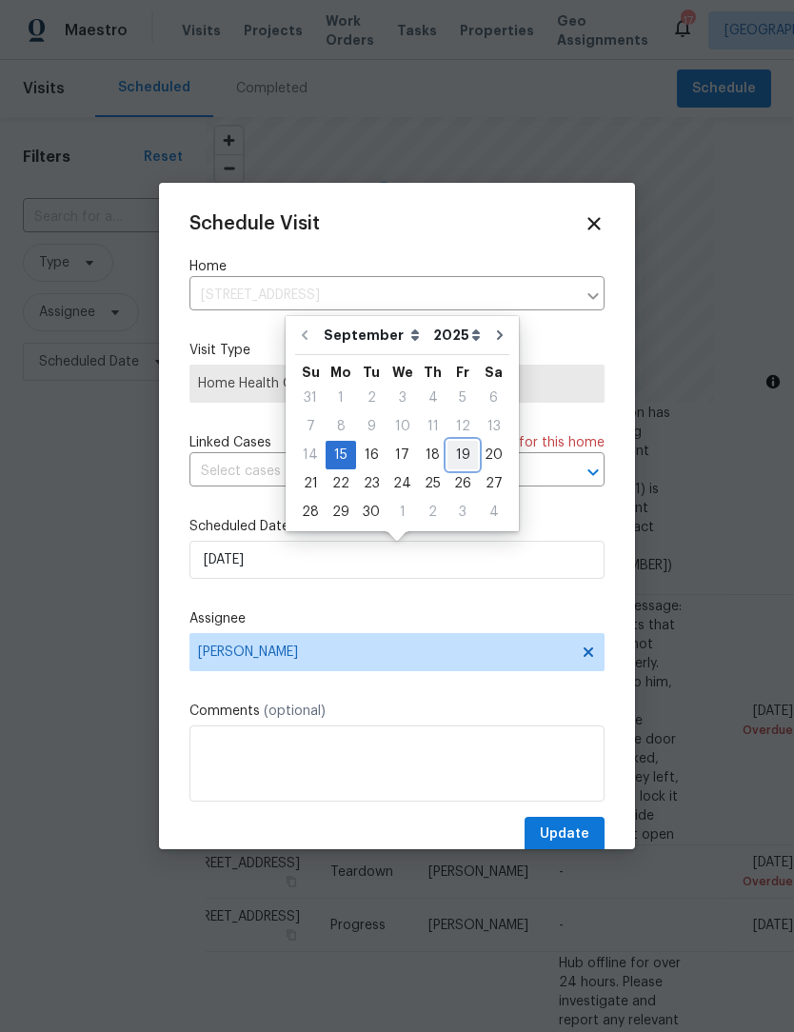
click at [448, 461] on div "19" at bounding box center [462, 455] width 30 height 27
type input "[DATE]"
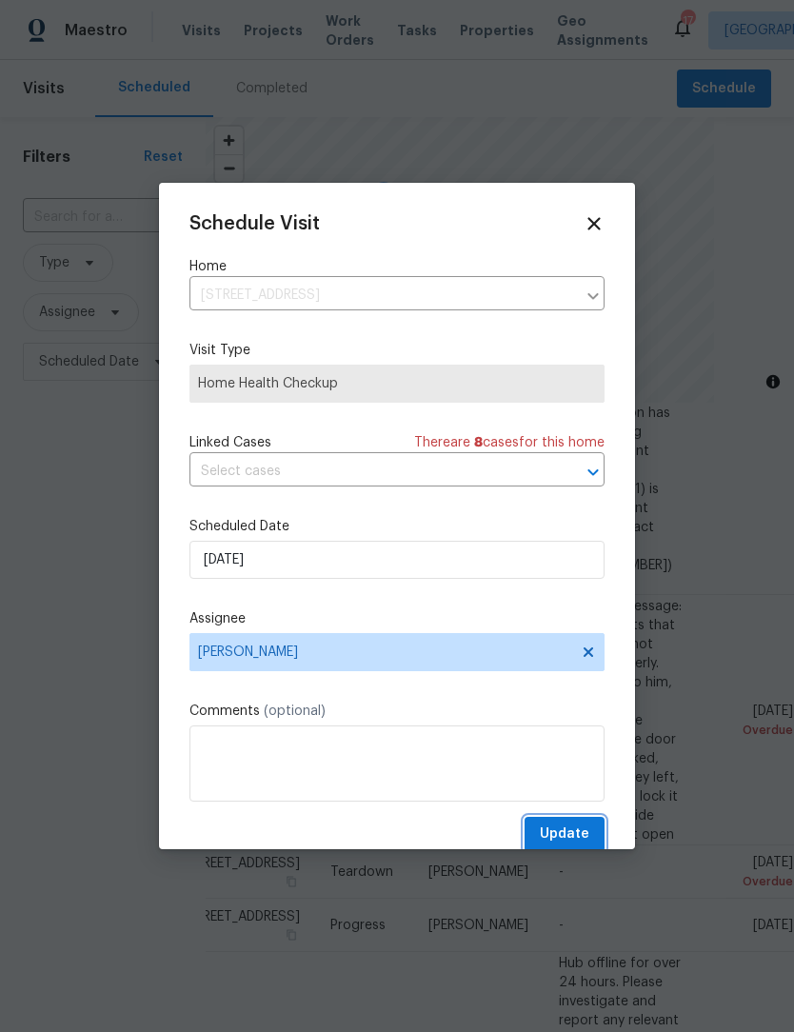
click at [572, 837] on span "Update" at bounding box center [565, 835] width 50 height 24
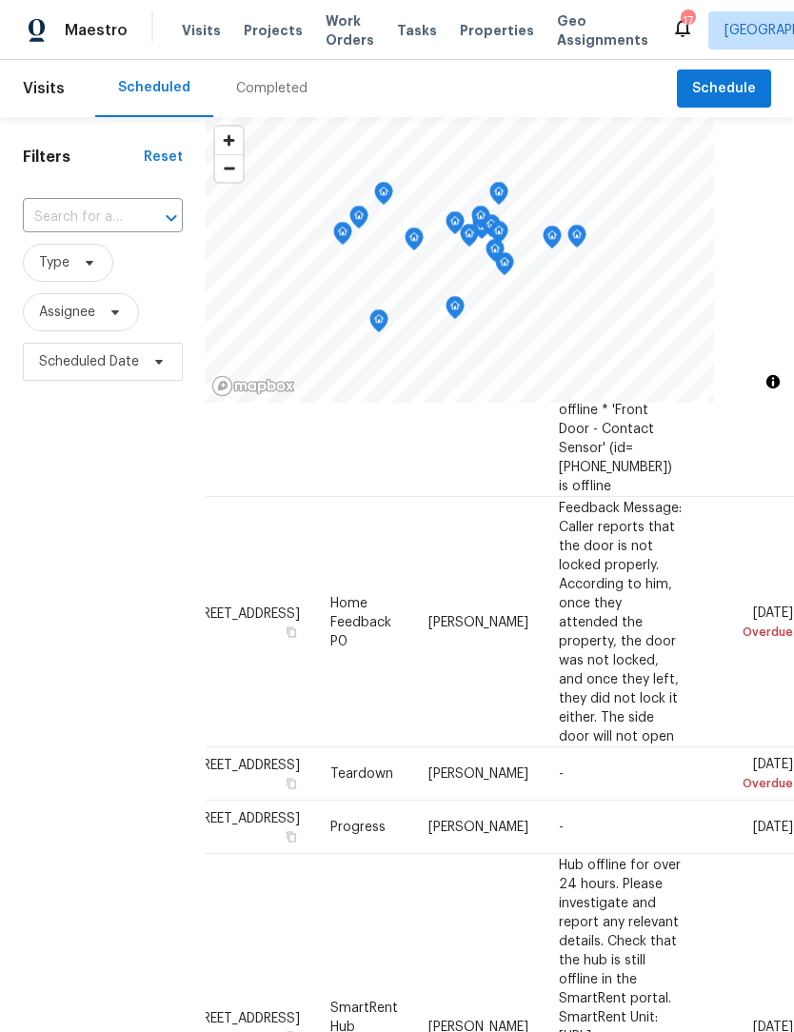
scroll to position [1076, 150]
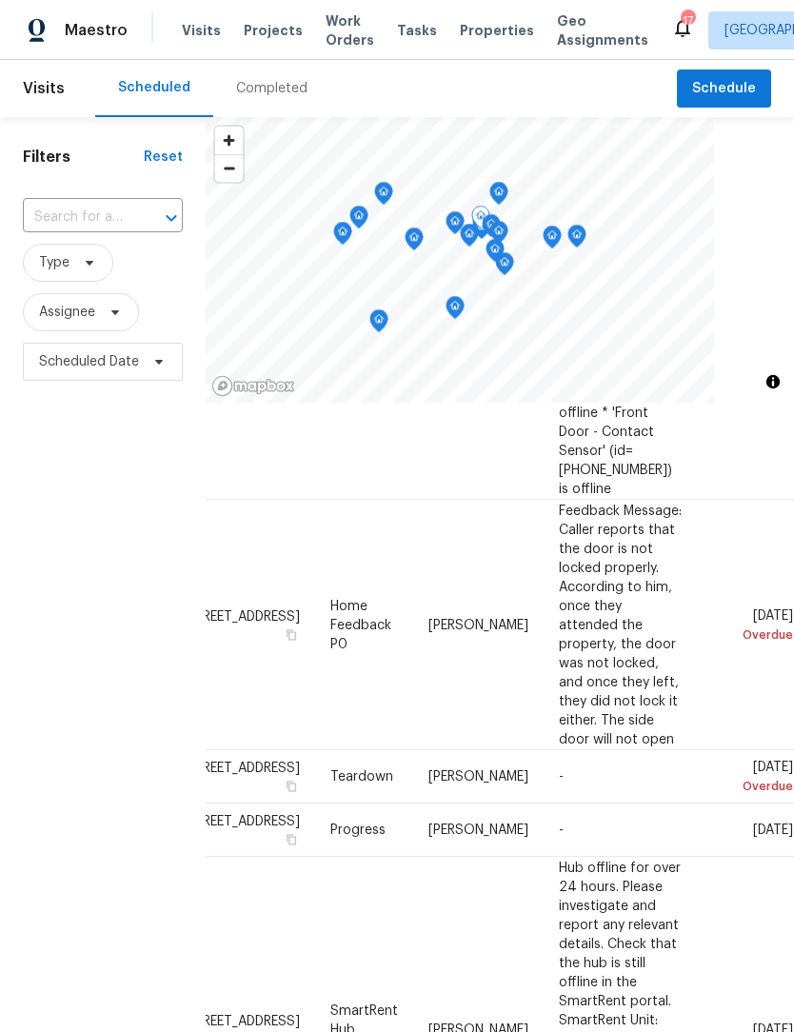
click at [0, 0] on span at bounding box center [0, 0] width 0 height 0
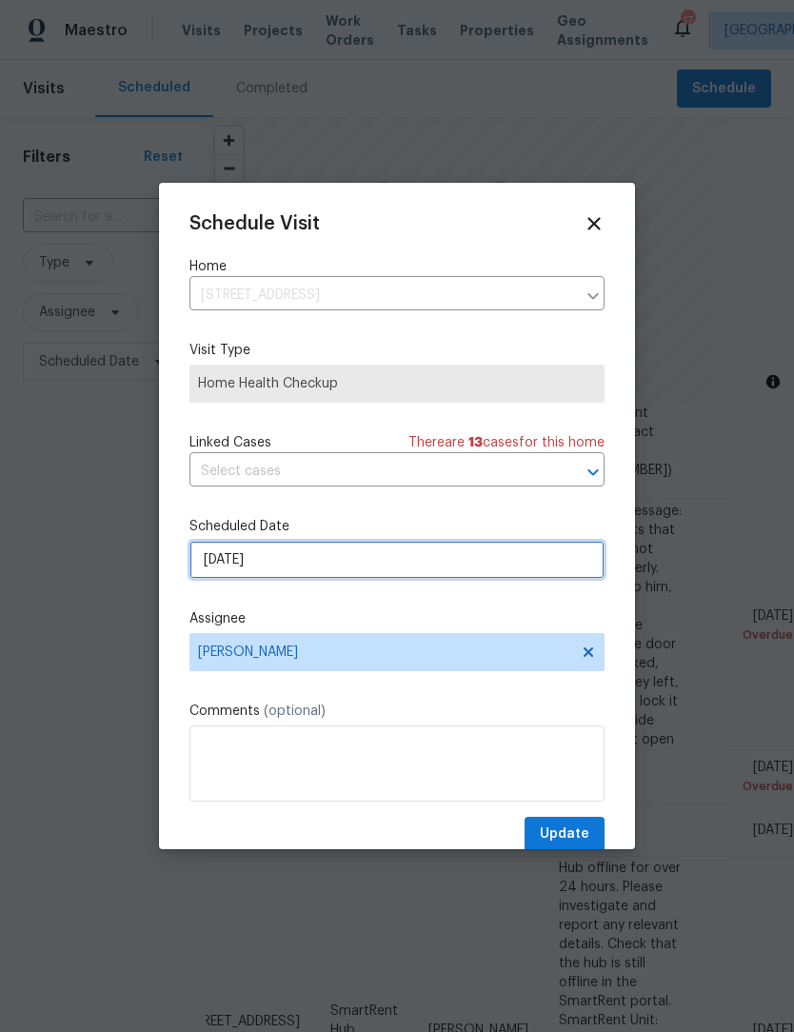
click at [293, 567] on input "[DATE]" at bounding box center [396, 560] width 415 height 38
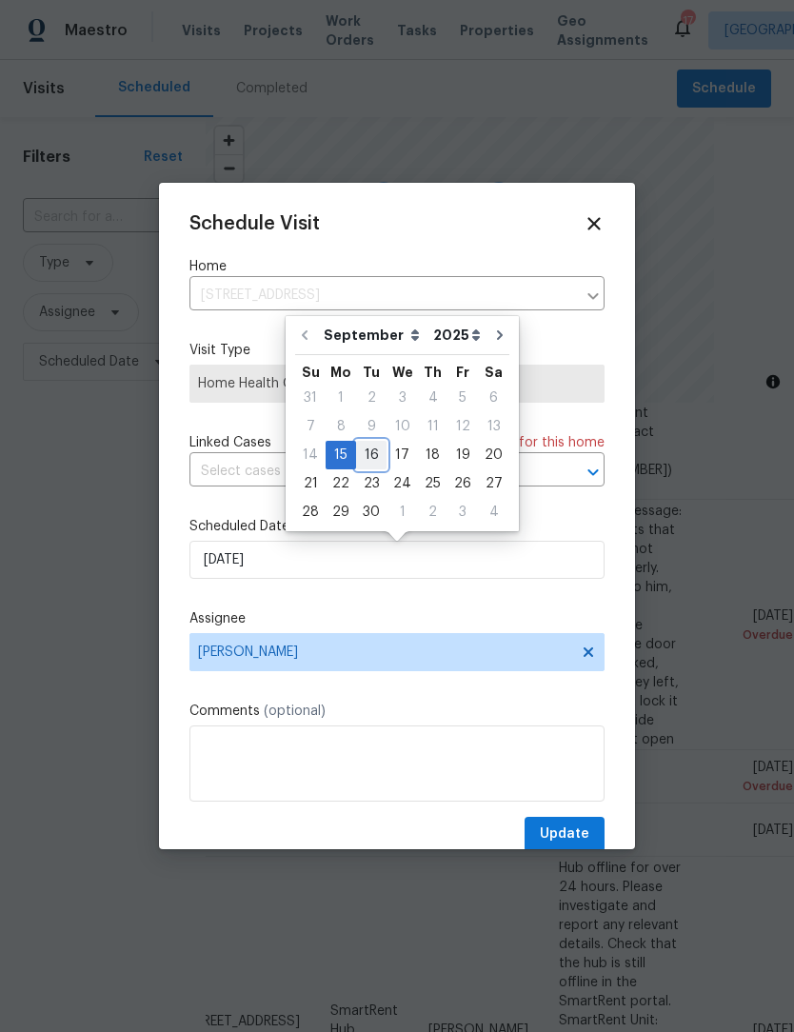
click at [377, 458] on div "16" at bounding box center [371, 455] width 30 height 27
type input "[DATE]"
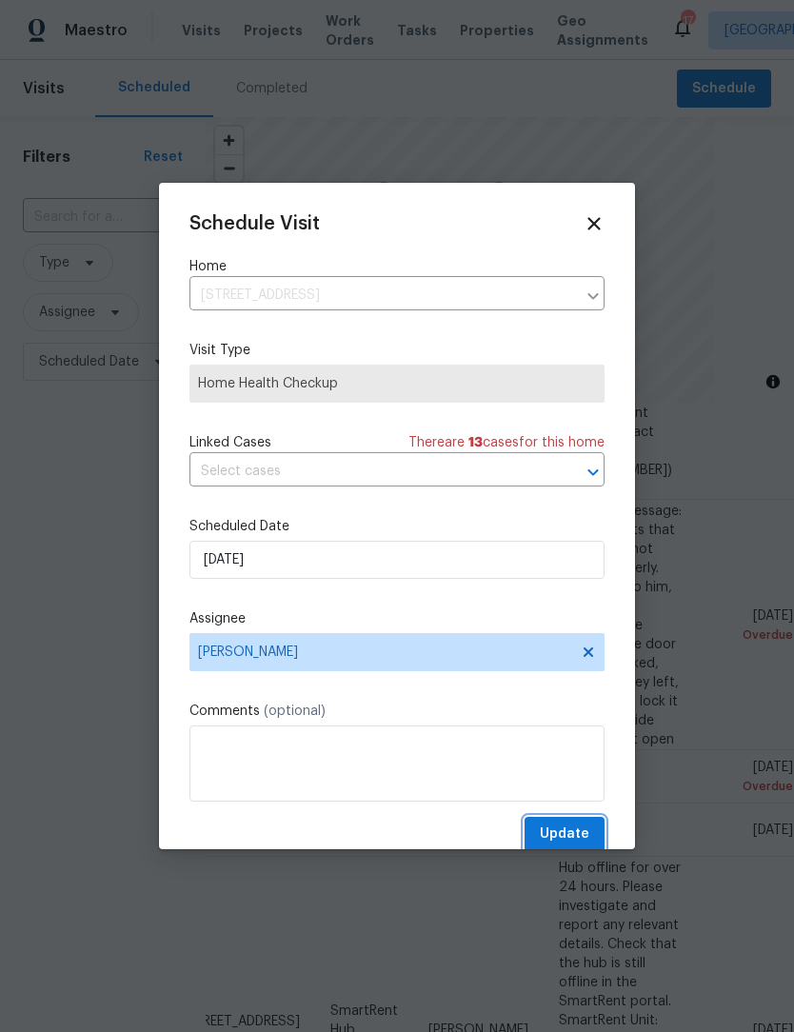
click at [590, 833] on button "Update" at bounding box center [565, 834] width 80 height 35
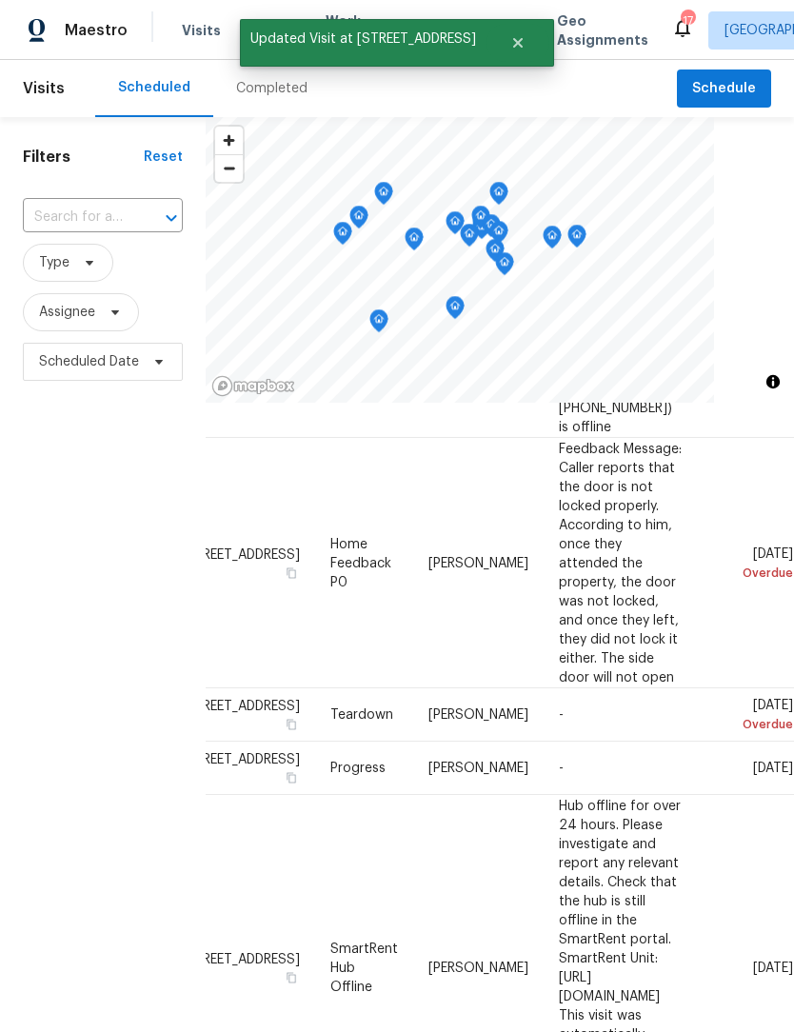
scroll to position [1138, 150]
click at [0, 0] on icon at bounding box center [0, 0] width 0 height 0
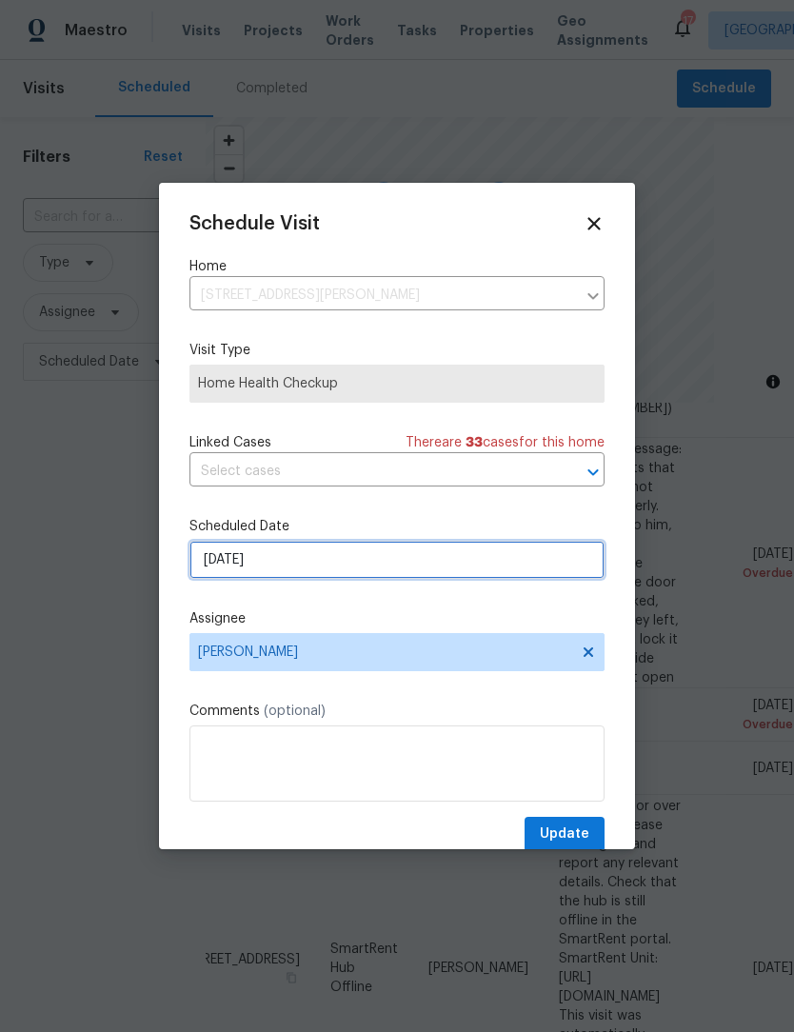
click at [357, 568] on input "[DATE]" at bounding box center [396, 560] width 415 height 38
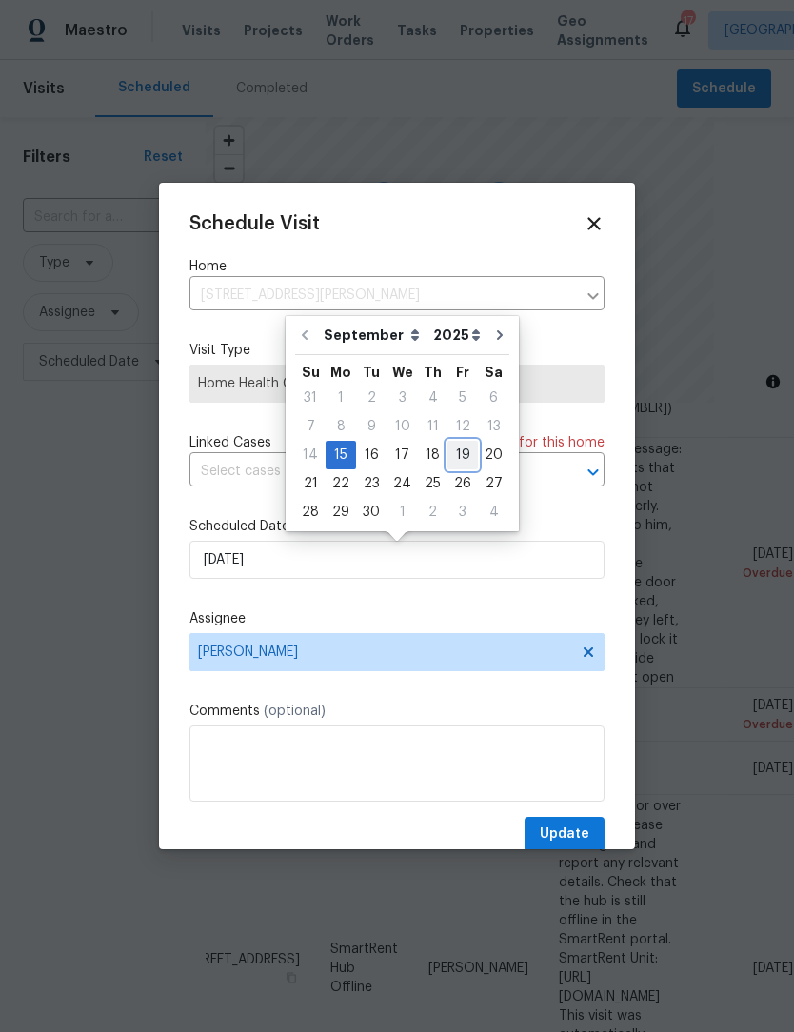
click at [458, 453] on div "19" at bounding box center [462, 455] width 30 height 27
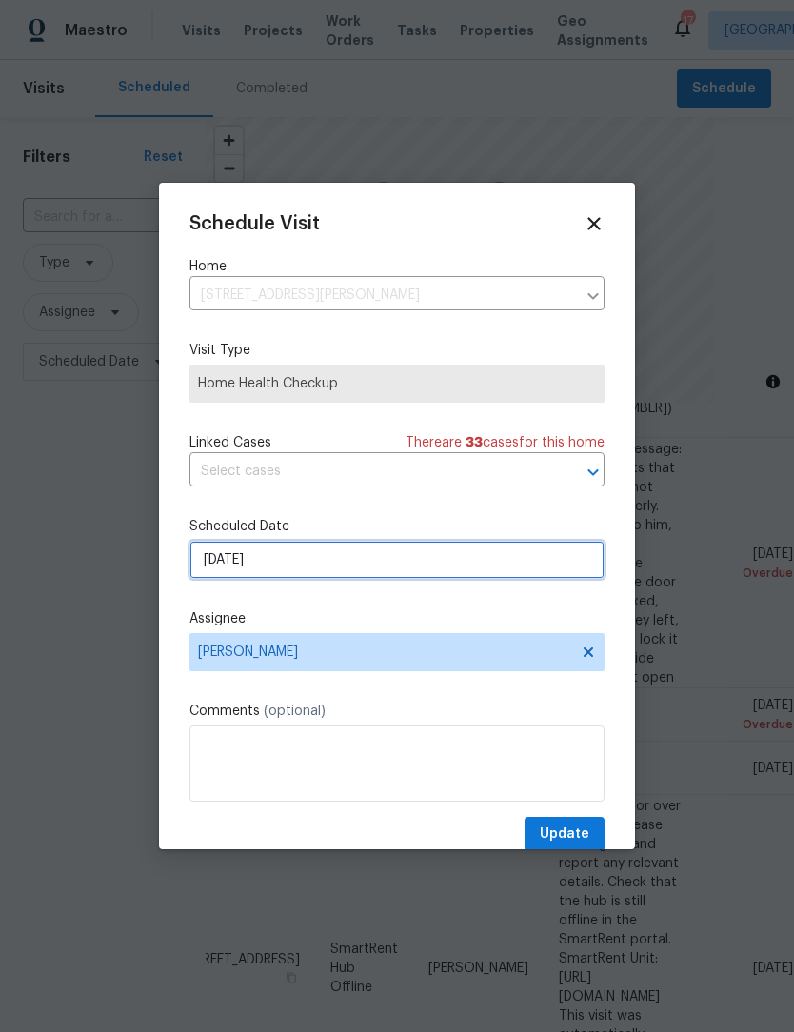
click at [446, 561] on input "[DATE]" at bounding box center [396, 560] width 415 height 38
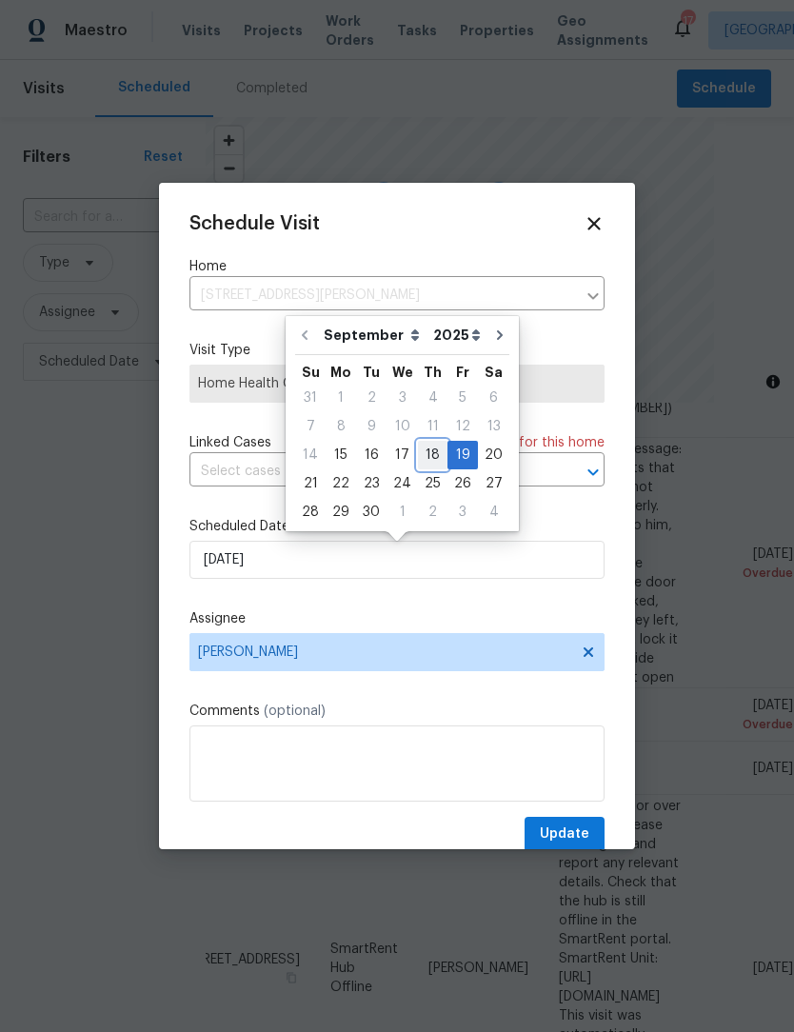
click at [422, 453] on div "18" at bounding box center [433, 455] width 30 height 27
type input "[DATE]"
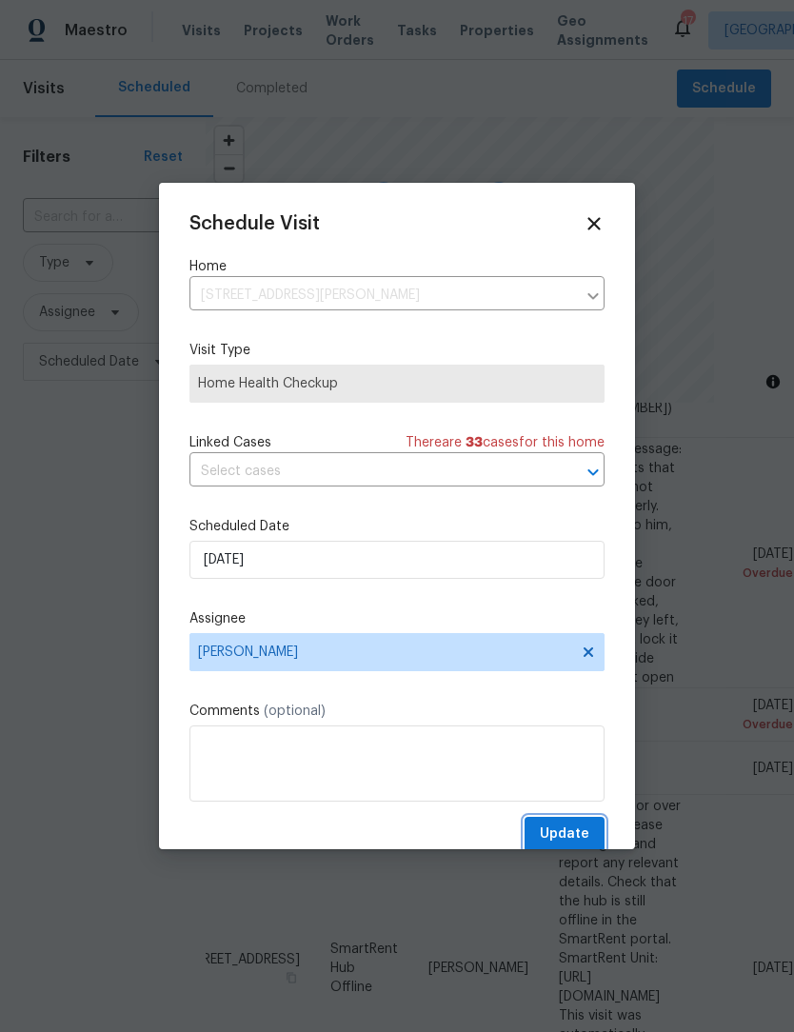
click at [577, 838] on span "Update" at bounding box center [565, 835] width 50 height 24
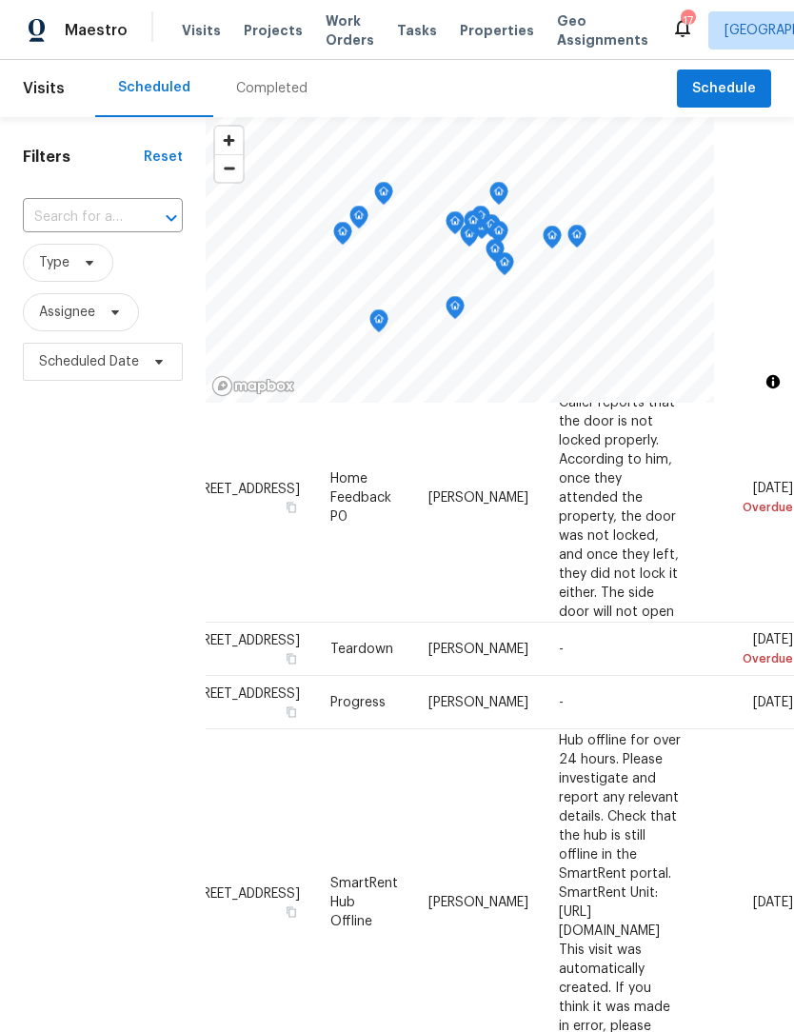
scroll to position [1203, 150]
click at [0, 0] on span at bounding box center [0, 0] width 0 height 0
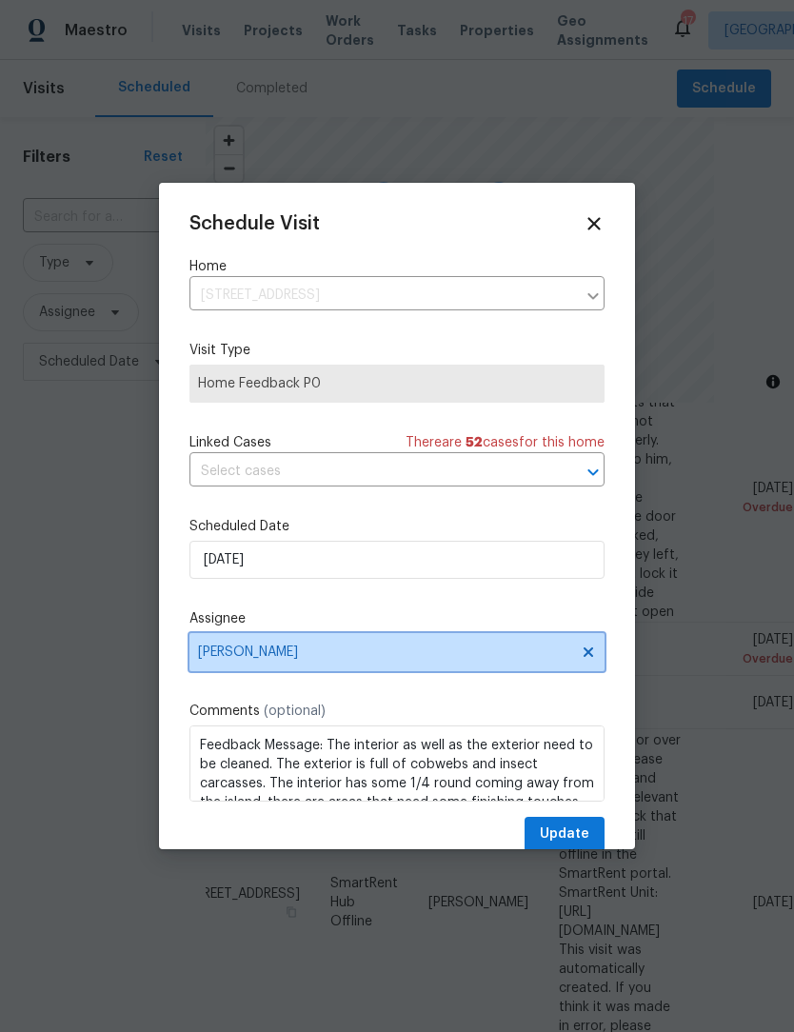
click at [356, 658] on span "[PERSON_NAME]" at bounding box center [384, 652] width 373 height 15
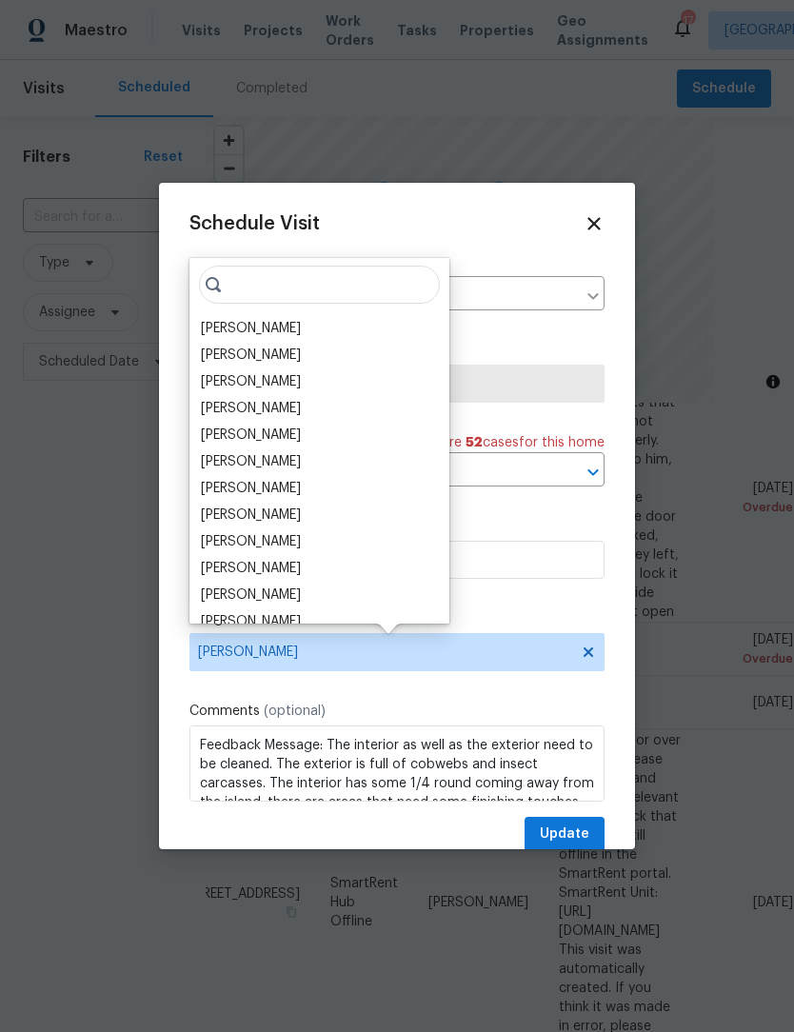
click at [520, 606] on div "Schedule Visit Home [STREET_ADDRESS] ​ Visit Type Home Feedback P0 Linked Cases…" at bounding box center [396, 532] width 415 height 639
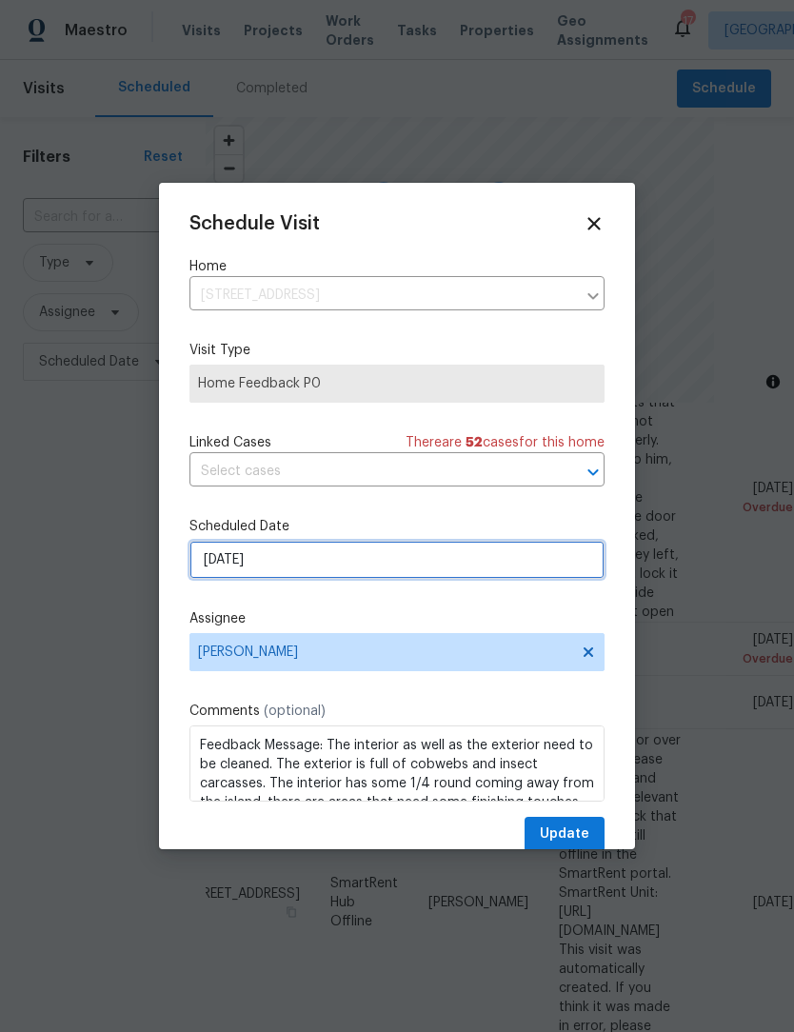
click at [293, 567] on input "[DATE]" at bounding box center [396, 560] width 415 height 38
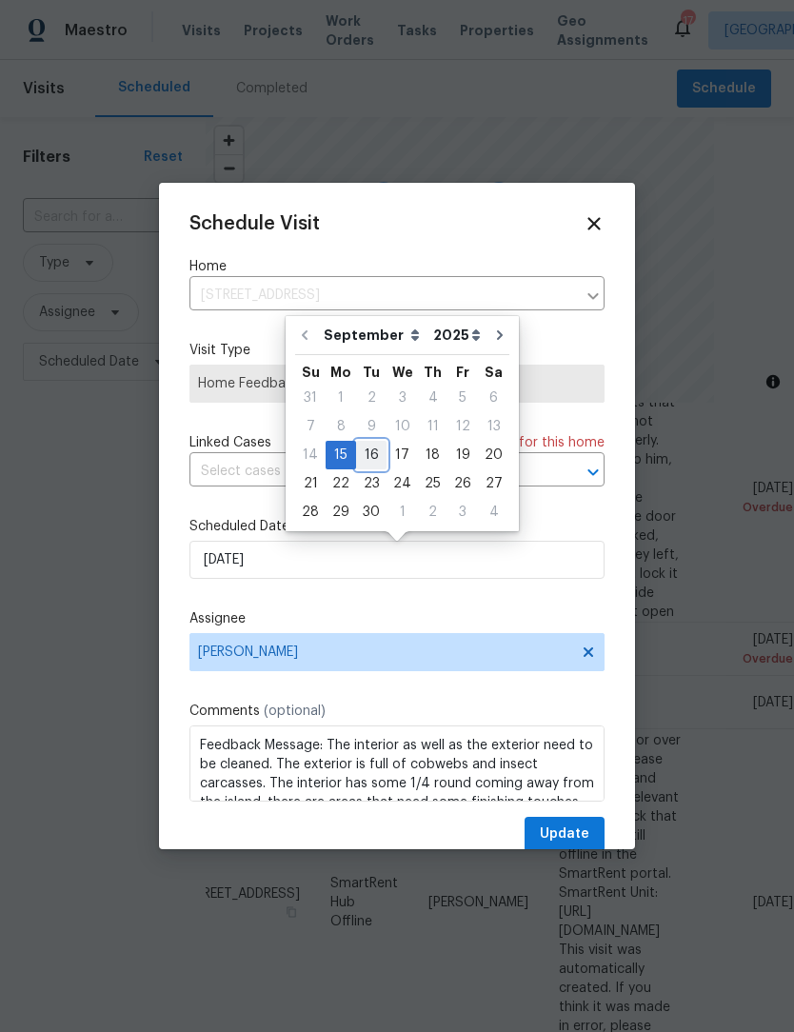
click at [369, 451] on div "16" at bounding box center [371, 455] width 30 height 27
type input "[DATE]"
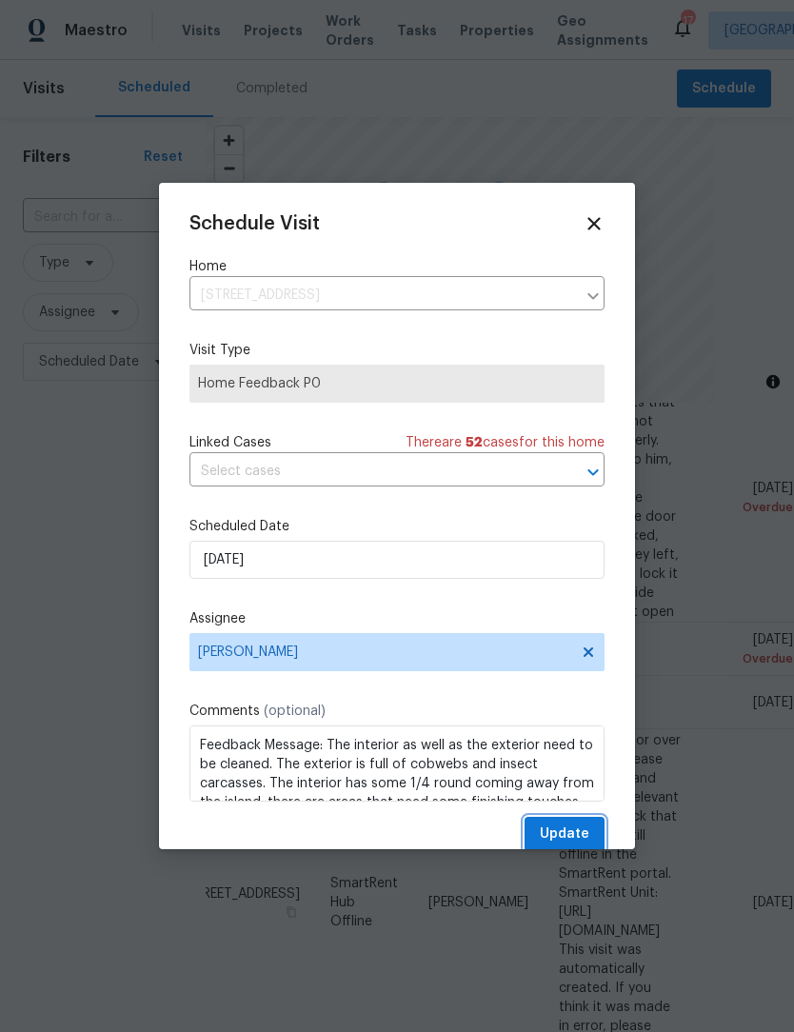
click at [570, 837] on span "Update" at bounding box center [565, 835] width 50 height 24
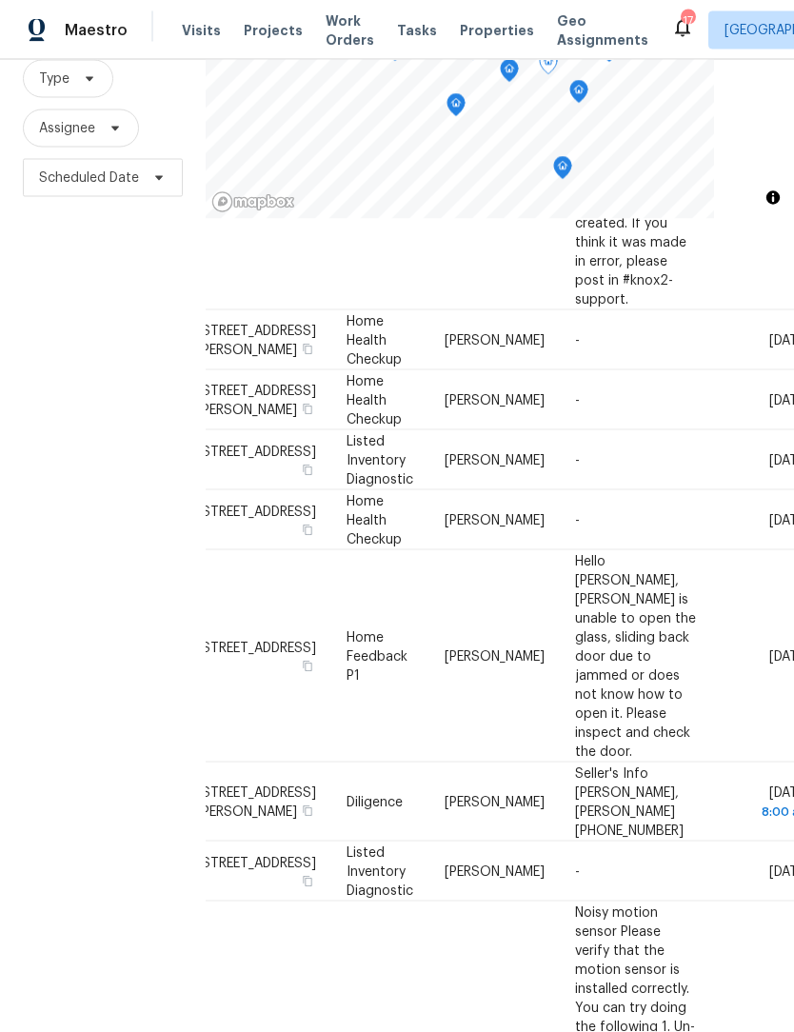
scroll to position [5, 0]
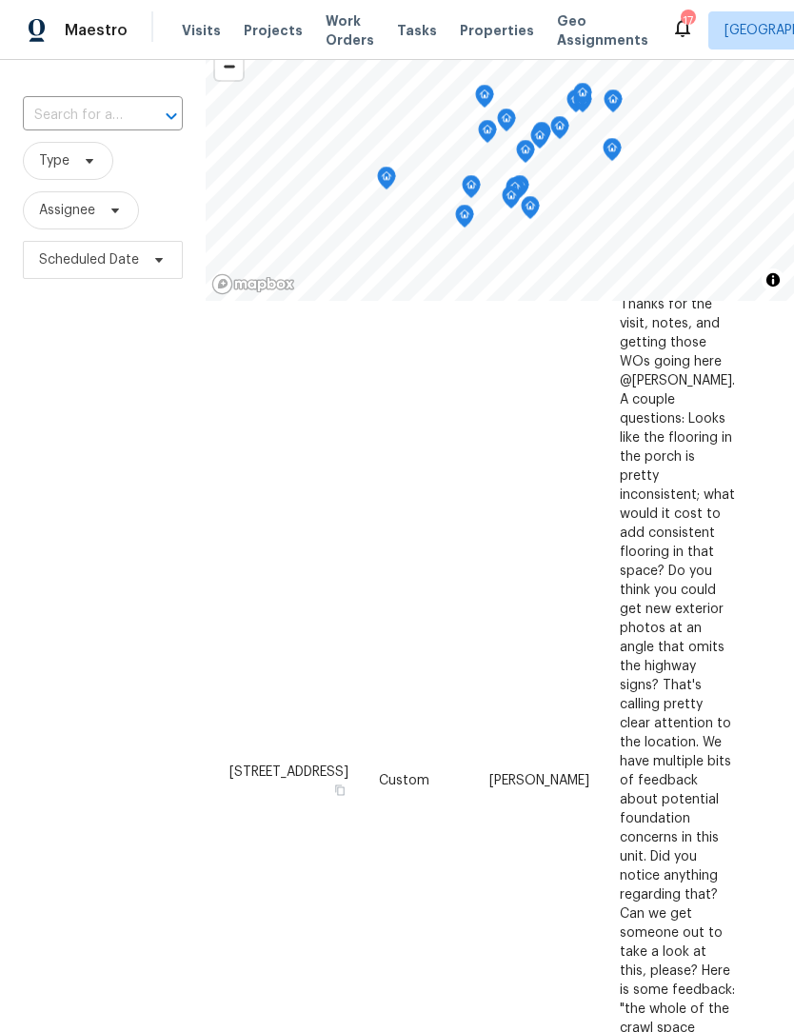
scroll to position [184, 0]
